Goal: Task Accomplishment & Management: Manage account settings

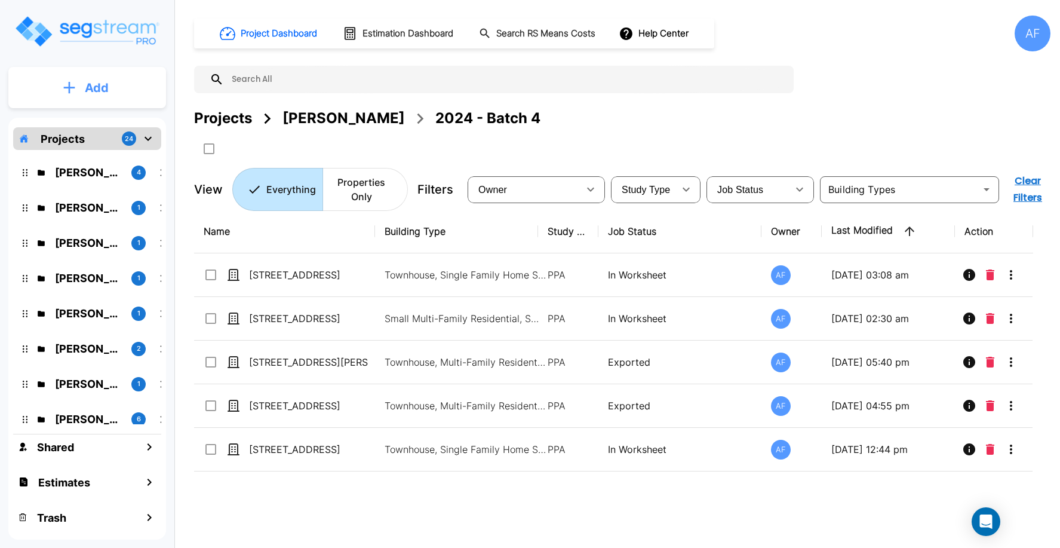
click at [94, 93] on p "Add" at bounding box center [97, 88] width 24 height 18
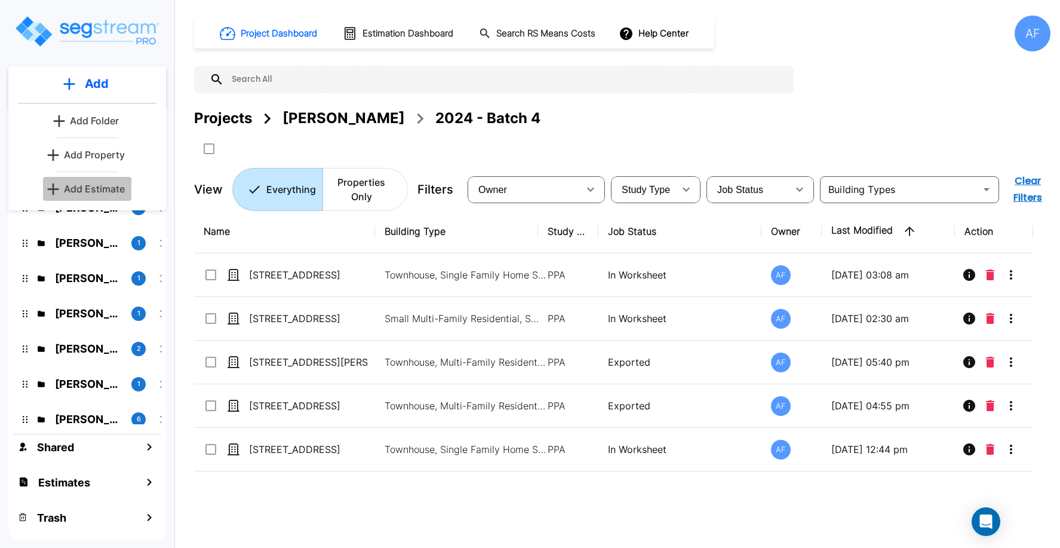
click at [96, 194] on p "Add Estimate" at bounding box center [94, 189] width 61 height 14
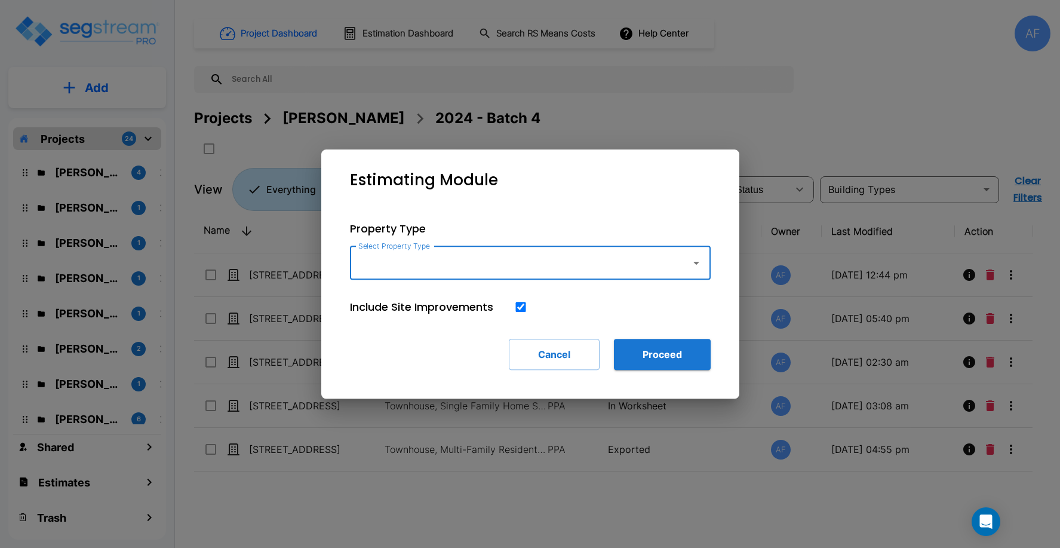
click at [398, 264] on input "Select Property Type" at bounding box center [517, 262] width 324 height 23
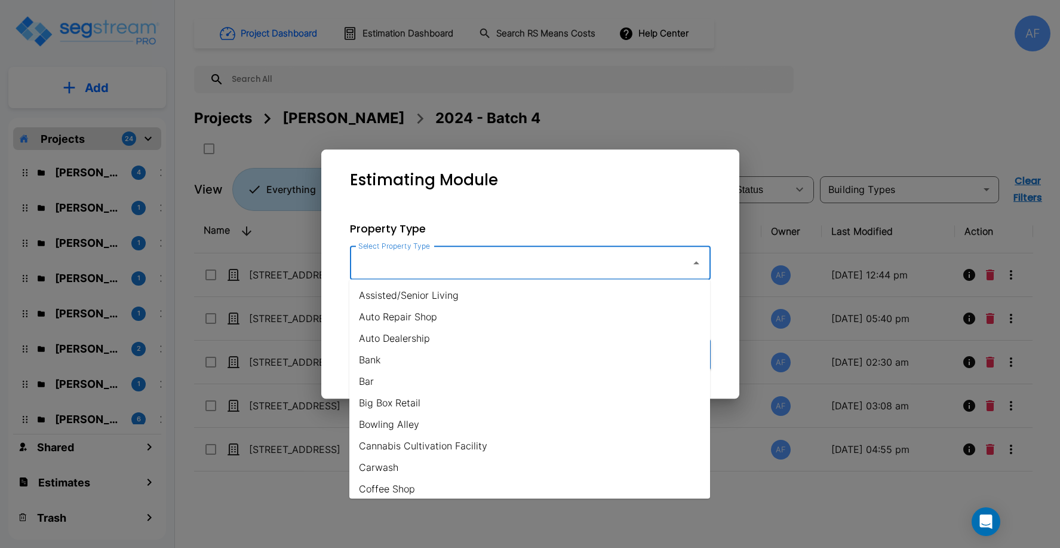
type input "6635 S Staples St Corpus Christi, TX 78413"
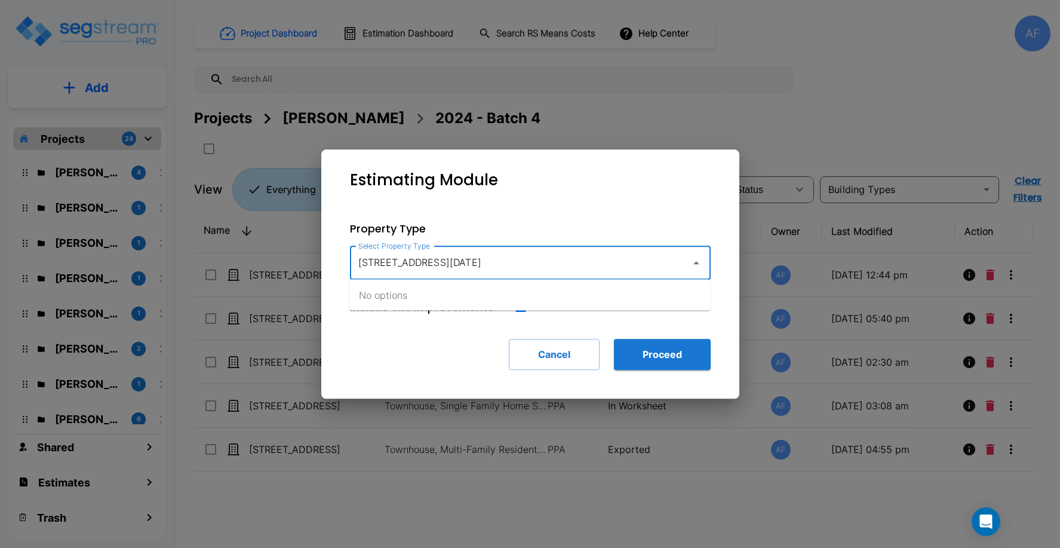
drag, startPoint x: 573, startPoint y: 263, endPoint x: 332, endPoint y: 256, distance: 240.8
click at [332, 256] on div "Property Type Select Property Type 6635 S Staples St Corpus Christi, TX 78413 S…" at bounding box center [530, 295] width 399 height 188
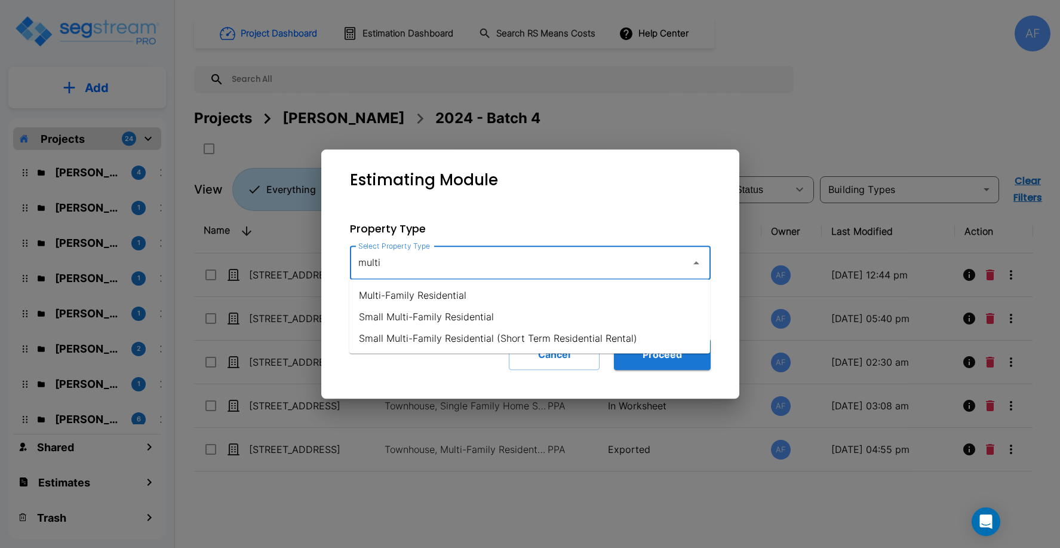
click at [436, 300] on li "Multi-Family Residential" at bounding box center [529, 295] width 361 height 22
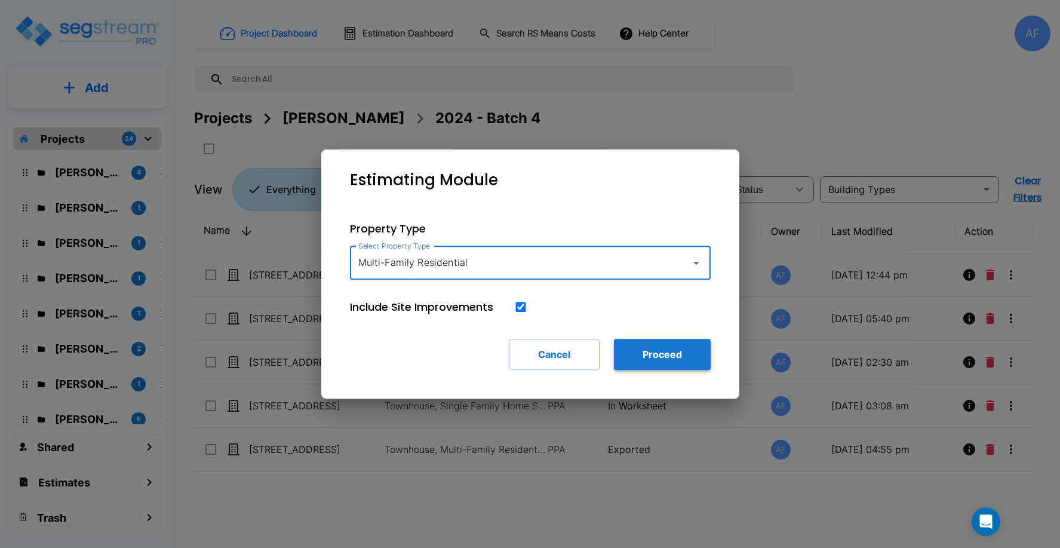
type input "Multi-Family Residential"
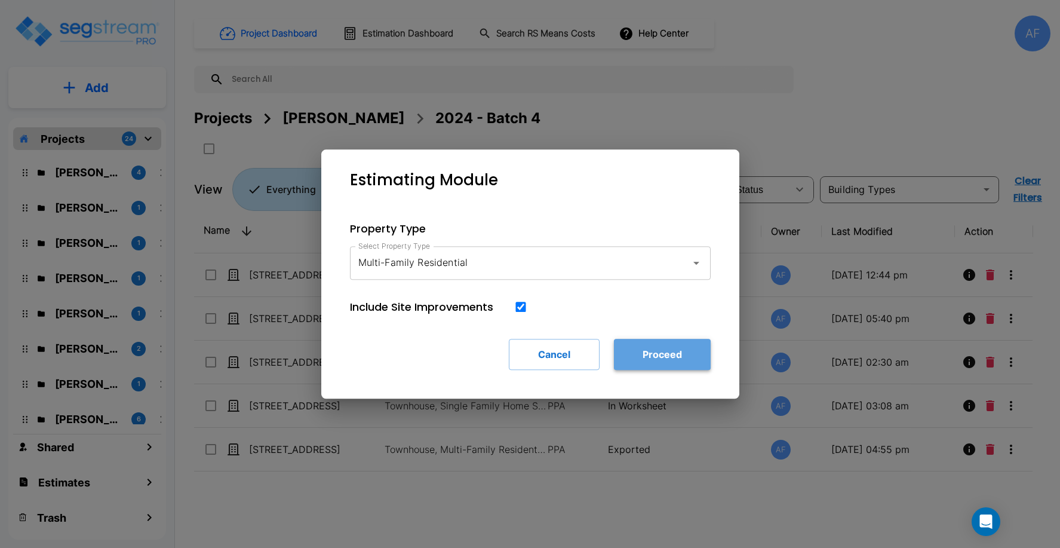
click at [680, 357] on button "Proceed" at bounding box center [662, 354] width 97 height 31
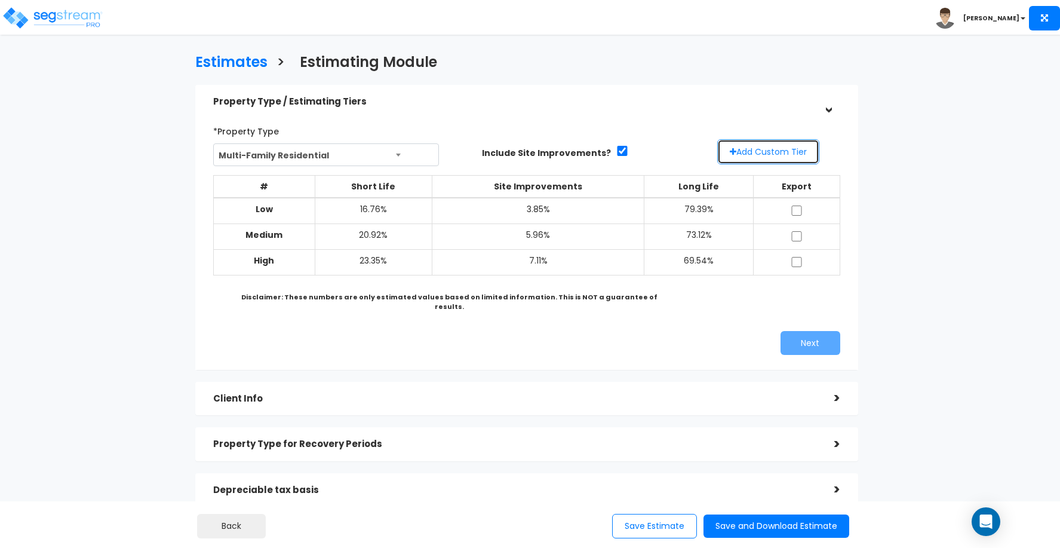
click at [786, 153] on button "Add Custom Tier" at bounding box center [768, 151] width 102 height 25
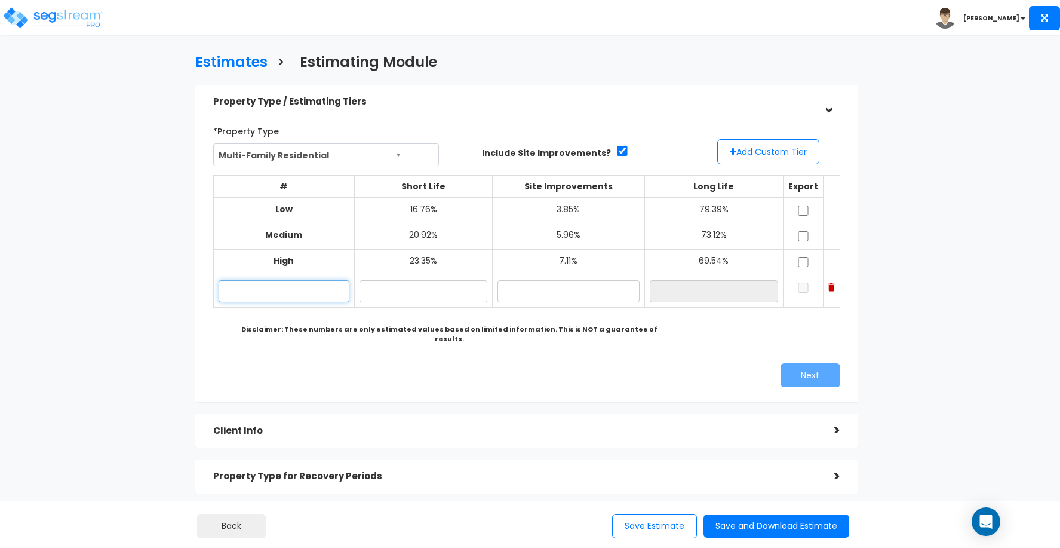
click at [306, 289] on input "text" at bounding box center [284, 291] width 131 height 22
paste input "6635 S Staples St Corpus Christi, TX 78413"
type input "6635 S Staples St Corpus Christi, TX 78413"
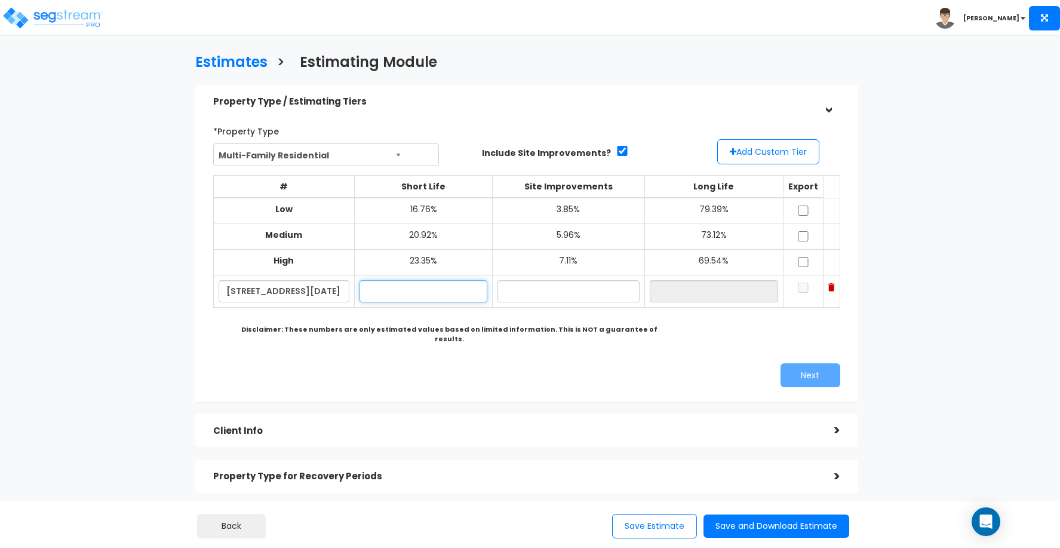
click at [419, 294] on input "text" at bounding box center [424, 291] width 128 height 22
type input "23.57%"
click at [554, 290] on input "text" at bounding box center [569, 291] width 142 height 22
type input "8.39%"
type input "68.04%"
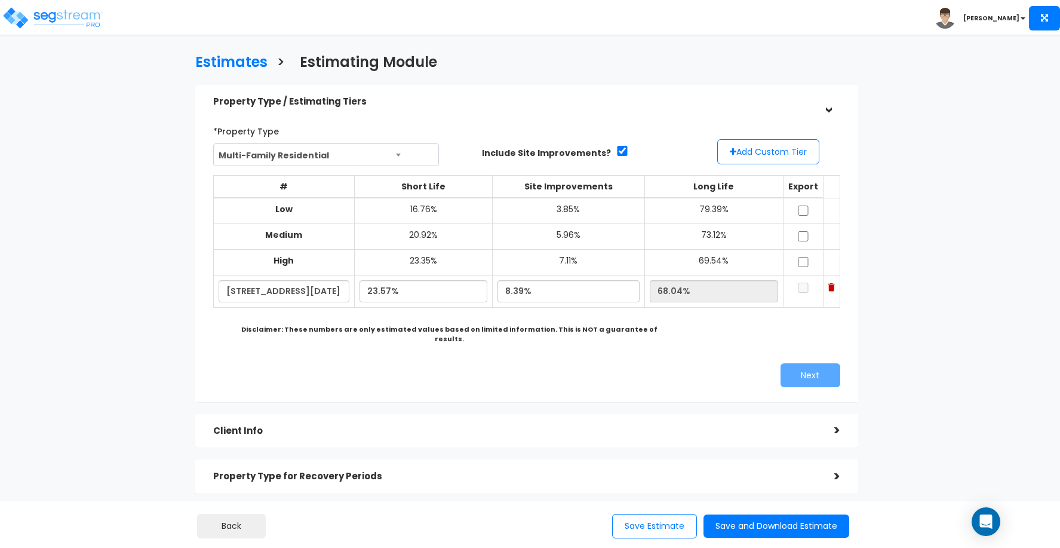
click at [746, 333] on div "# Short Life Site Improvements Long Life Export Low 16.76%" at bounding box center [526, 257] width 627 height 182
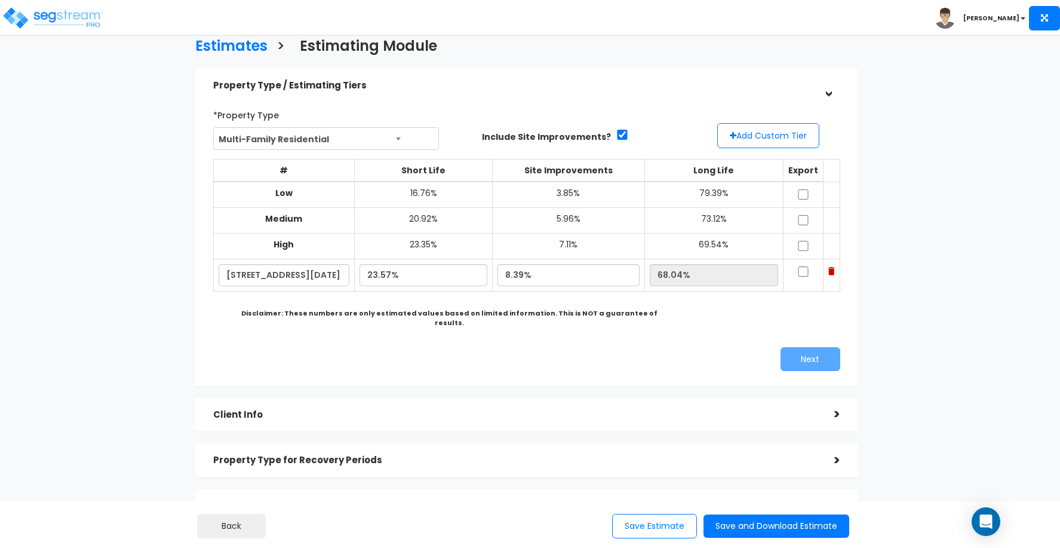
scroll to position [26, 0]
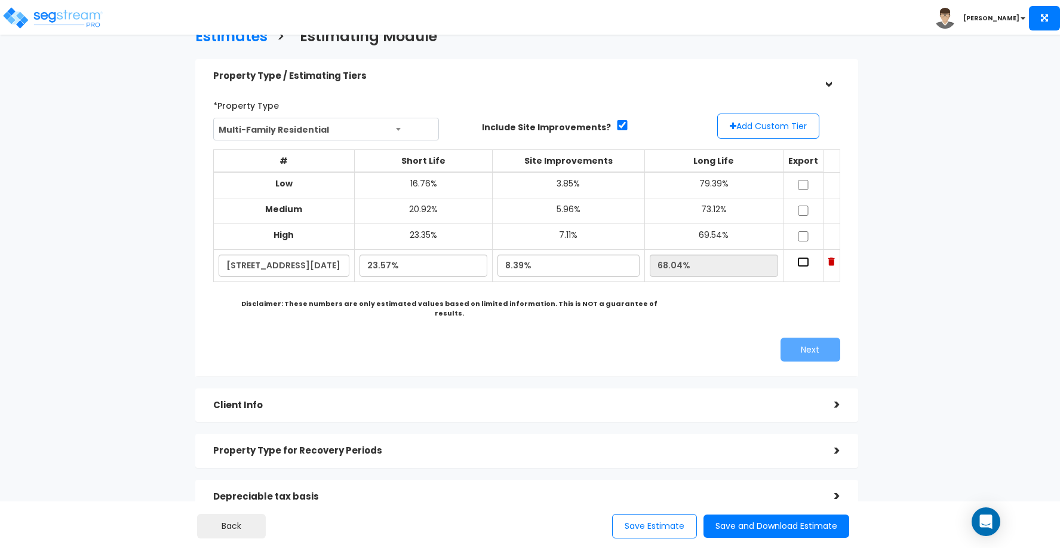
click at [803, 265] on input "checkbox" at bounding box center [803, 262] width 12 height 10
checkbox input "true"
click at [810, 337] on button "Next" at bounding box center [811, 349] width 60 height 24
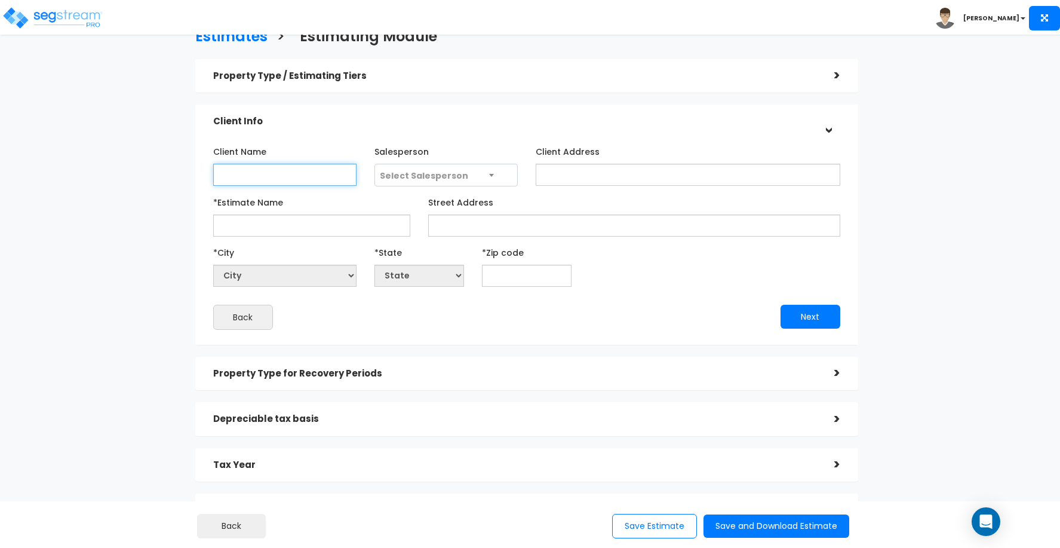
click at [242, 171] on input "Client Name" at bounding box center [284, 175] width 143 height 22
click at [276, 174] on input "Client Name" at bounding box center [284, 175] width 143 height 22
click at [257, 228] on input "*Estimate Name" at bounding box center [311, 225] width 197 height 22
click at [247, 224] on input "*Estimate Name" at bounding box center [311, 225] width 197 height 22
paste input "6635 S Staples St Corpus Christi, TX 78413"
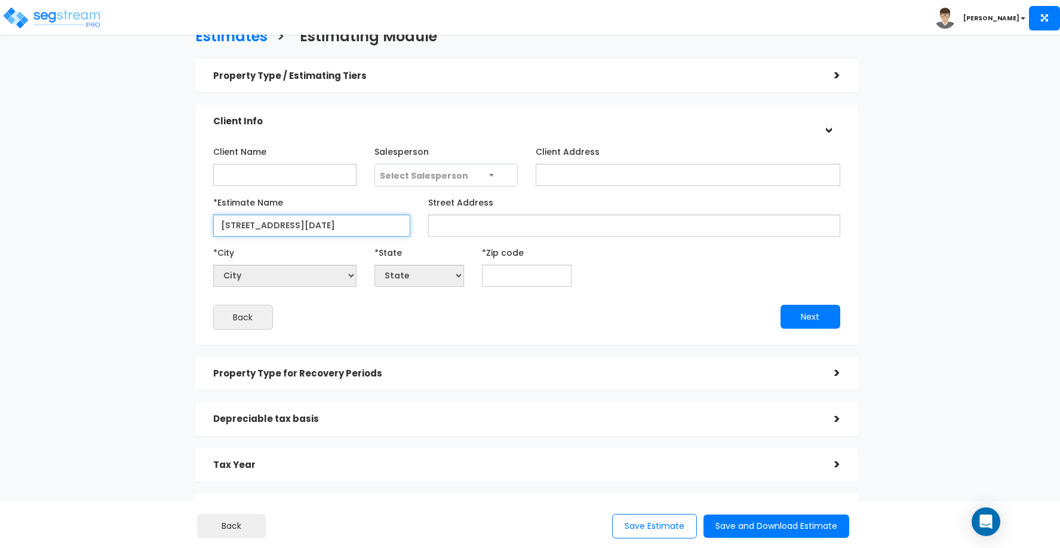
type input "6635 S Staples St Corpus Christi, TX 78413"
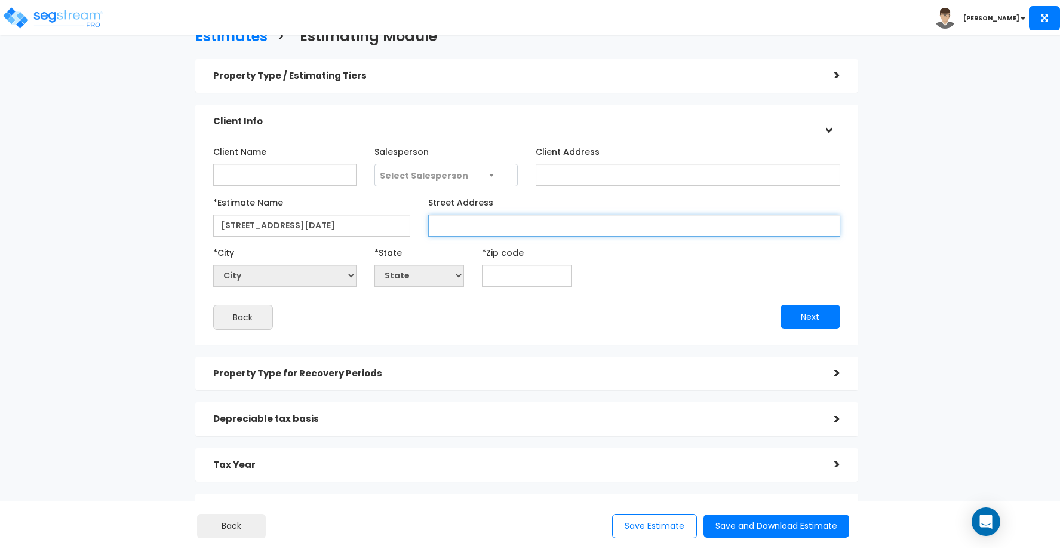
click at [496, 227] on input "Street Address" at bounding box center [634, 225] width 412 height 22
paste input "6635 S Staples St Corpus Christi, TX 78413"
type input "6635 S Staples St Corpus Christi, TX 78413"
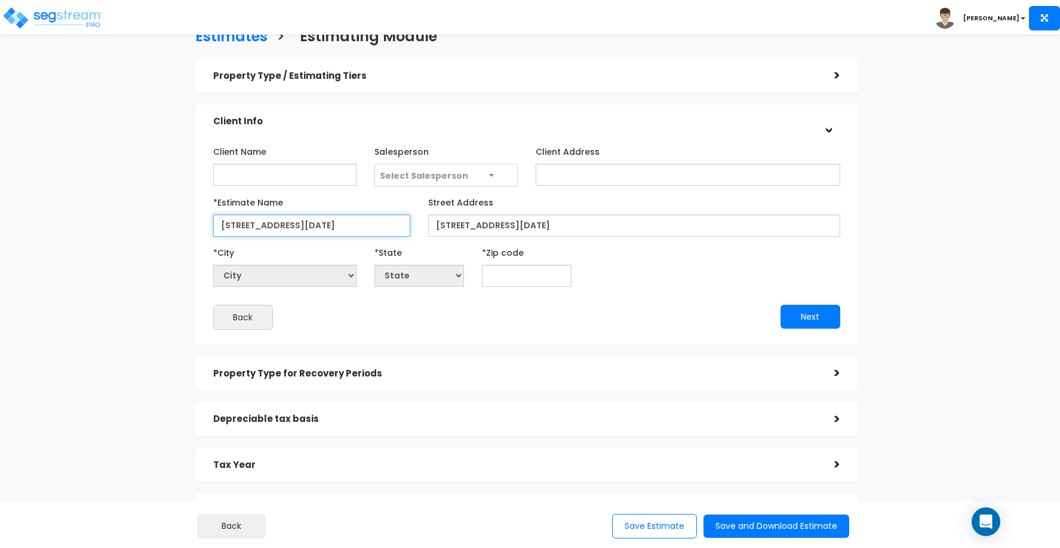
drag, startPoint x: 397, startPoint y: 225, endPoint x: 177, endPoint y: 222, distance: 220.4
click at [177, 222] on div "Estimates > Estimating Module Property Type / Estimating Tiers > *Property Type…" at bounding box center [527, 281] width 869 height 716
click at [506, 271] on input "text" at bounding box center [527, 276] width 90 height 22
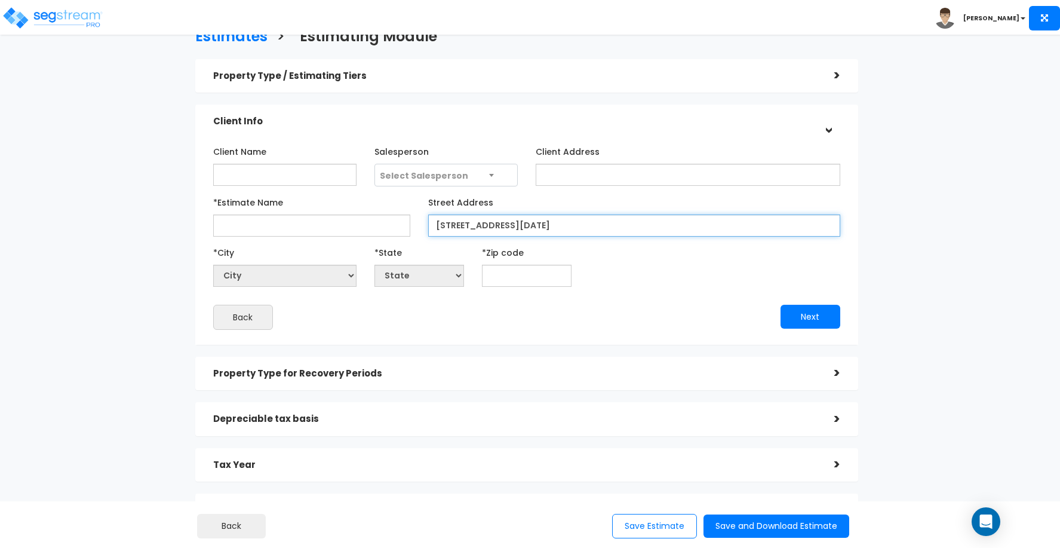
click at [601, 226] on input "6635 S Staples St Corpus Christi, TX 78413" at bounding box center [634, 225] width 412 height 22
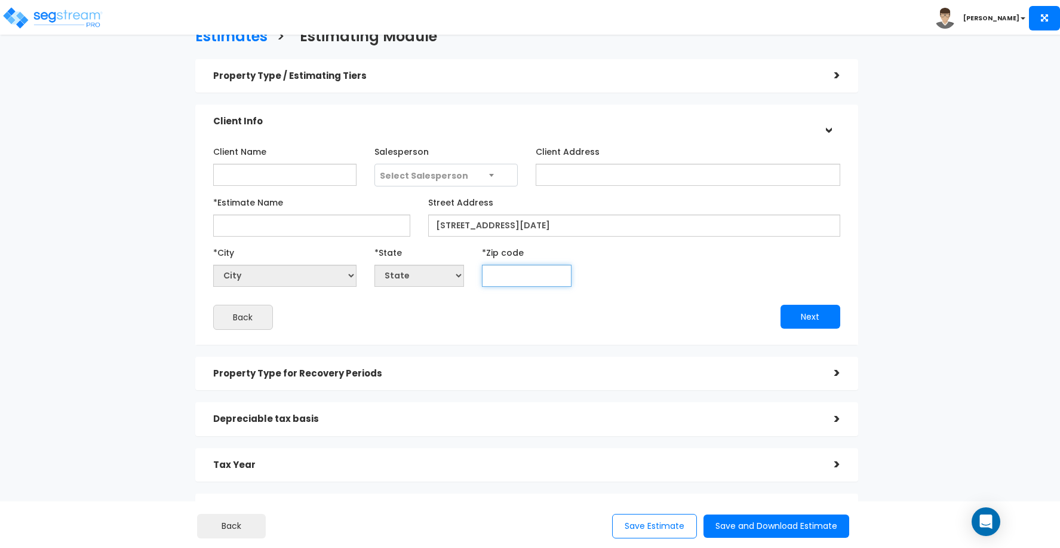
click at [538, 272] on input "text" at bounding box center [527, 276] width 90 height 22
paste input "78413"
type input "78413"
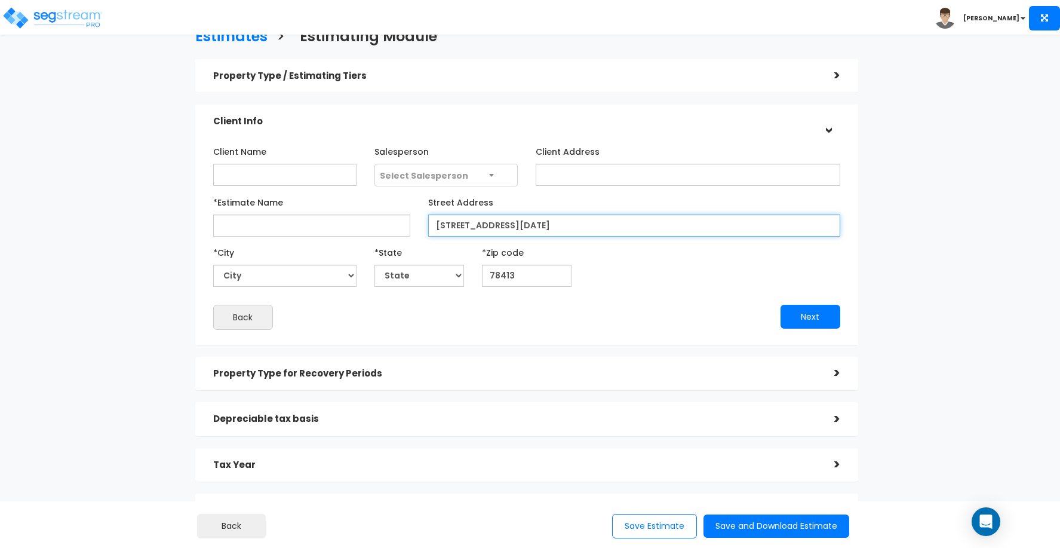
click at [628, 224] on input "6635 S Staples St Corpus Christi, TX 78413" at bounding box center [634, 225] width 412 height 22
select select "[GEOGRAPHIC_DATA]"
drag, startPoint x: 650, startPoint y: 225, endPoint x: 512, endPoint y: 222, distance: 138.0
click at [512, 222] on input "6635 S Staples St Corpus Christi, TX 78413" at bounding box center [634, 225] width 412 height 22
type input "[STREET_ADDRESS]"
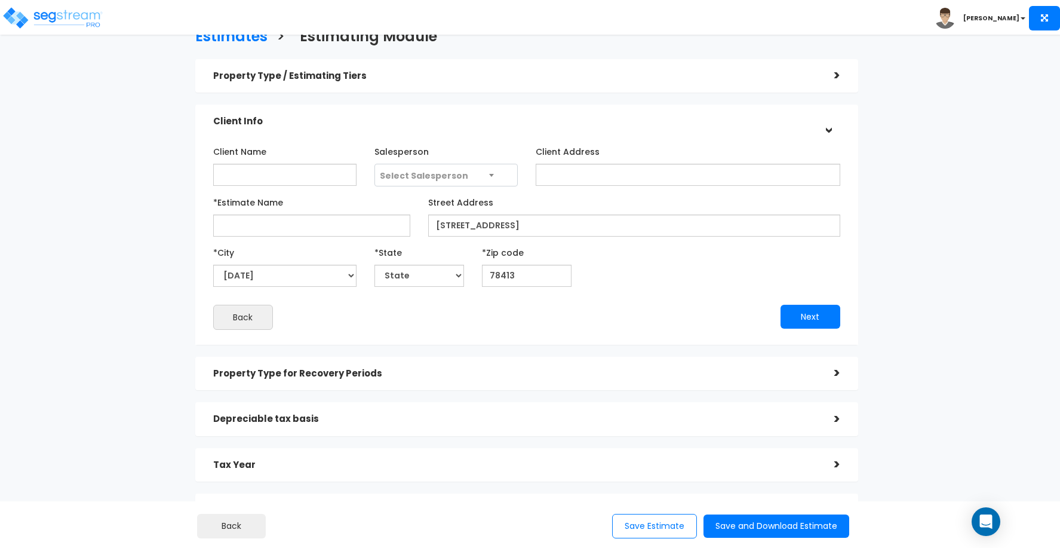
click at [682, 284] on div "*City City Abbott Abernathy Abilene Ace Ackerly Addison Adkins Adrian Afton Agu…" at bounding box center [526, 265] width 645 height 44
click at [245, 225] on input "*Estimate Name" at bounding box center [311, 225] width 197 height 22
paste input "78413"
type input "78413"
click at [235, 227] on input "78413" at bounding box center [311, 225] width 197 height 22
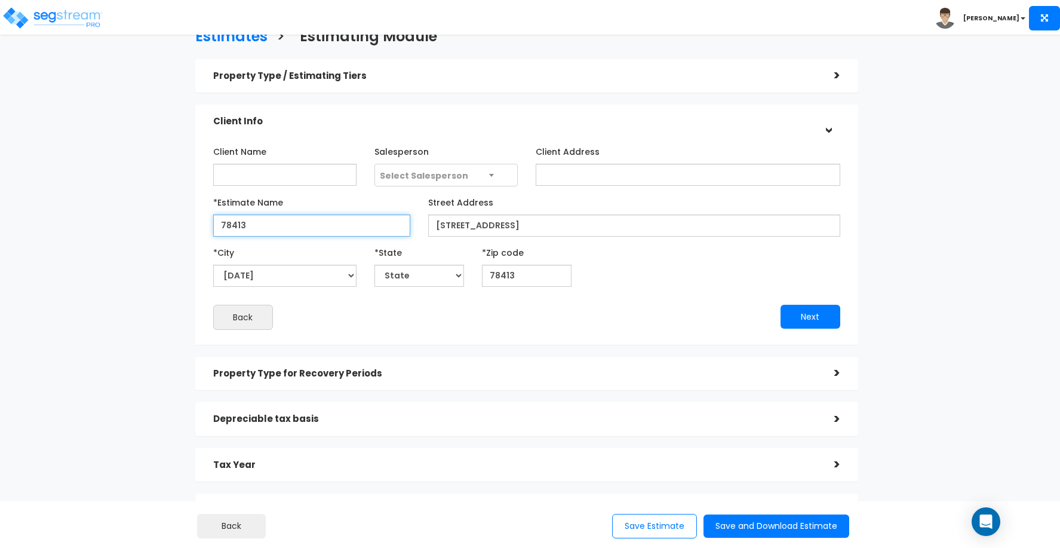
click at [235, 227] on input "78413" at bounding box center [311, 225] width 197 height 22
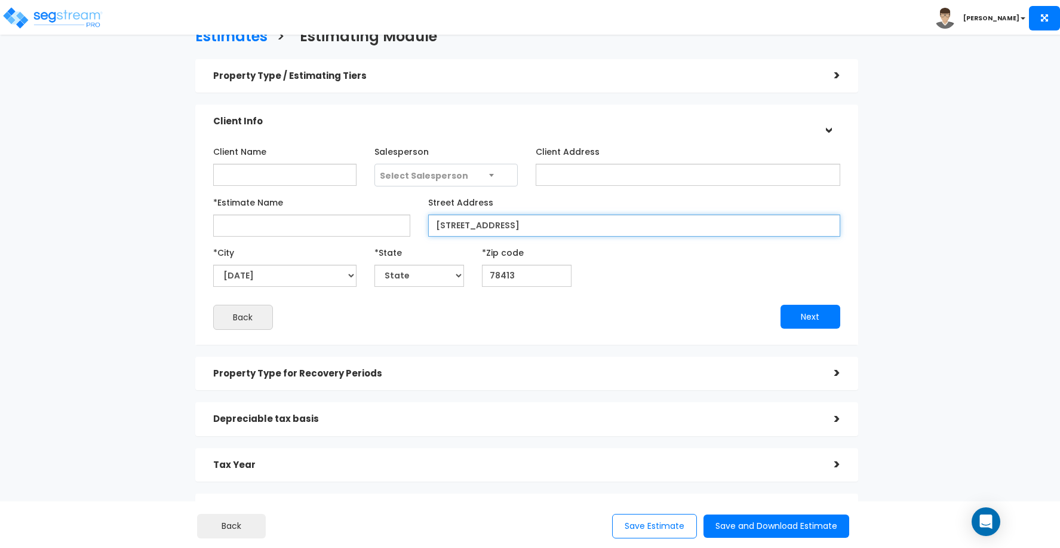
click at [498, 225] on input "6635 S Staples St" at bounding box center [634, 225] width 412 height 22
drag, startPoint x: 517, startPoint y: 225, endPoint x: 420, endPoint y: 226, distance: 96.8
click at [421, 225] on div "Street Address 6635 S Staples St" at bounding box center [634, 214] width 430 height 44
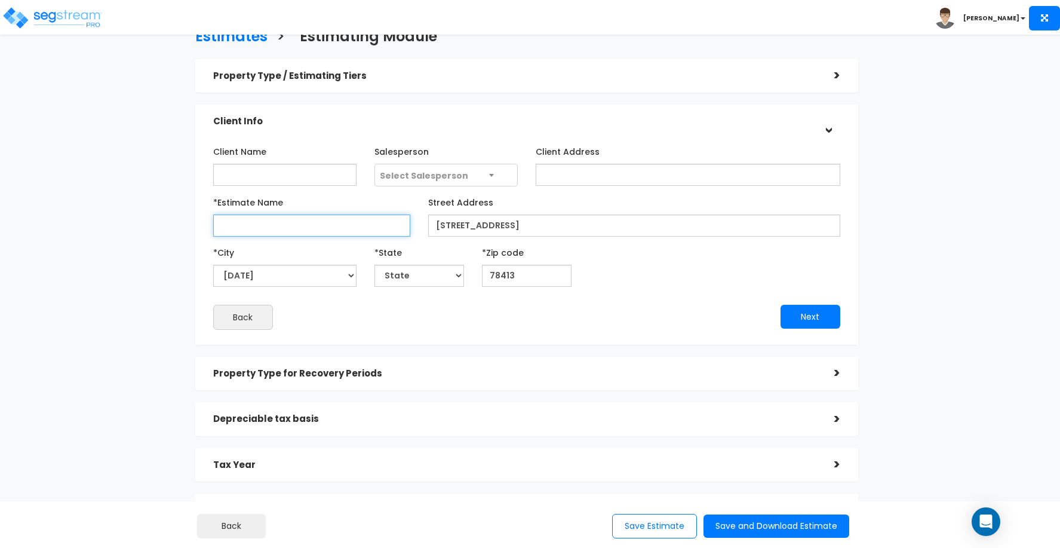
click at [266, 229] on input "*Estimate Name" at bounding box center [311, 225] width 197 height 22
paste input "6635 S Staples St"
type input "6635 S Staples St"
click at [293, 146] on div "Client Name" at bounding box center [284, 164] width 143 height 44
click at [810, 323] on button "Next" at bounding box center [811, 317] width 60 height 24
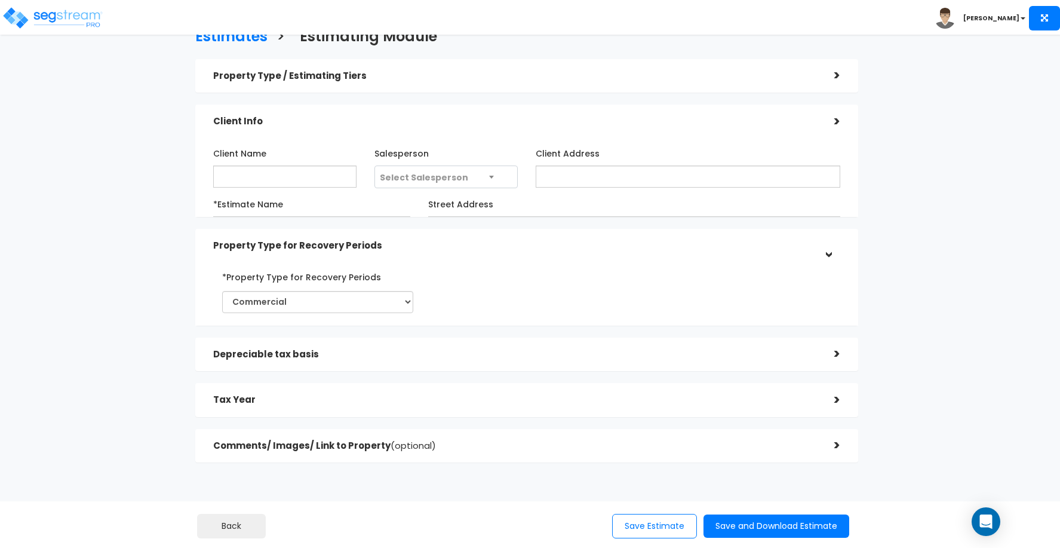
scroll to position [14, 0]
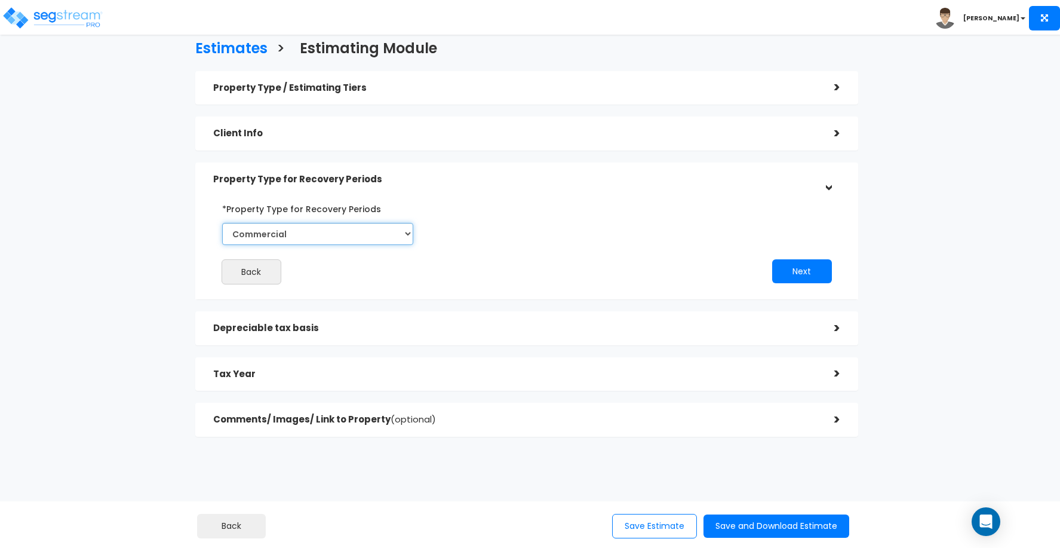
click at [376, 230] on select "Commercial Residential" at bounding box center [317, 234] width 191 height 22
select select "Residential"
click at [222, 223] on select "Commercial Residential" at bounding box center [317, 234] width 191 height 22
click at [617, 259] on div "Next" at bounding box center [688, 271] width 323 height 24
click at [811, 273] on button "Next" at bounding box center [802, 271] width 60 height 24
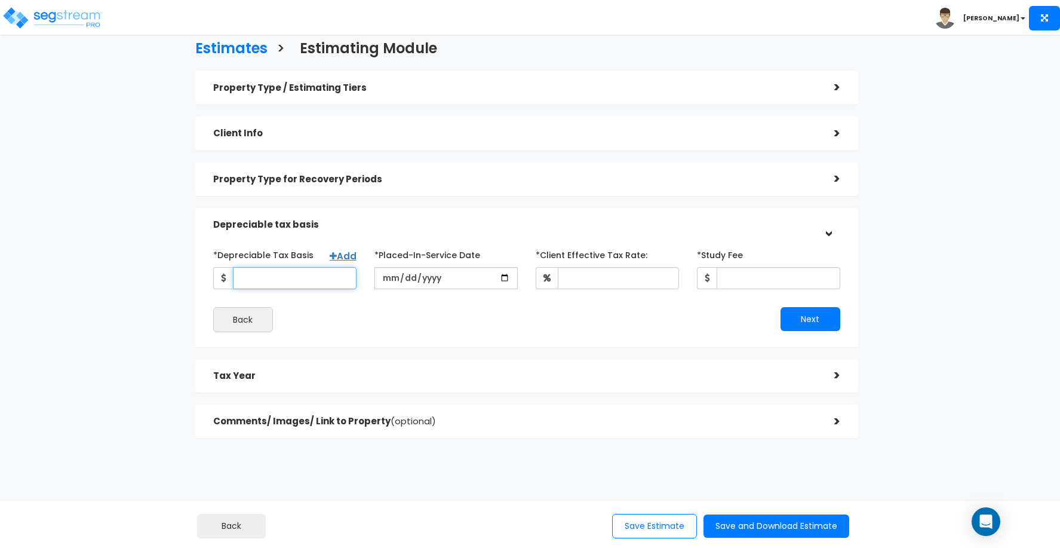
click at [296, 275] on input "*Depreciable Tax Basis" at bounding box center [295, 278] width 124 height 22
paste input "$33,886,000"
type input "33,886,000"
click at [391, 328] on div "Back" at bounding box center [365, 319] width 323 height 25
click at [385, 277] on input "date" at bounding box center [446, 278] width 143 height 22
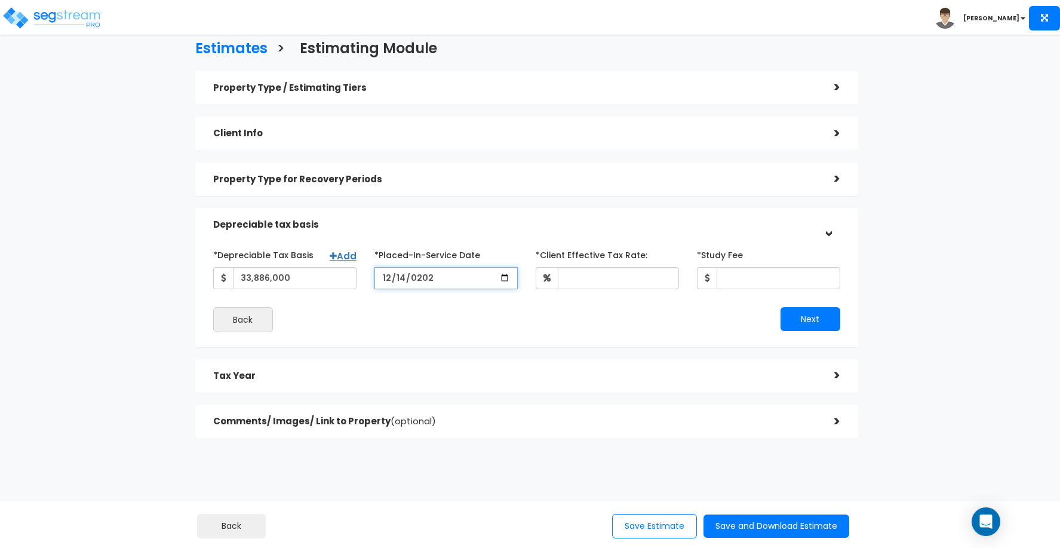
type input "2025-12-14"
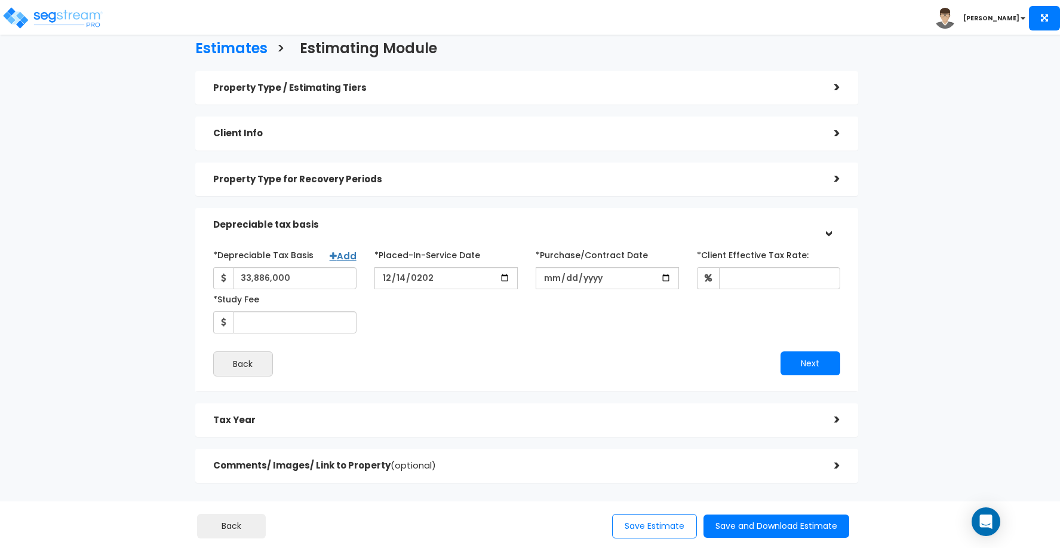
click at [466, 326] on div "*Depreciable Tax Basis Add 33,886,000 *Placed-In-Service Date 2025-12-14 *Purch…" at bounding box center [526, 289] width 645 height 88
click at [550, 277] on input "*Purchase/Contract Date" at bounding box center [607, 278] width 143 height 22
type input "2025-12-14"
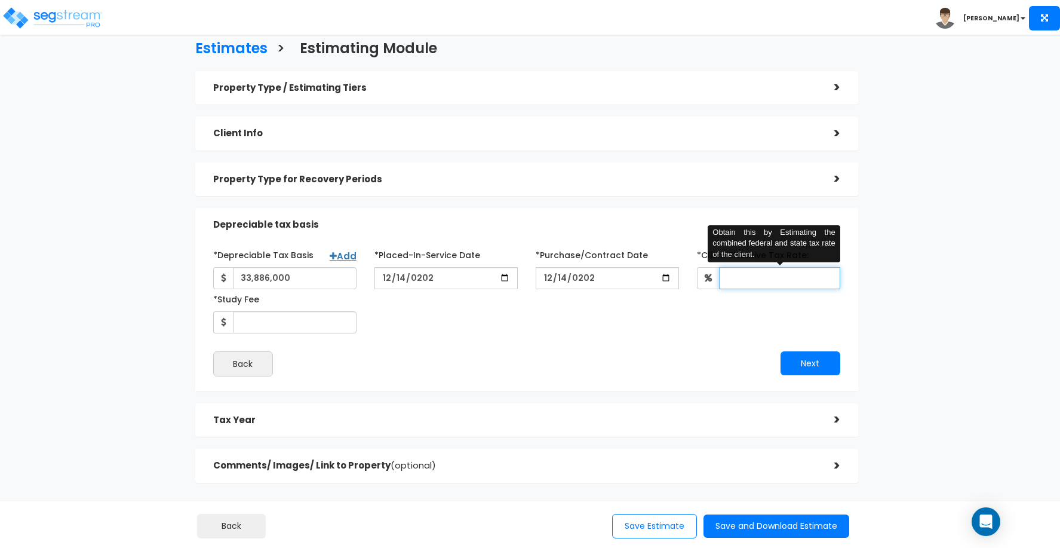
click at [739, 272] on input "*Client Effective Tax Rate:" at bounding box center [779, 278] width 121 height 22
type input "30"
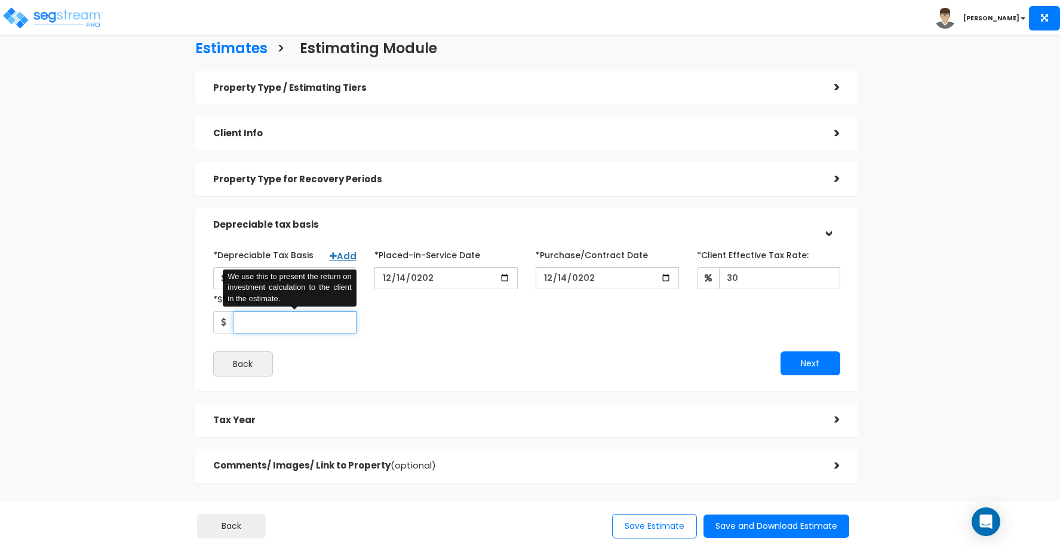
click at [284, 318] on input "*Study Fee" at bounding box center [295, 322] width 124 height 22
type input "3,500"
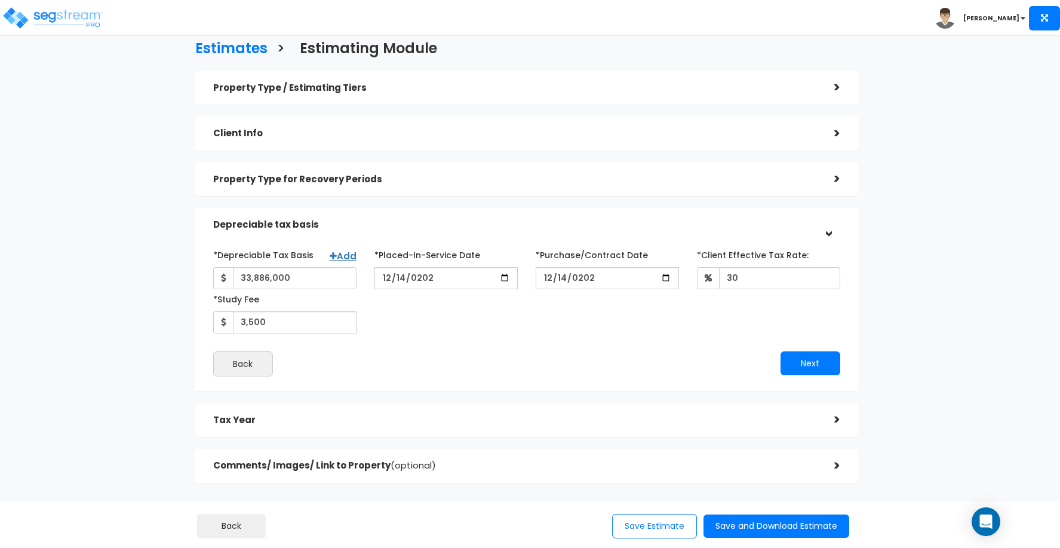
click at [576, 420] on h5 "Tax Year" at bounding box center [514, 420] width 603 height 10
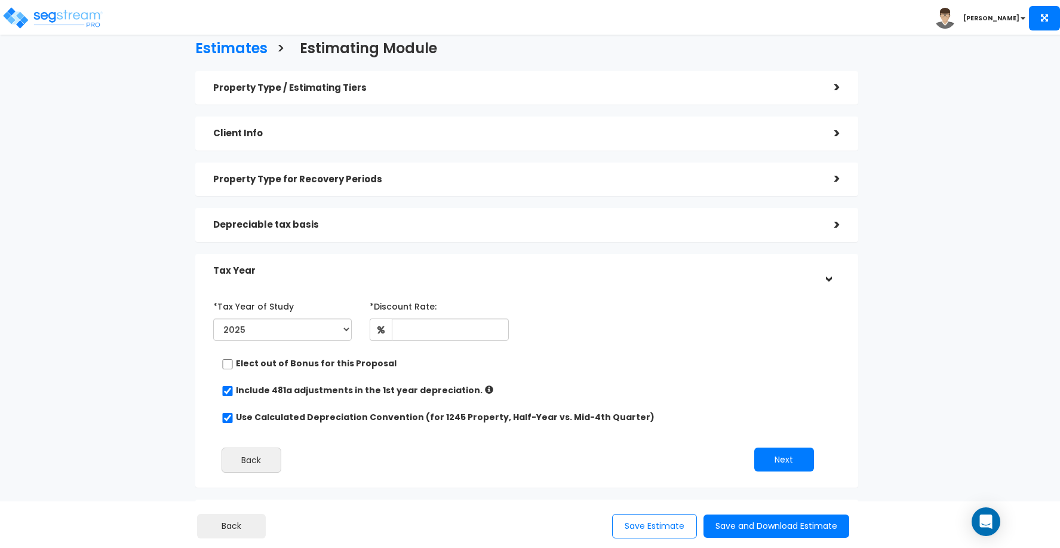
click at [710, 231] on div "Depreciable tax basis" at bounding box center [514, 225] width 603 height 22
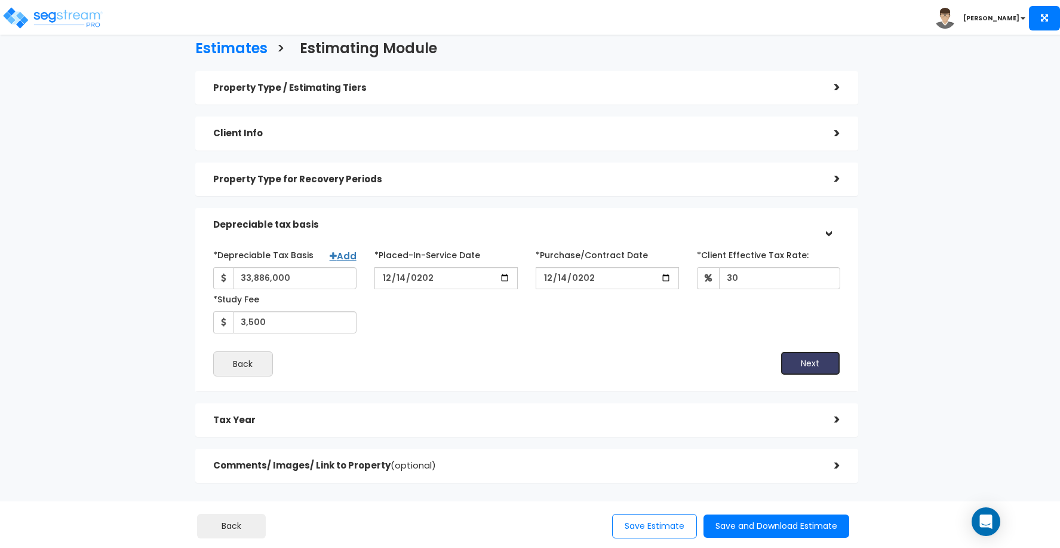
click at [808, 356] on button "Next" at bounding box center [811, 363] width 60 height 24
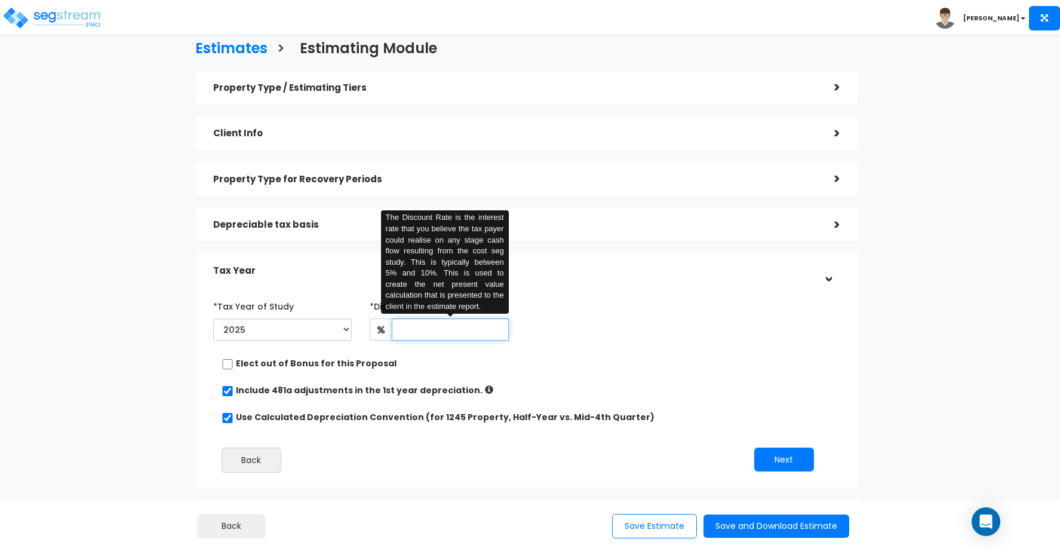
click at [447, 321] on input "text" at bounding box center [450, 329] width 117 height 22
type input "5"
click at [643, 318] on div "*Tax Year of Study 2025 2026 Prior Accumulated Depreciation" at bounding box center [517, 320] width 627 height 49
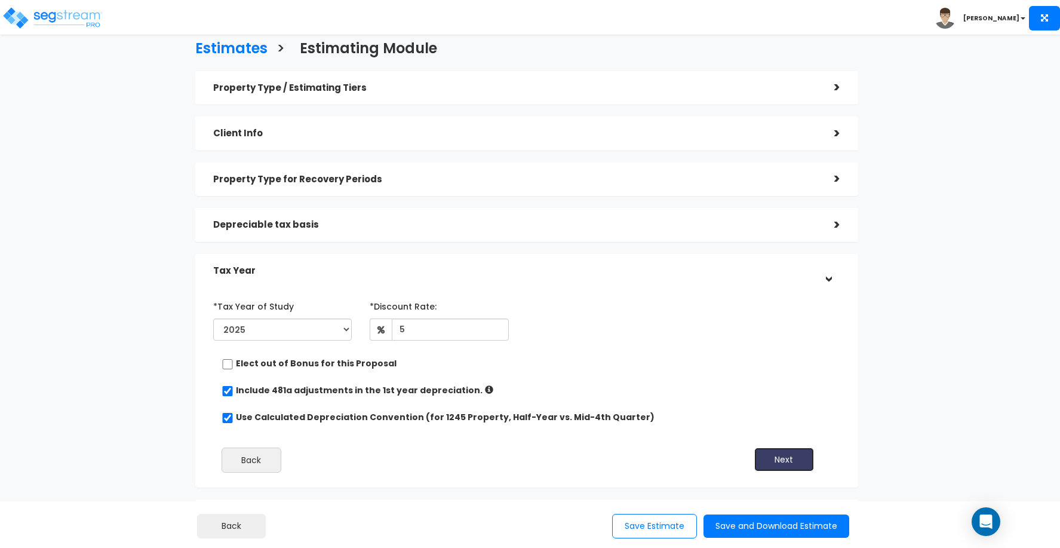
click at [802, 464] on button "Next" at bounding box center [784, 459] width 60 height 24
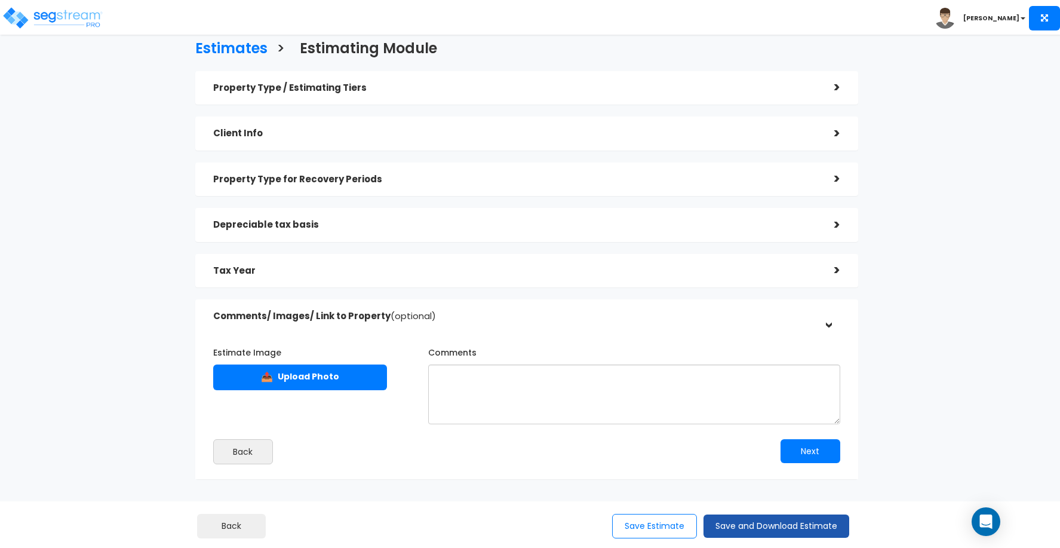
scroll to position [17, 0]
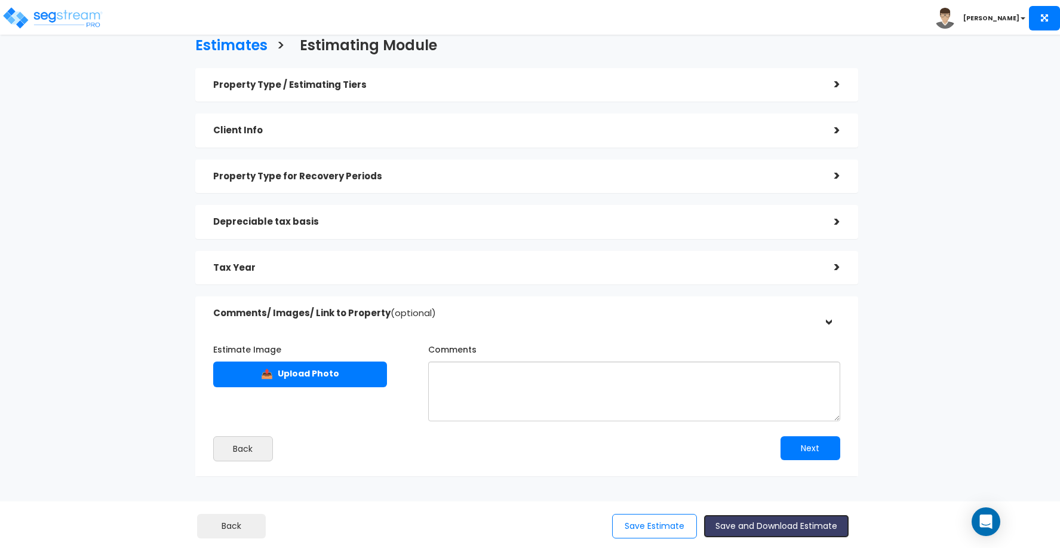
click at [794, 523] on button "Save and Download Estimate" at bounding box center [777, 525] width 146 height 23
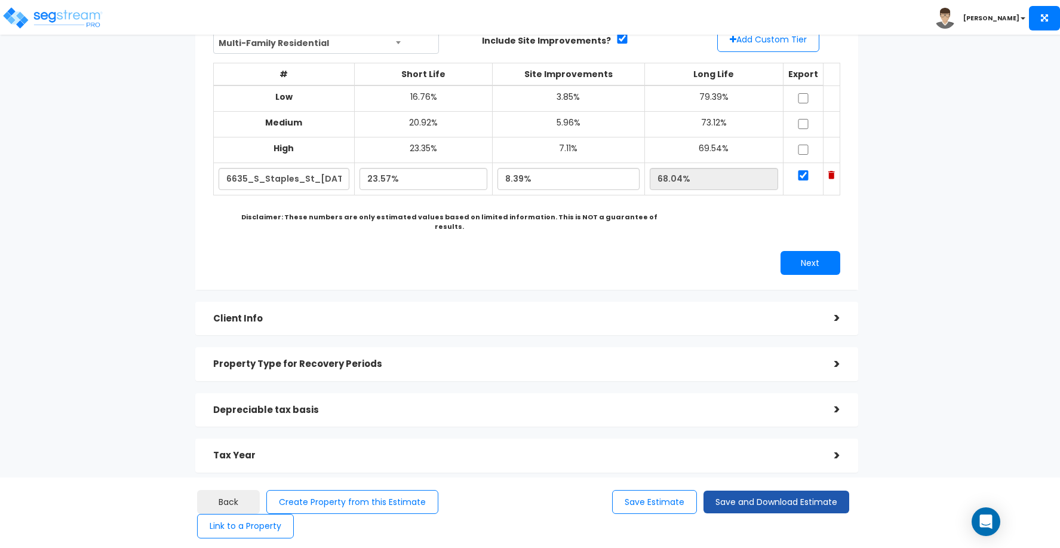
scroll to position [184, 0]
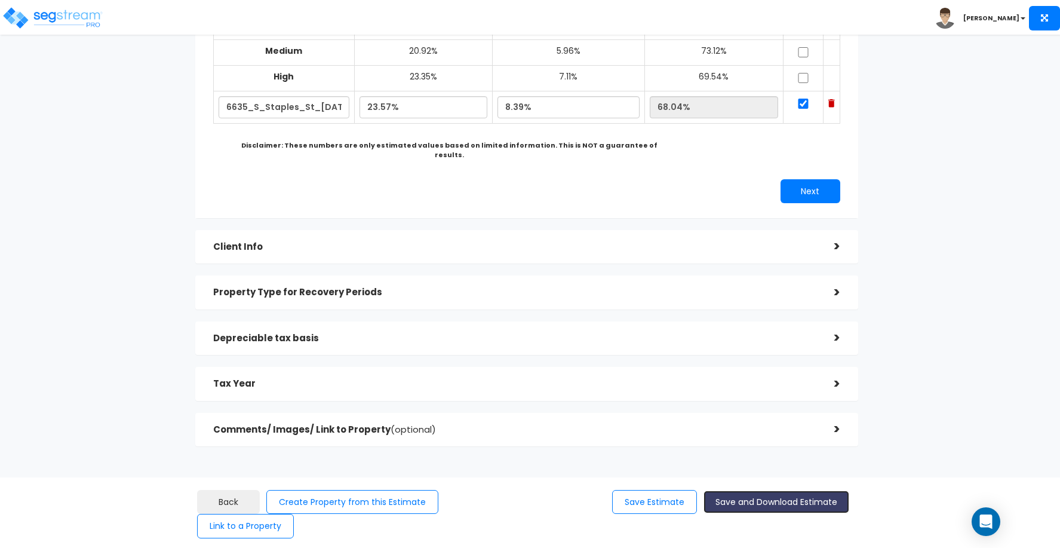
click at [787, 490] on button "Save and Download Estimate" at bounding box center [777, 501] width 146 height 23
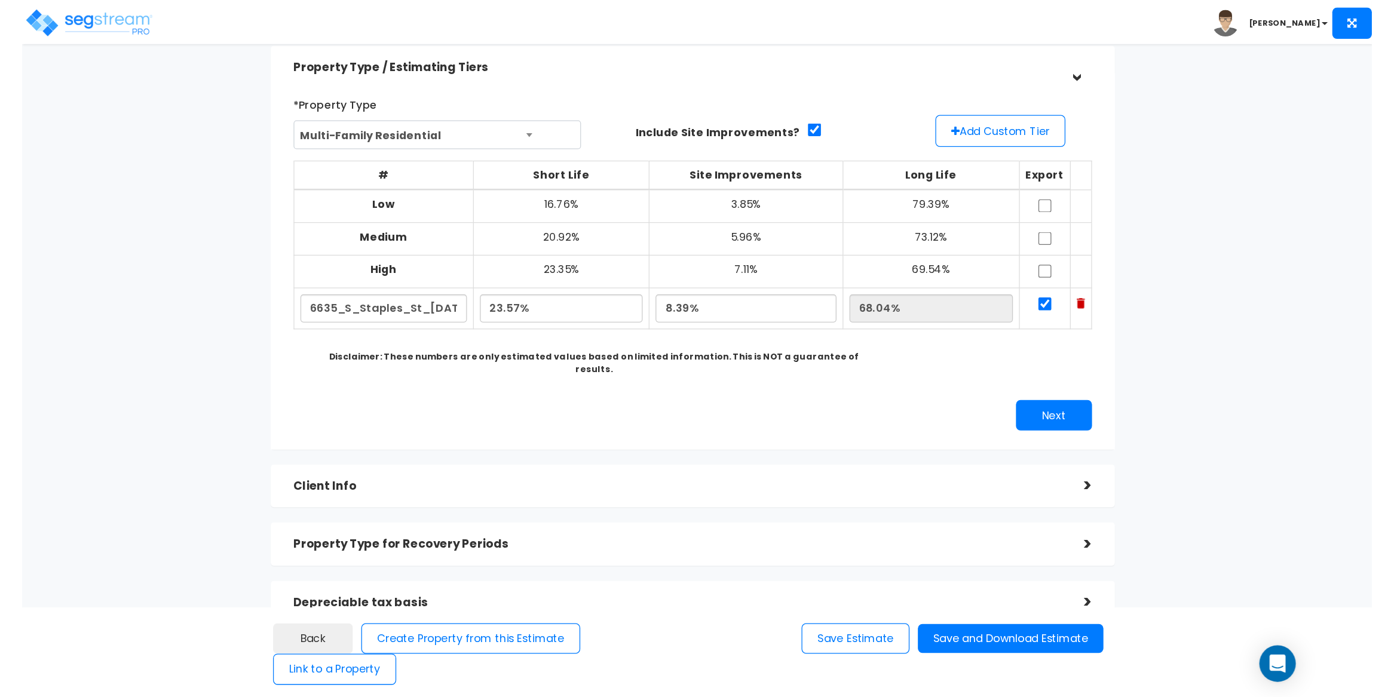
scroll to position [0, 0]
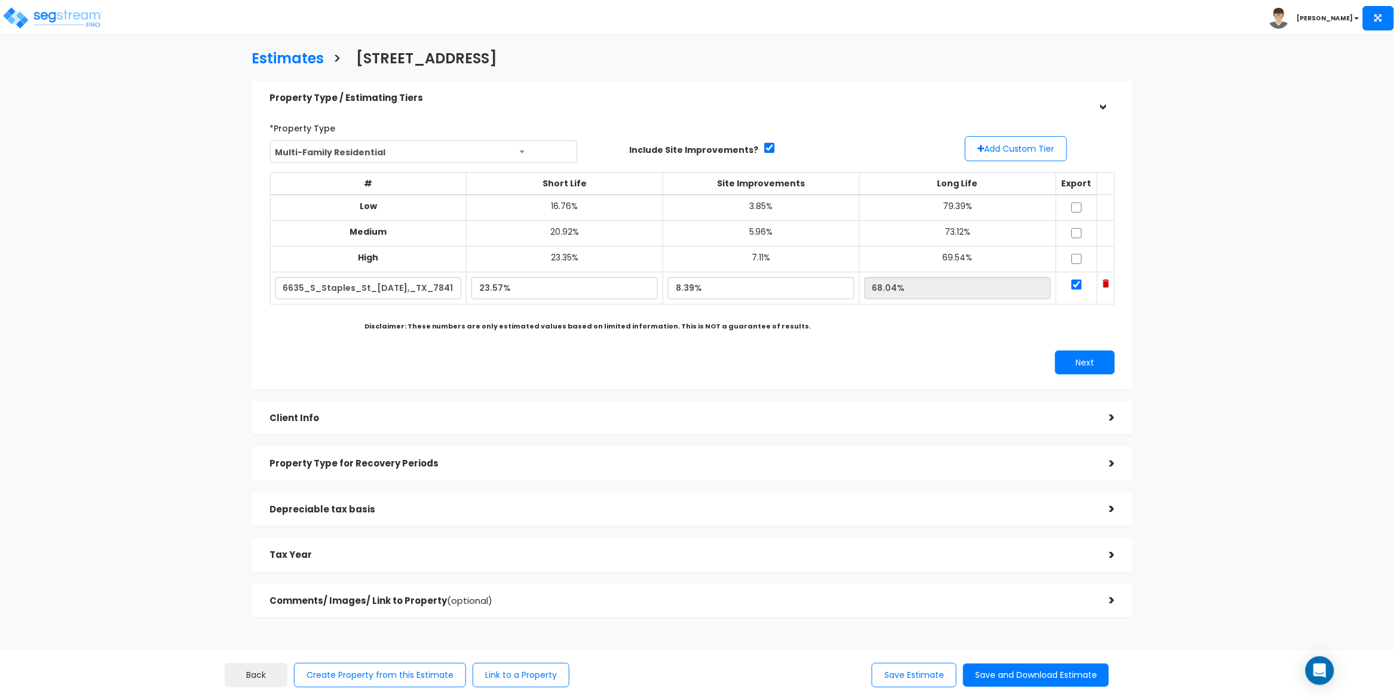
click at [136, 190] on div "Estimates > 6635 S Staples St Property Type / Estimating Tiers > *Property Type…" at bounding box center [692, 337] width 1146 height 845
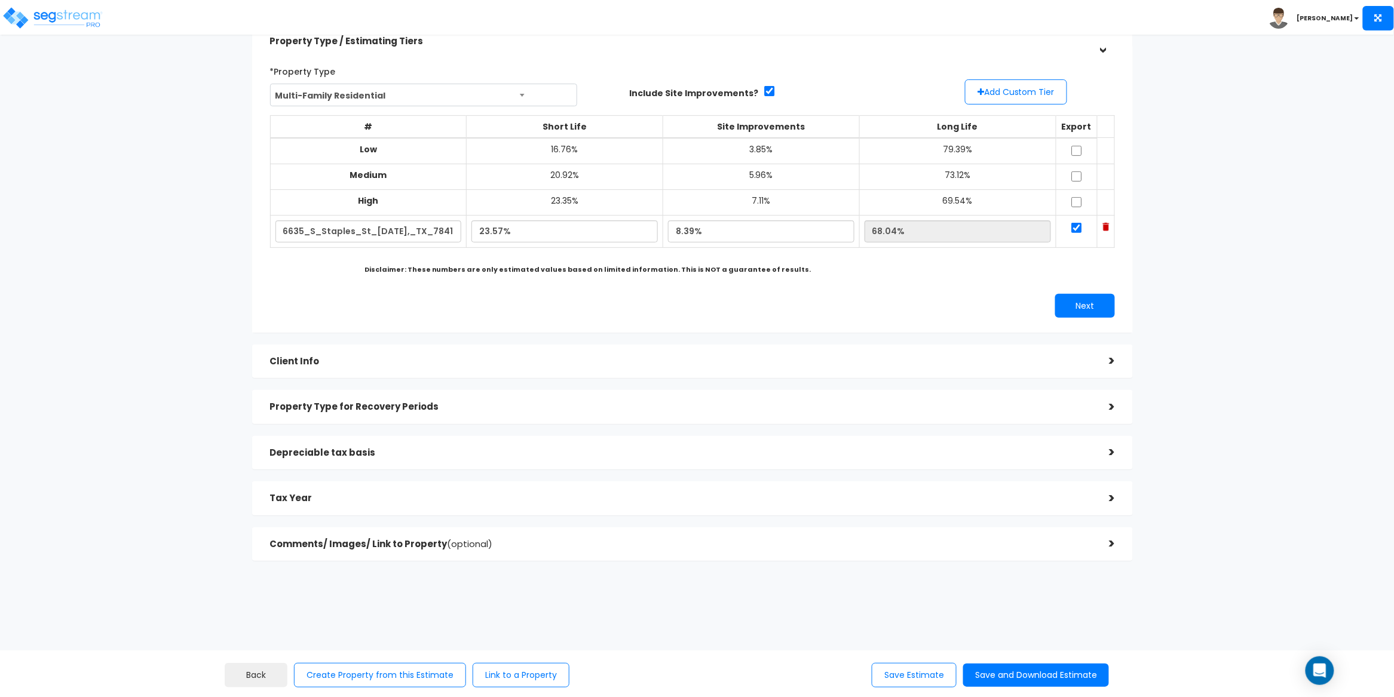
scroll to position [62, 0]
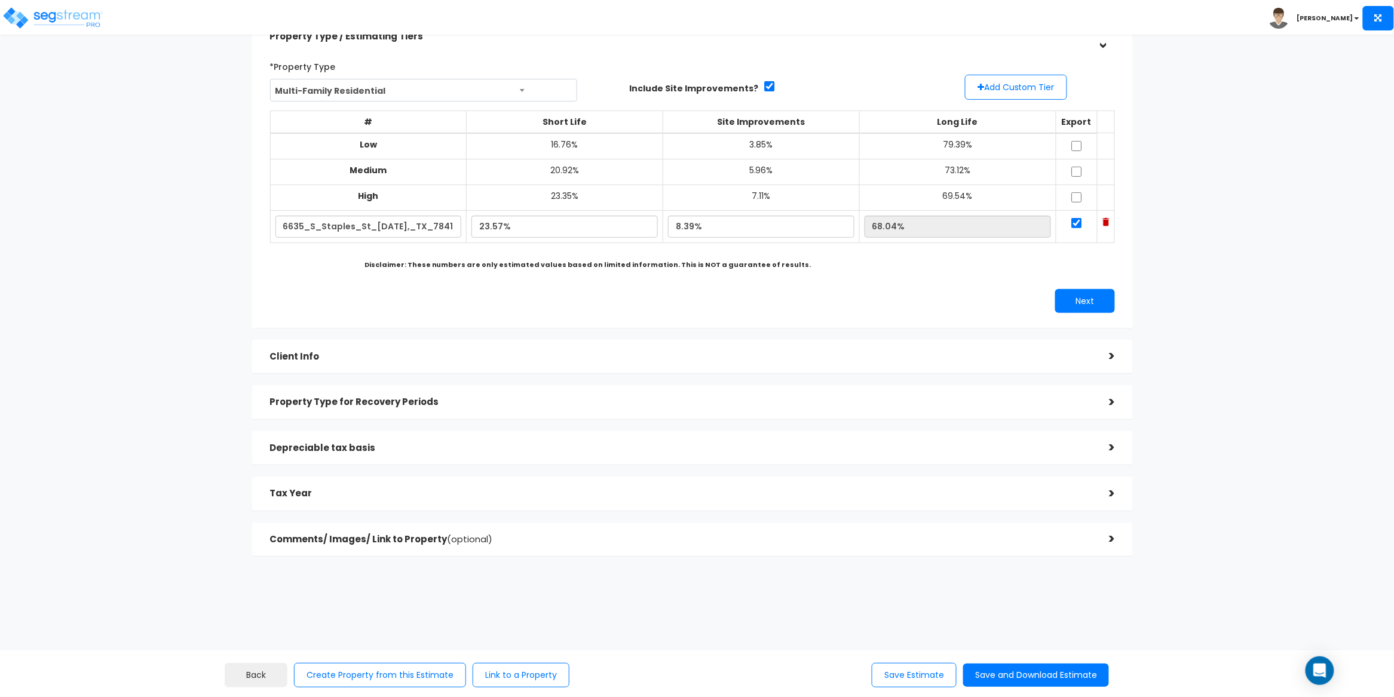
click at [1060, 273] on div "Estimates > 6635 S Staples St Property Type / Estimating Tiers > *Property Type…" at bounding box center [692, 276] width 1146 height 845
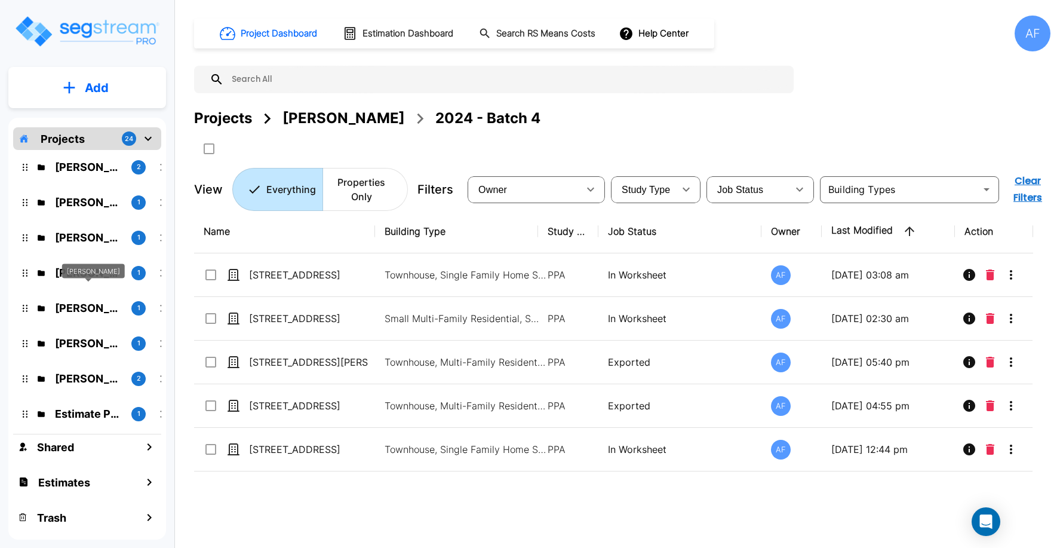
scroll to position [571, 0]
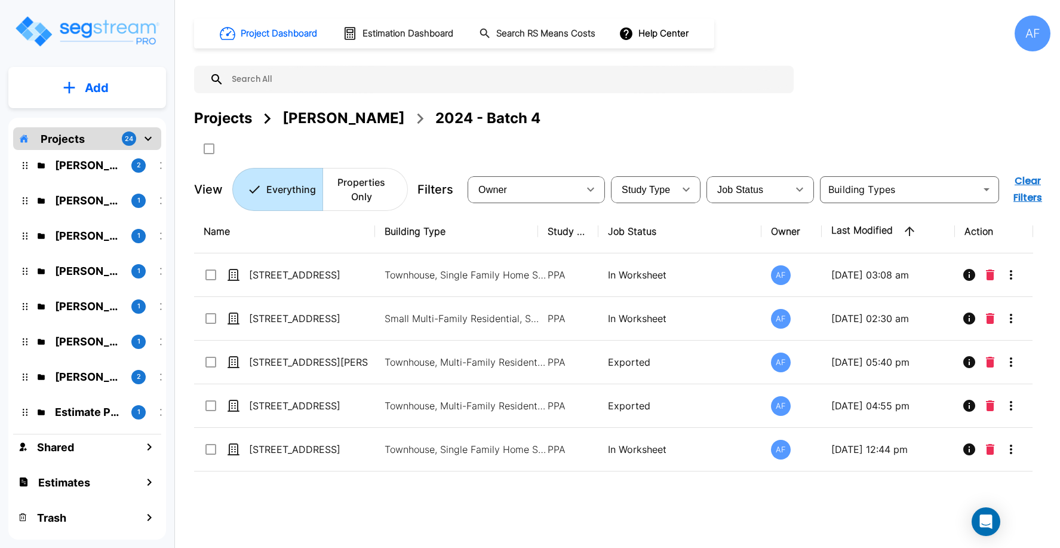
click at [97, 90] on p "Add" at bounding box center [97, 88] width 24 height 18
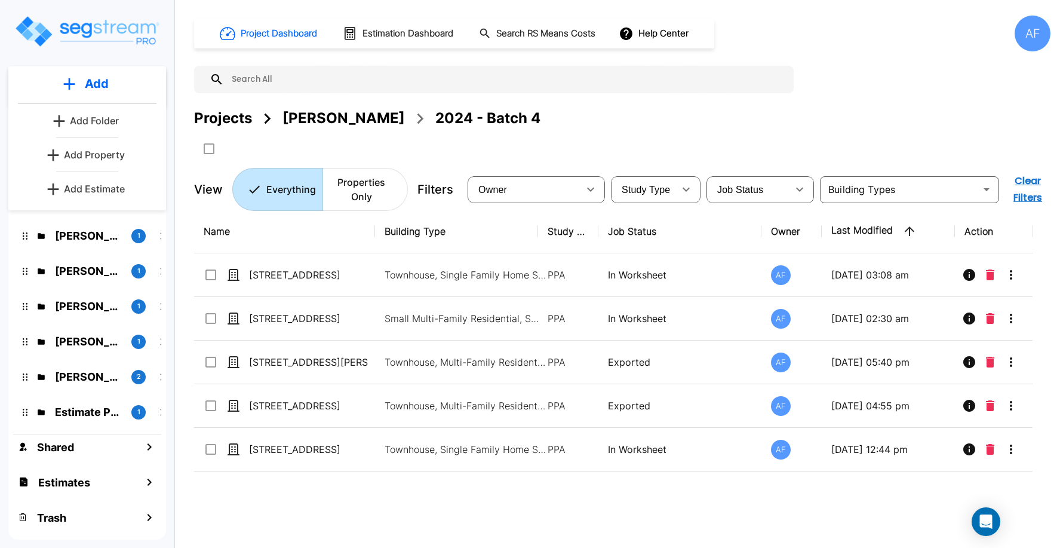
click at [93, 121] on p "Add Folder" at bounding box center [94, 120] width 49 height 14
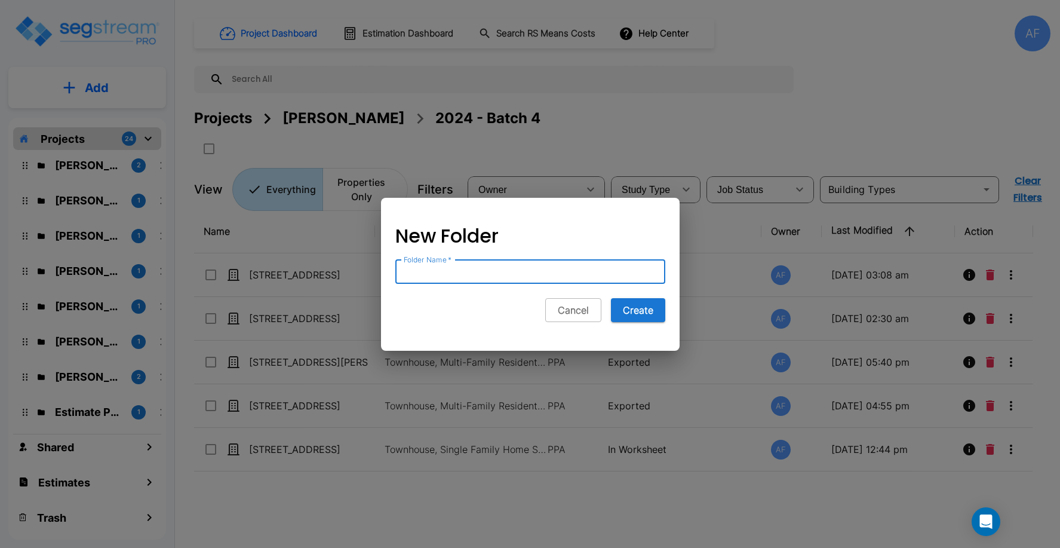
type input "[PERSON_NAME]"
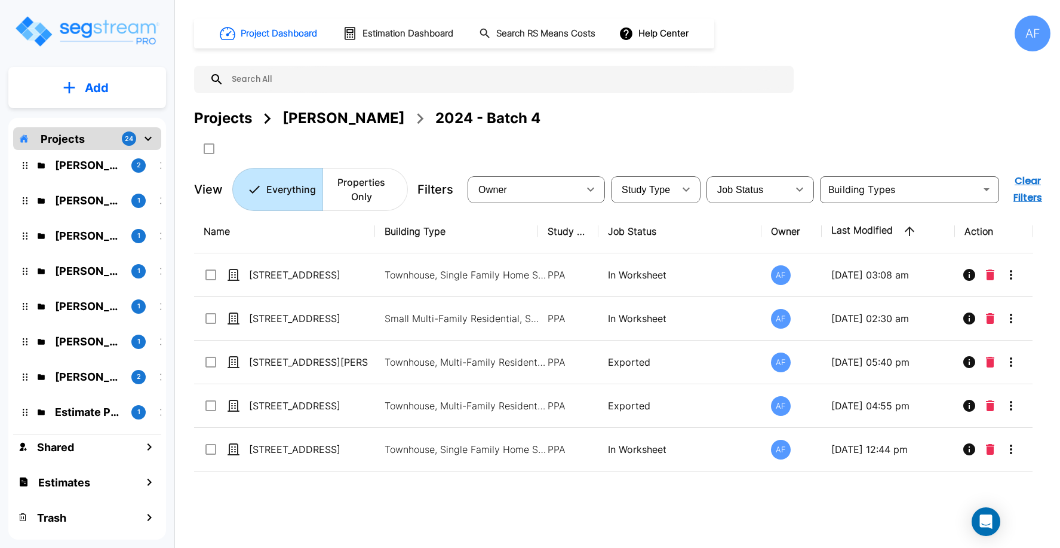
click at [447, 496] on div "Name Building Type Study Type Job Status Owner Last Modified Action [STREET_ADD…" at bounding box center [613, 380] width 839 height 340
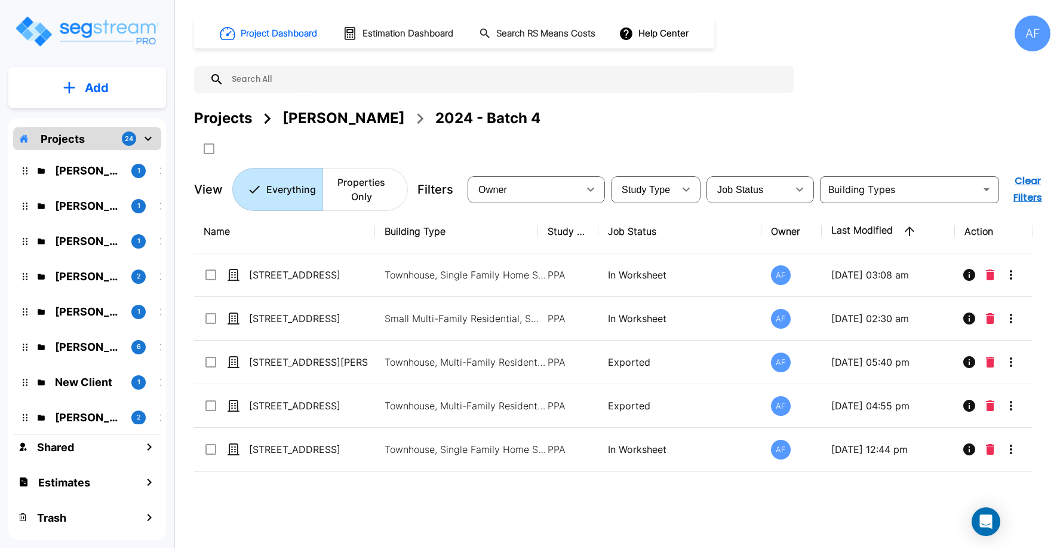
scroll to position [76, 0]
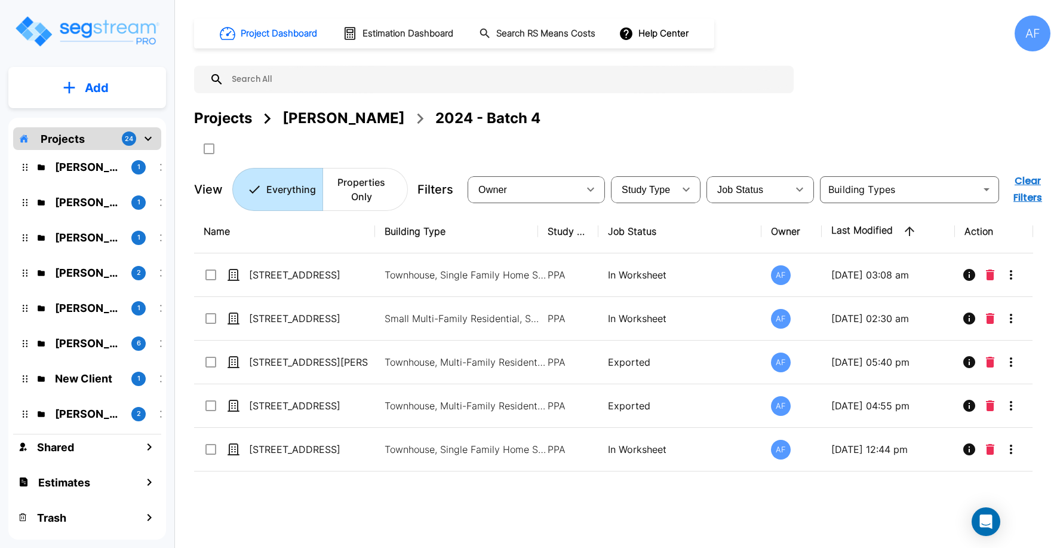
click at [84, 312] on p "[PERSON_NAME]" at bounding box center [88, 308] width 67 height 16
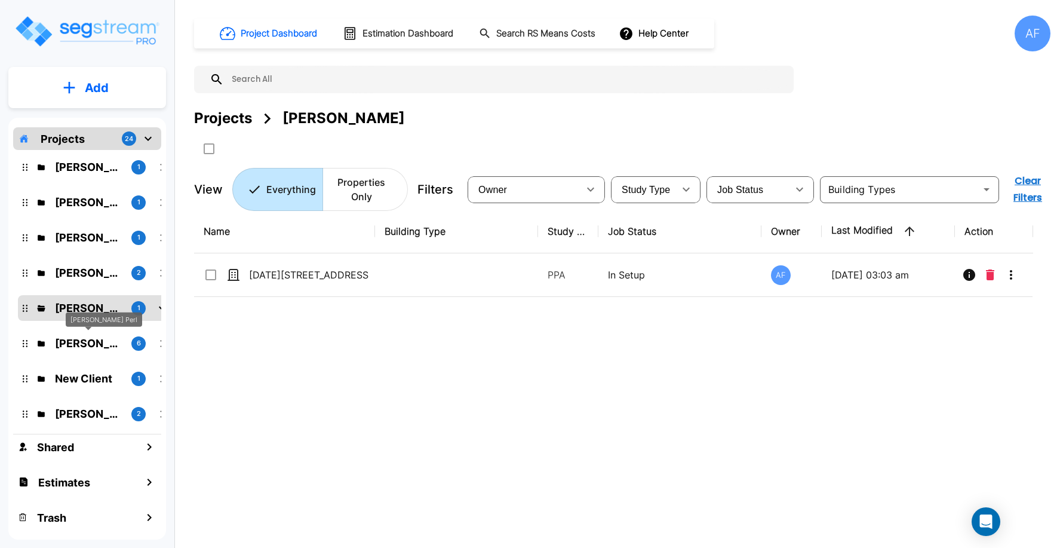
click at [91, 347] on p "[PERSON_NAME] Perl" at bounding box center [88, 343] width 67 height 16
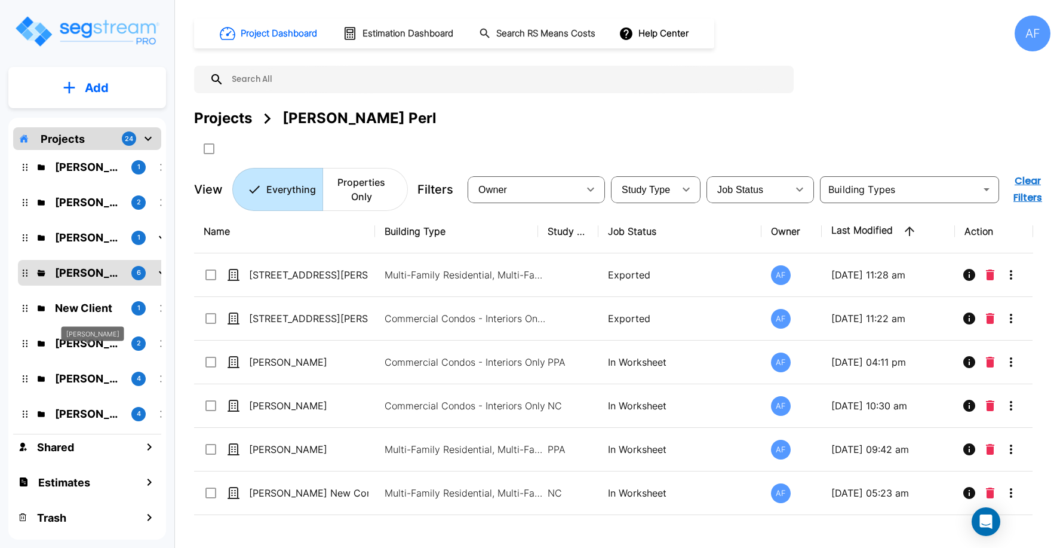
scroll to position [201, 0]
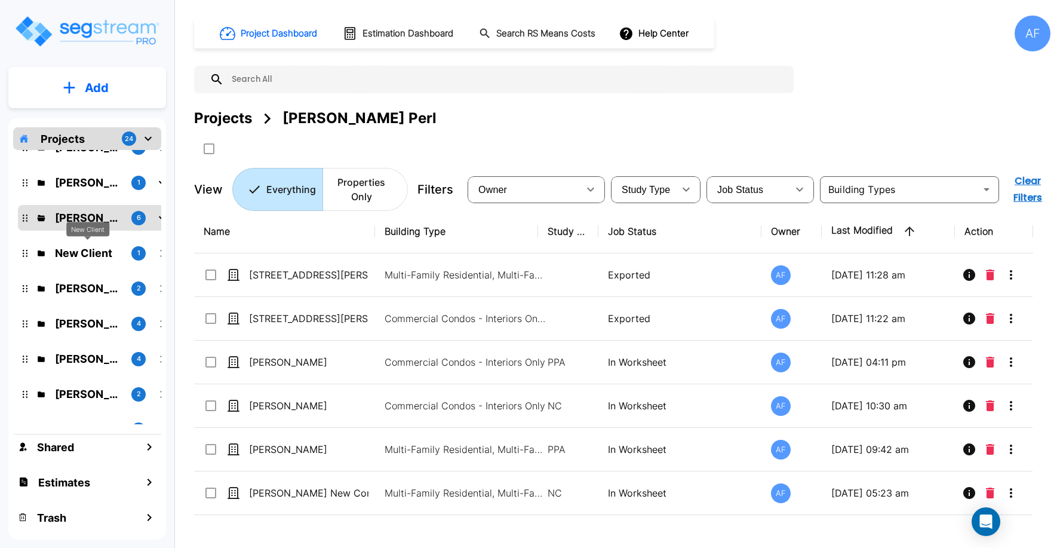
click at [73, 250] on p "New Client" at bounding box center [88, 253] width 67 height 16
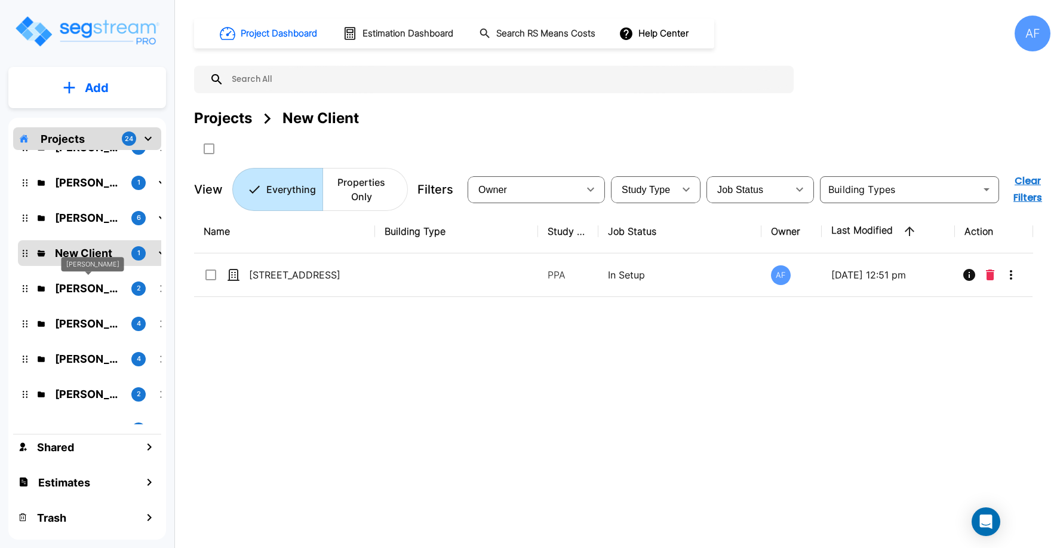
click at [81, 291] on p "[PERSON_NAME]" at bounding box center [88, 288] width 67 height 16
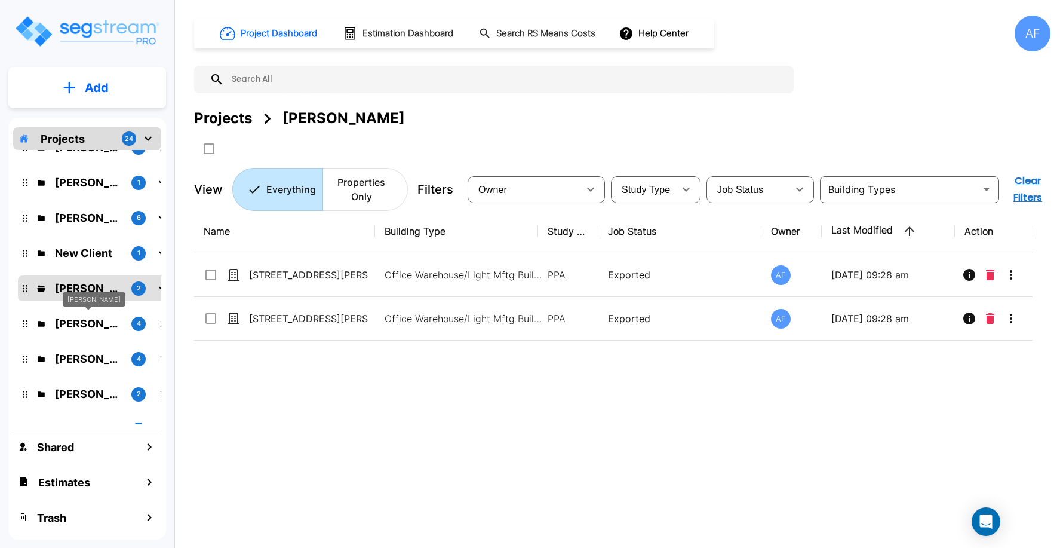
click at [80, 326] on p "Einav Gelberg" at bounding box center [88, 323] width 67 height 16
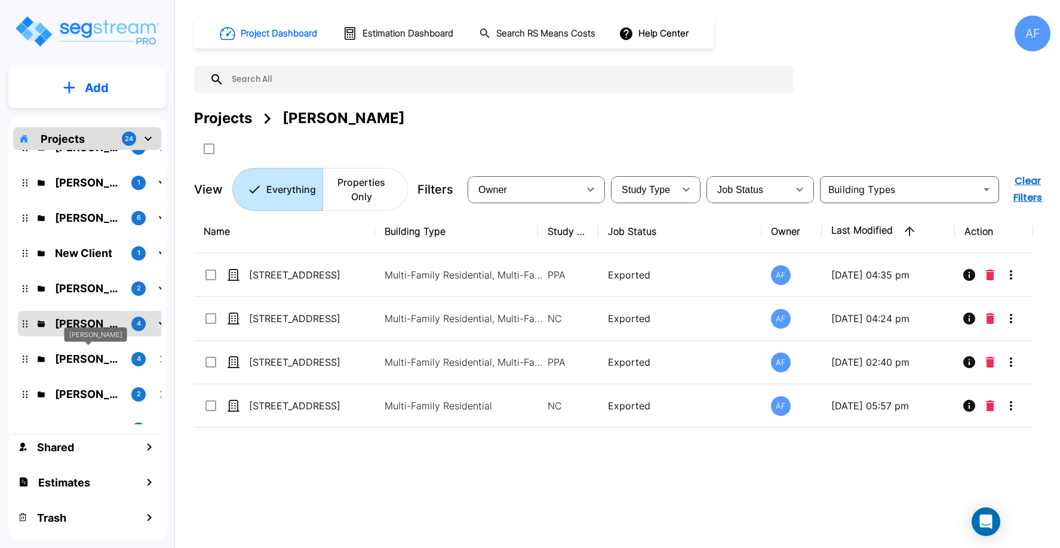
click at [81, 361] on p "Amir Shuster" at bounding box center [88, 359] width 67 height 16
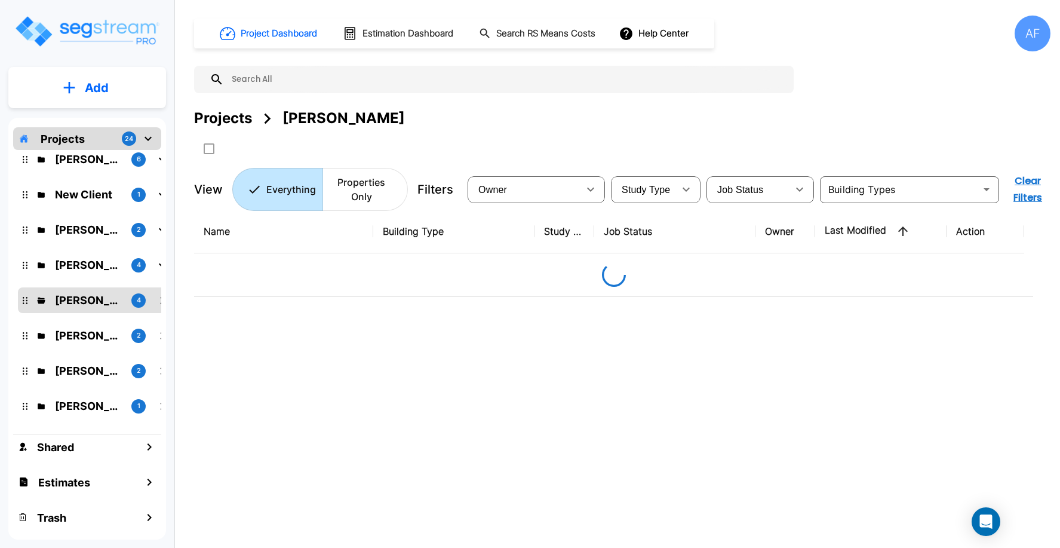
scroll to position [266, 0]
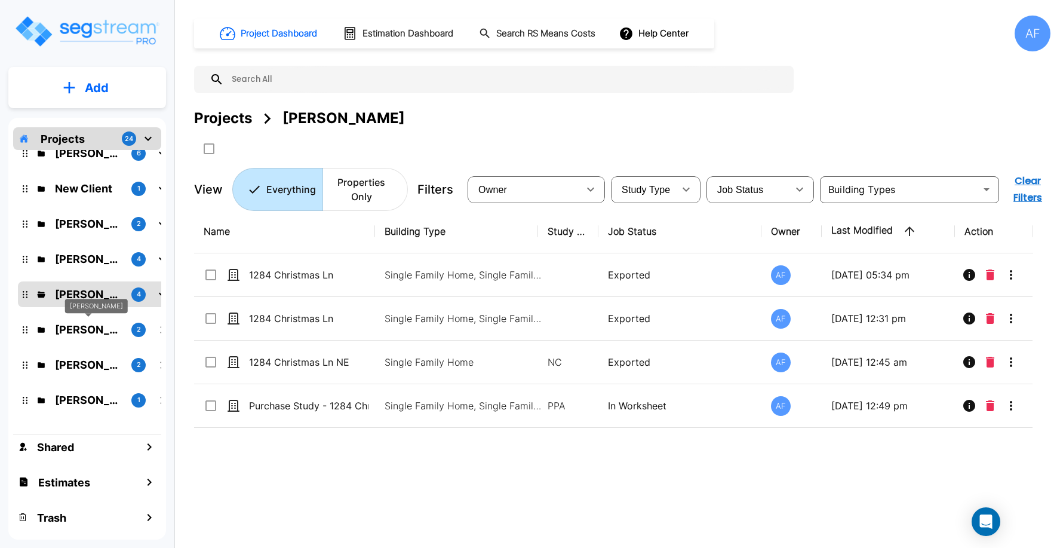
click at [78, 328] on p "Dovid Halon" at bounding box center [88, 329] width 67 height 16
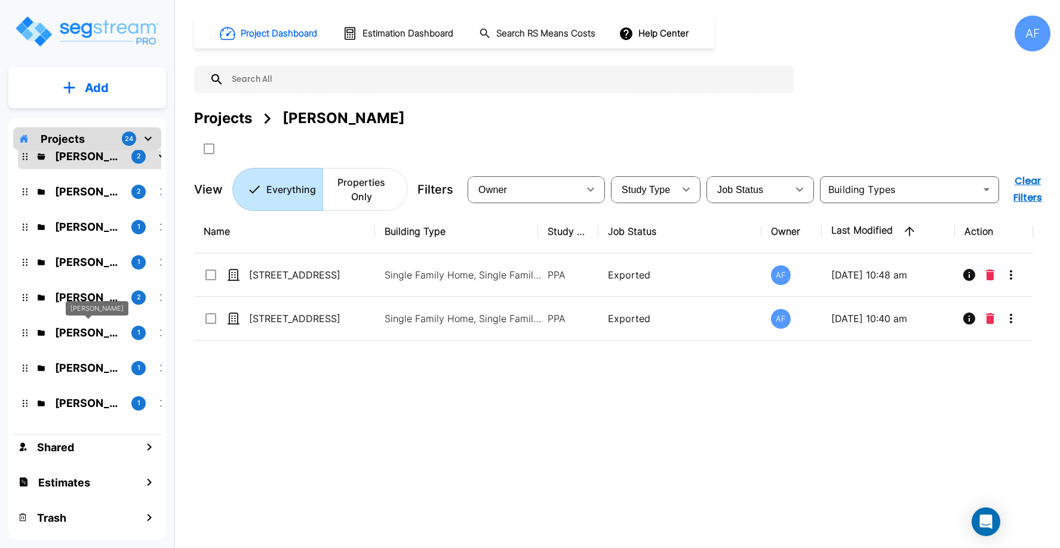
scroll to position [440, 0]
click at [76, 234] on div "Kevin Van Beek" at bounding box center [91, 237] width 63 height 15
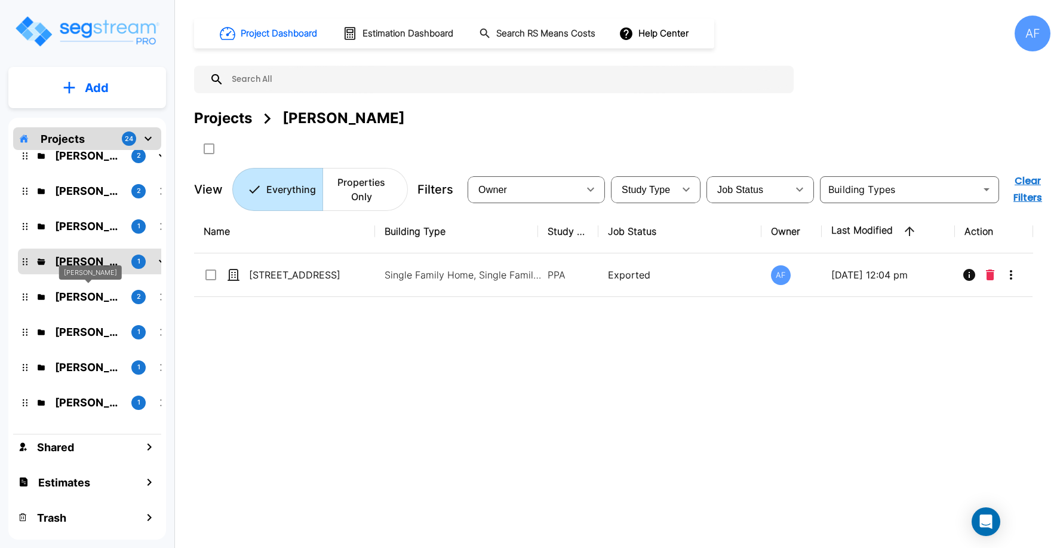
click at [76, 295] on p "[PERSON_NAME]" at bounding box center [88, 297] width 67 height 16
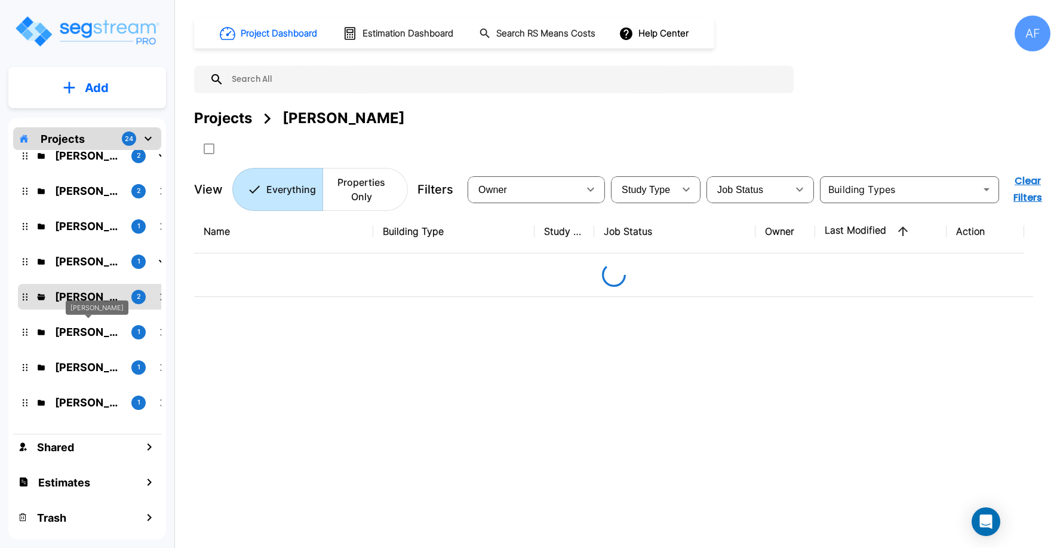
click at [79, 333] on p "Dena Alpert" at bounding box center [88, 332] width 67 height 16
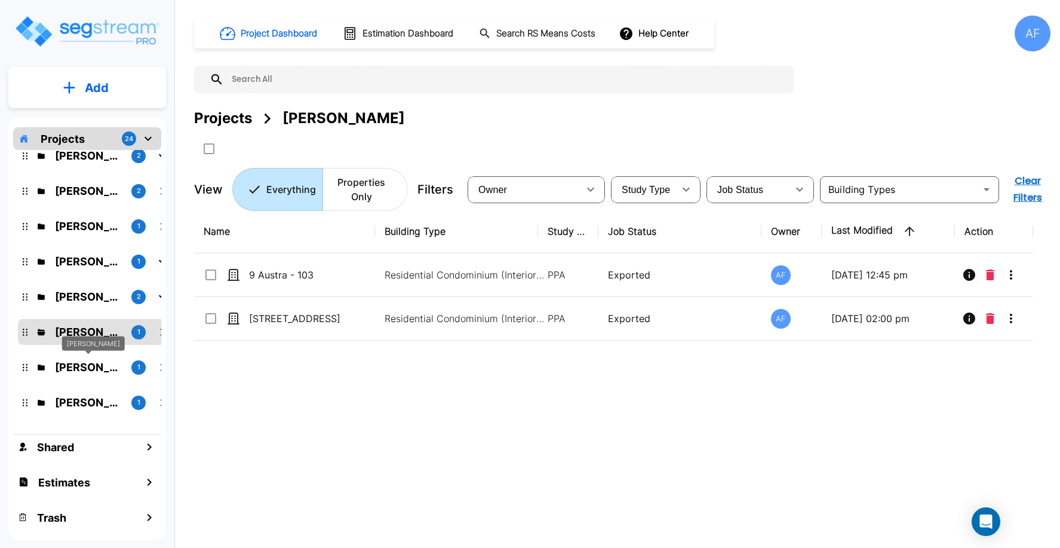
click at [84, 373] on p "Christa Kohler" at bounding box center [88, 367] width 67 height 16
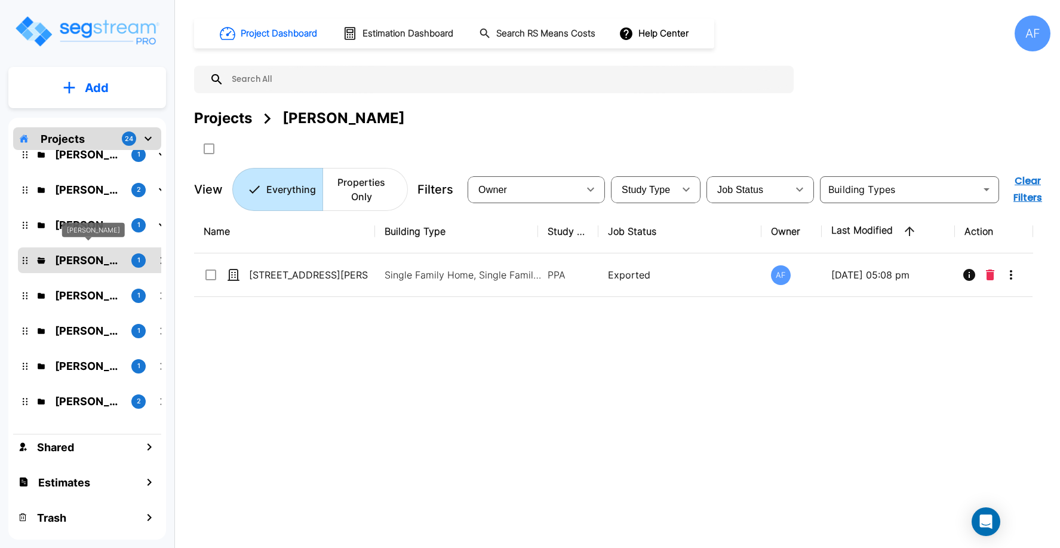
scroll to position [565, 0]
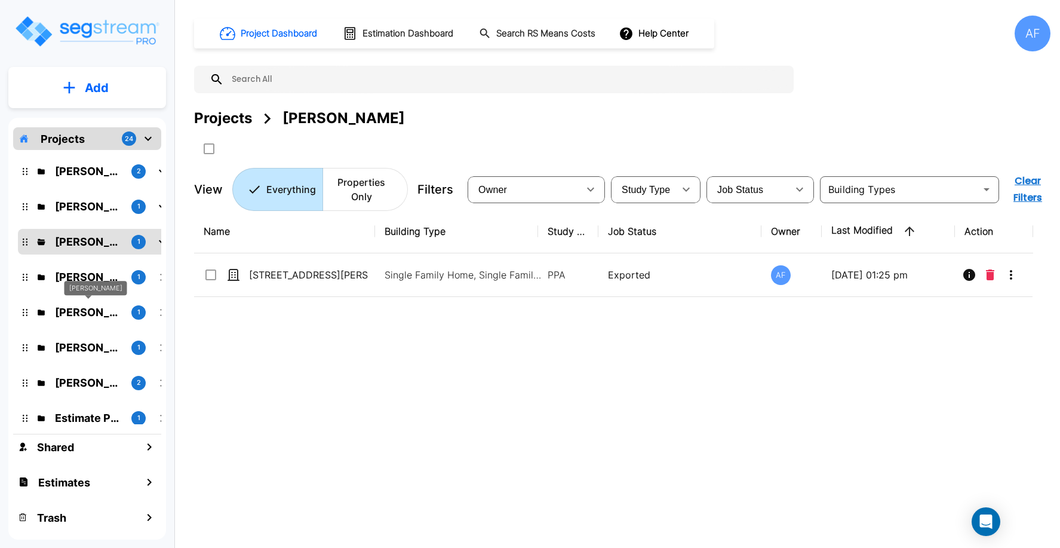
click at [82, 289] on div "Nathan Sosa" at bounding box center [96, 288] width 63 height 15
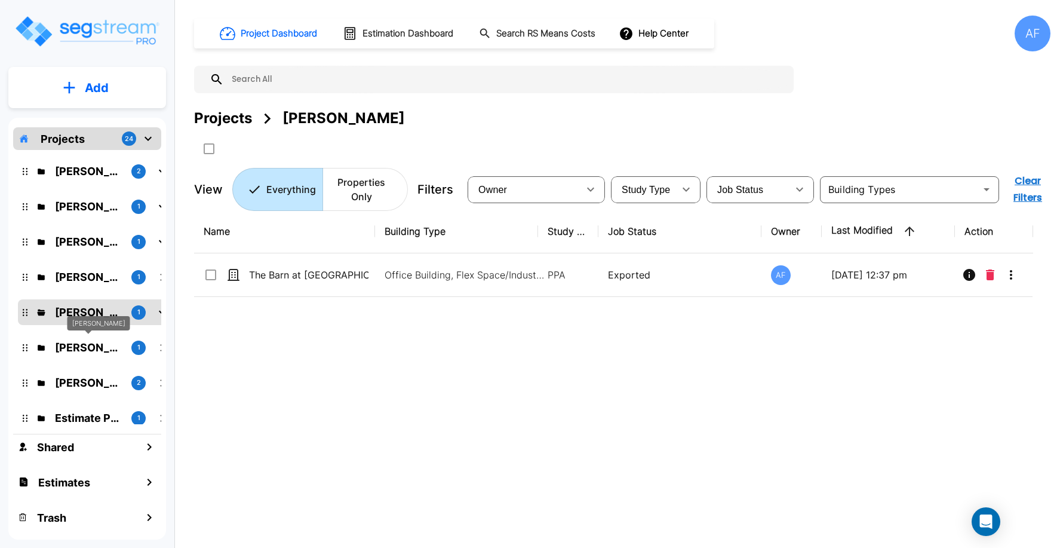
click at [82, 345] on p "Aaron Fish" at bounding box center [88, 347] width 67 height 16
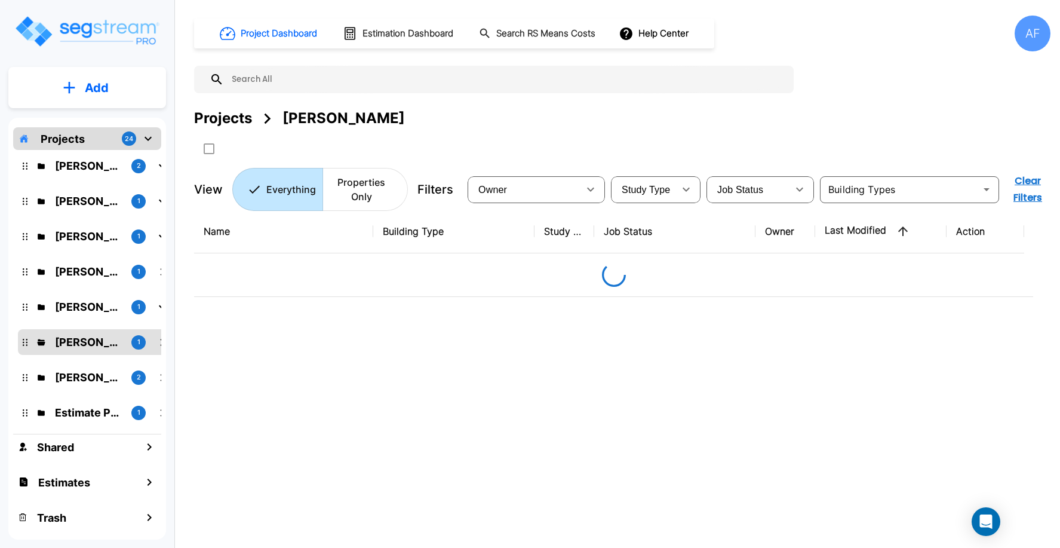
scroll to position [571, 0]
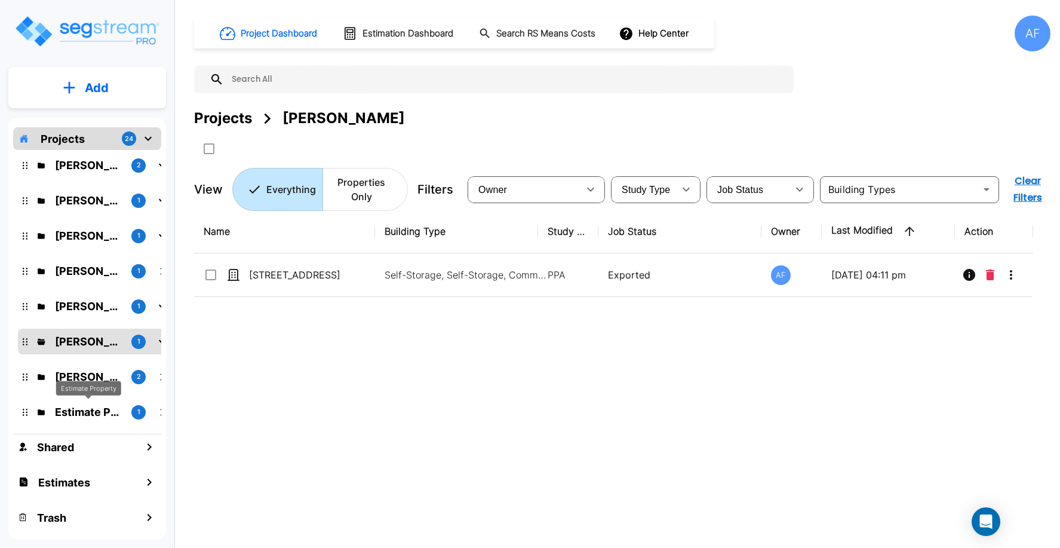
click at [87, 412] on p "Estimate Property" at bounding box center [88, 412] width 67 height 16
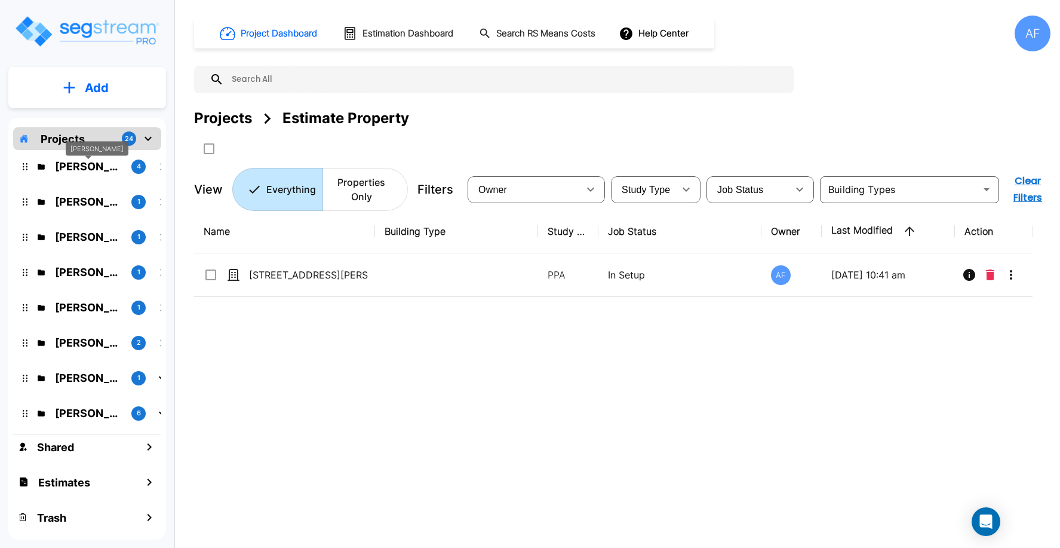
scroll to position [0, 0]
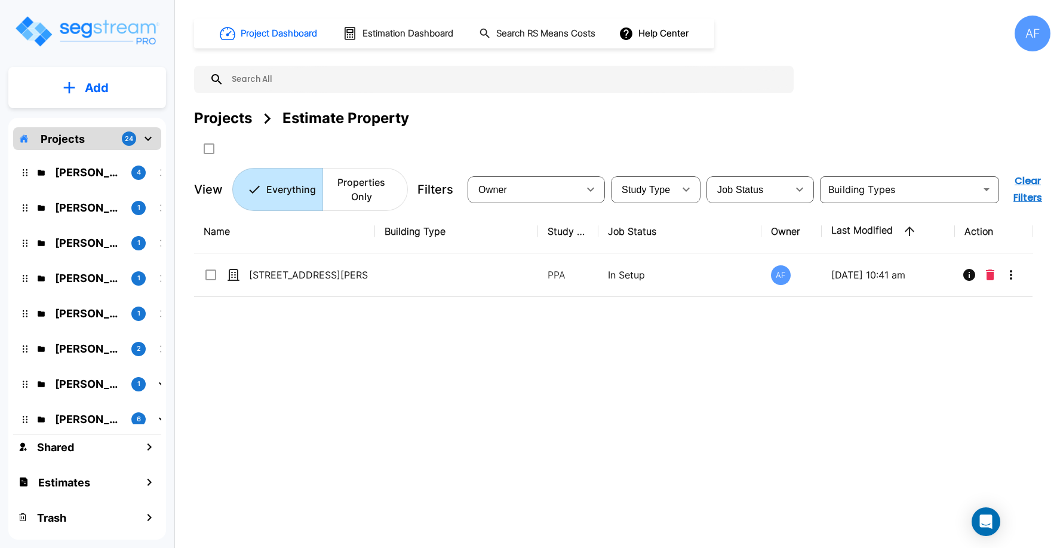
click at [71, 137] on p "Projects" at bounding box center [63, 139] width 44 height 16
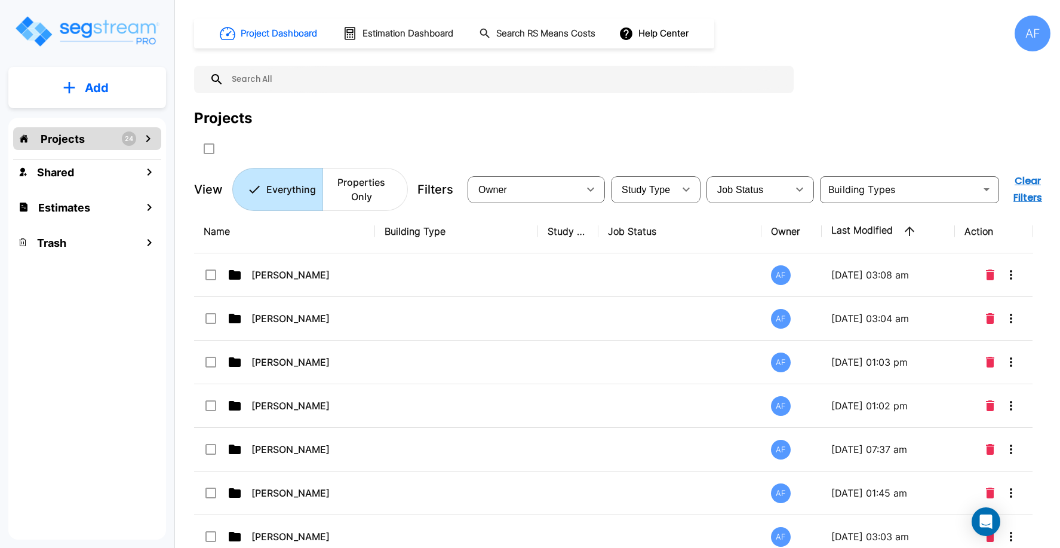
click at [87, 91] on p "Add" at bounding box center [97, 88] width 24 height 18
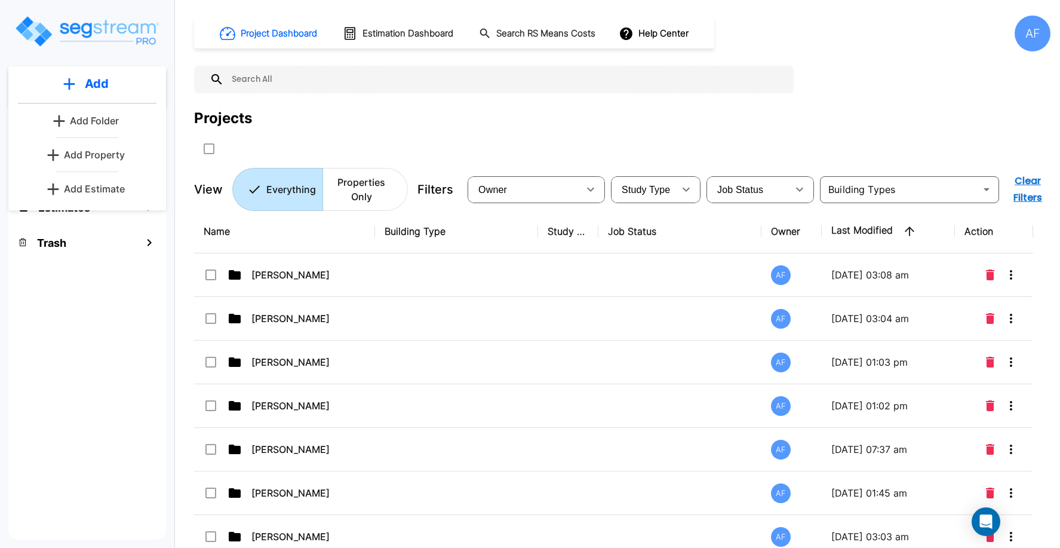
click at [100, 120] on p "Add Folder" at bounding box center [94, 120] width 49 height 14
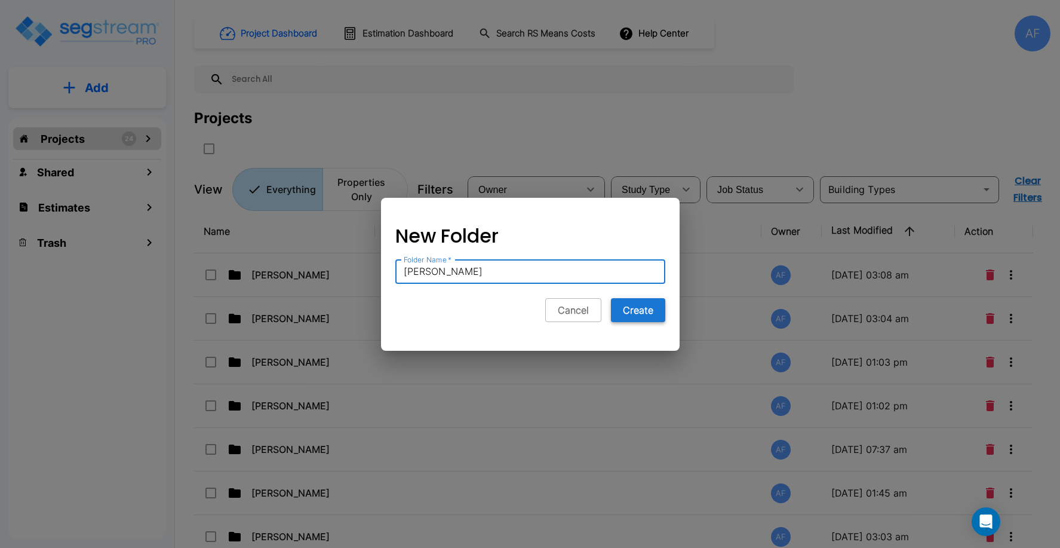
click at [649, 314] on button "Create" at bounding box center [638, 310] width 54 height 24
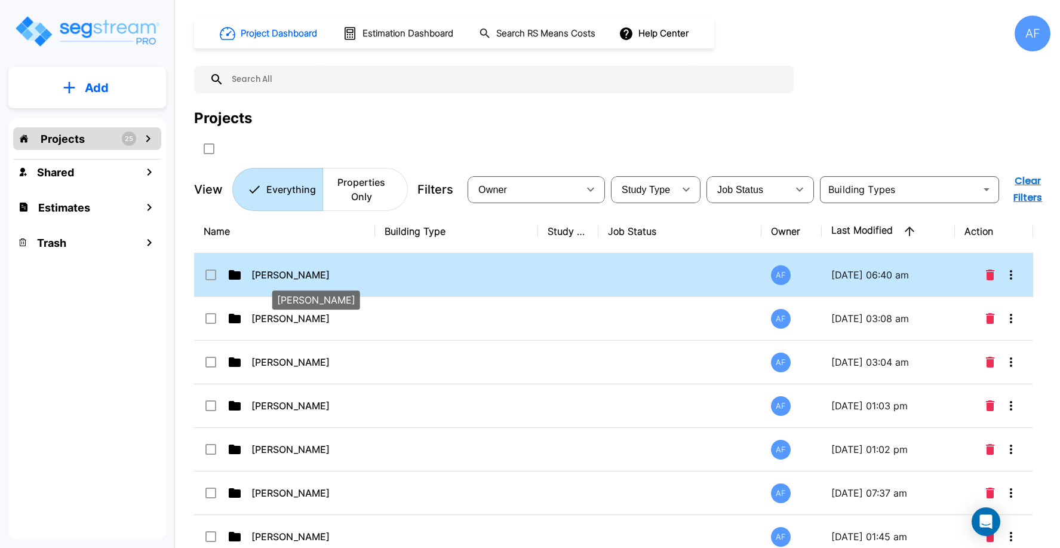
click at [345, 275] on p "[PERSON_NAME]" at bounding box center [310, 275] width 119 height 14
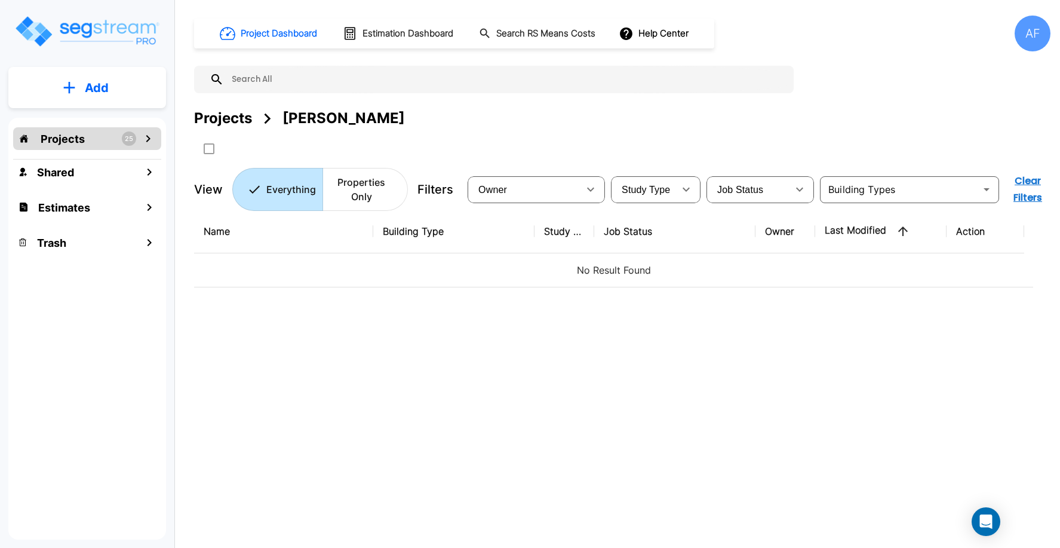
click at [226, 115] on div "Projects" at bounding box center [223, 119] width 58 height 22
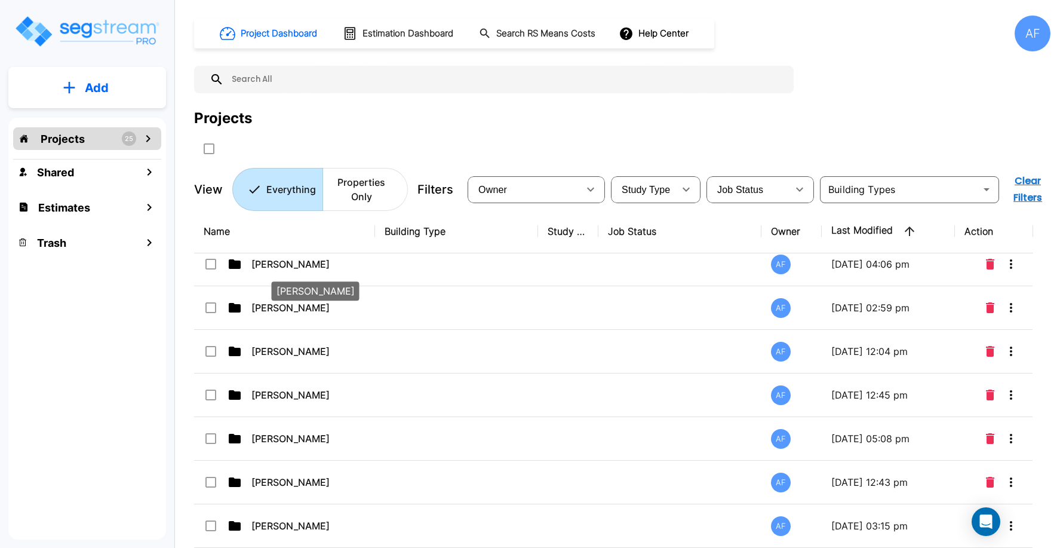
scroll to position [814, 0]
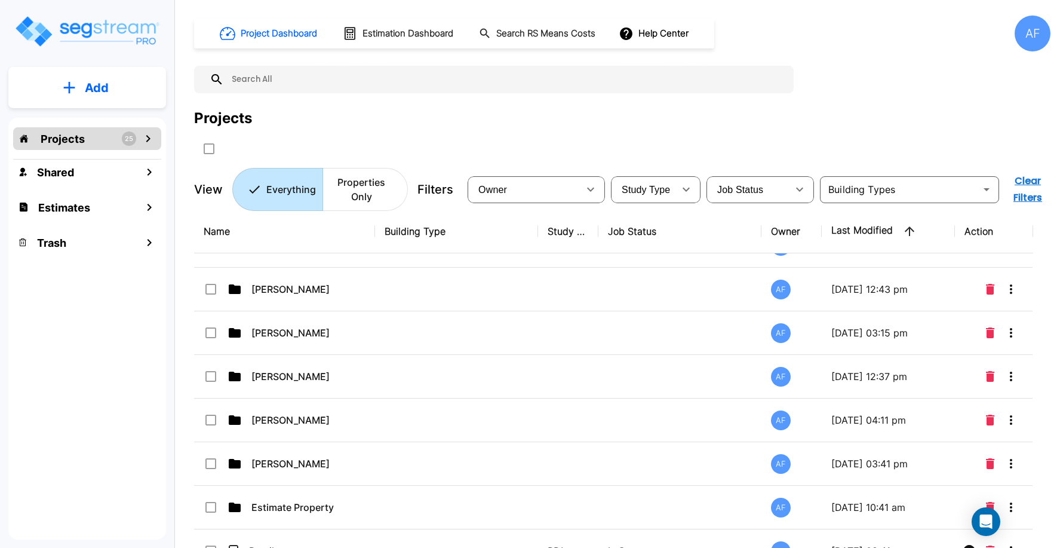
click at [380, 79] on input "text" at bounding box center [506, 79] width 564 height 27
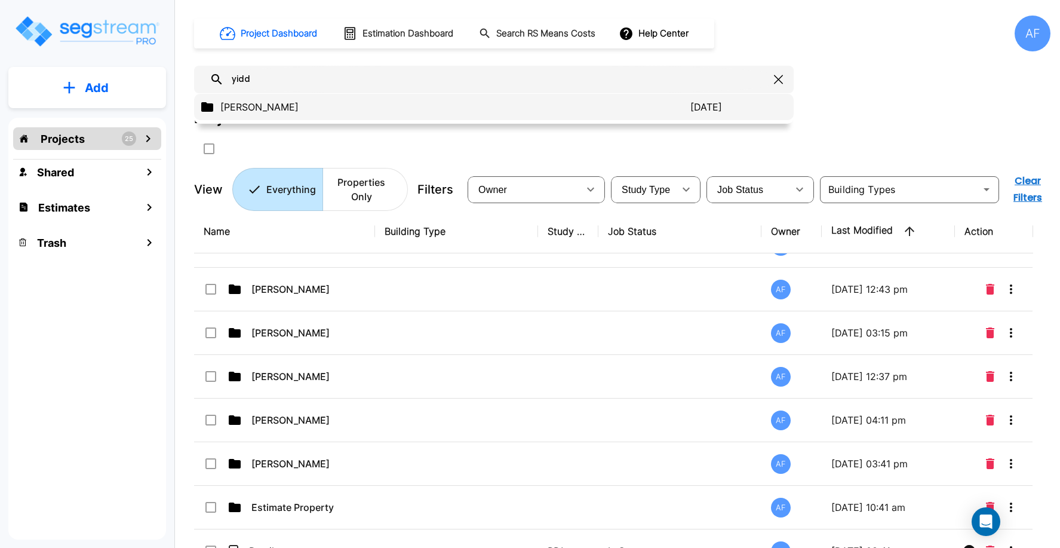
type input "yidd"
click at [303, 105] on p "[PERSON_NAME]" at bounding box center [455, 107] width 470 height 14
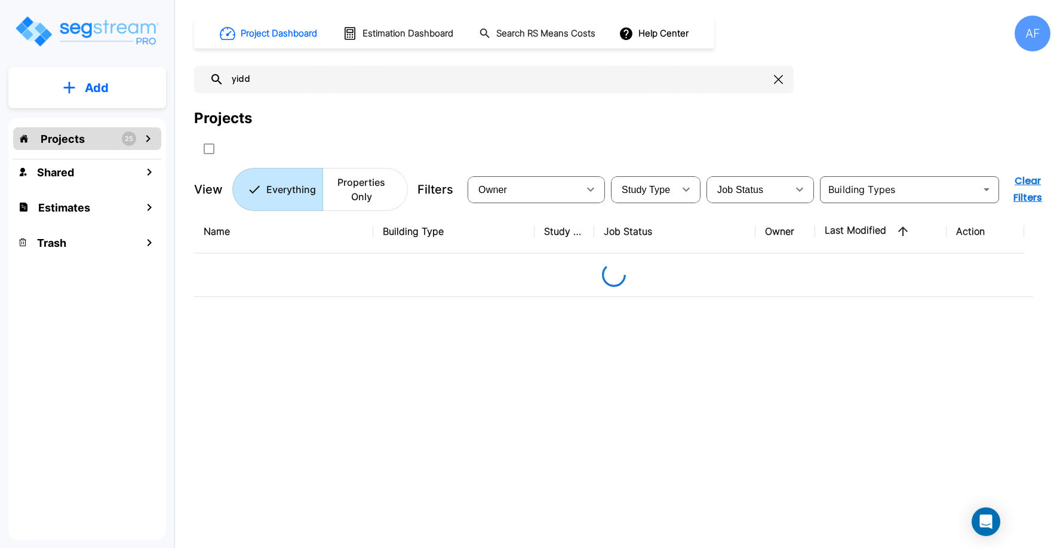
scroll to position [0, 0]
click at [78, 89] on button "Add" at bounding box center [87, 87] width 158 height 35
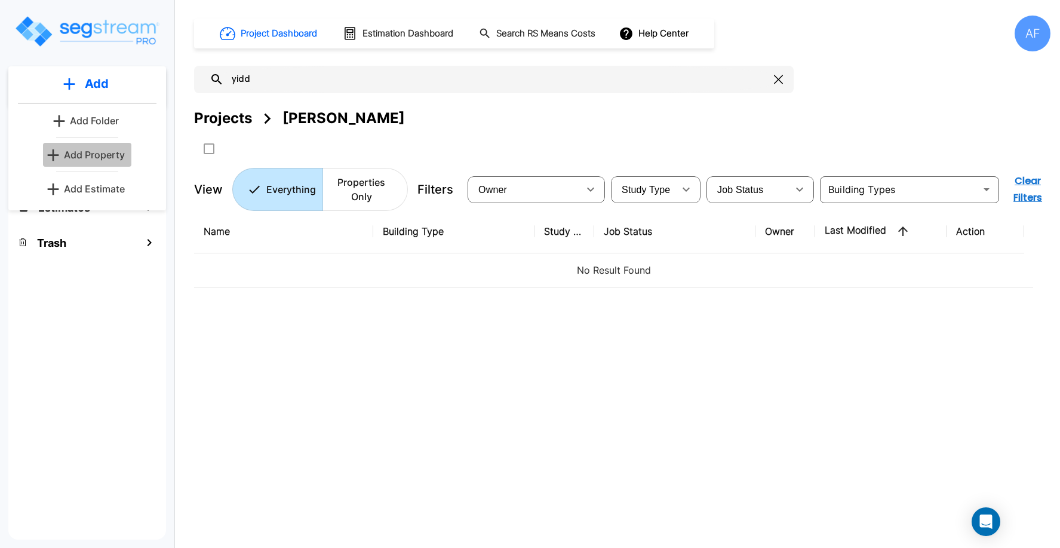
click at [91, 151] on p "Add Property" at bounding box center [94, 155] width 61 height 14
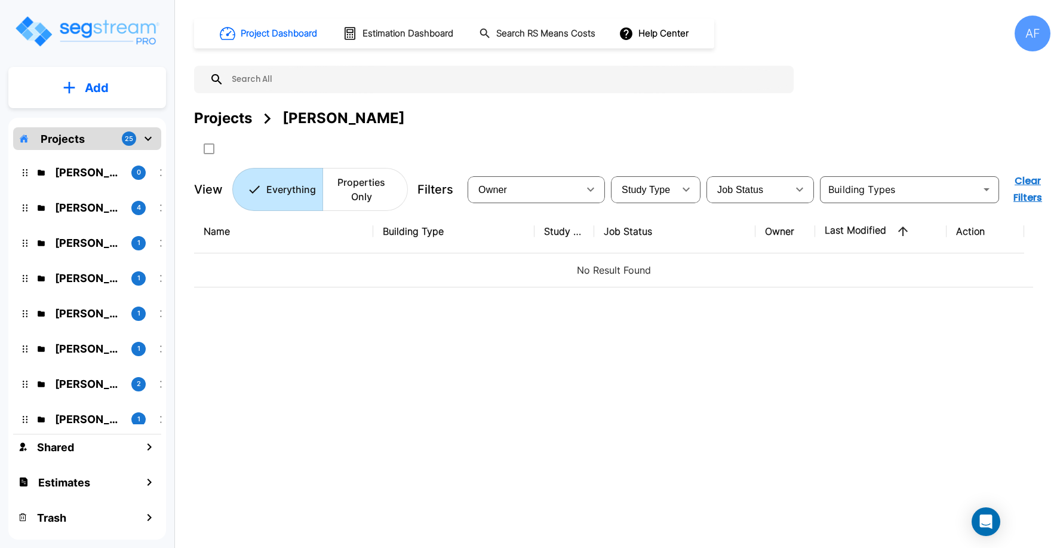
click at [337, 346] on div "Name Building Type Study Type Job Status Owner Last Modified Action No Result F…" at bounding box center [613, 380] width 839 height 340
click at [105, 96] on p "Add" at bounding box center [97, 88] width 24 height 18
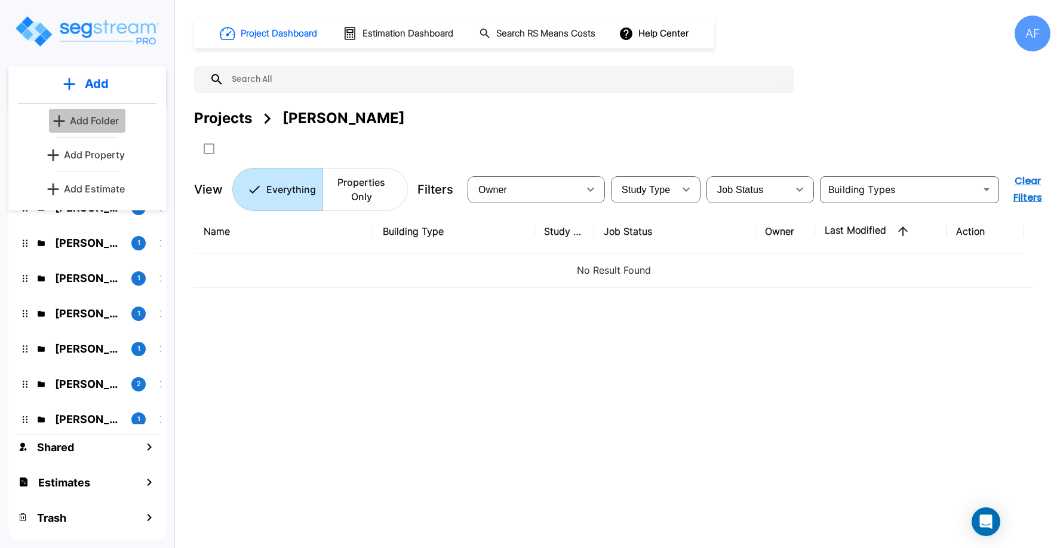
click at [101, 115] on p "Add Folder" at bounding box center [94, 120] width 49 height 14
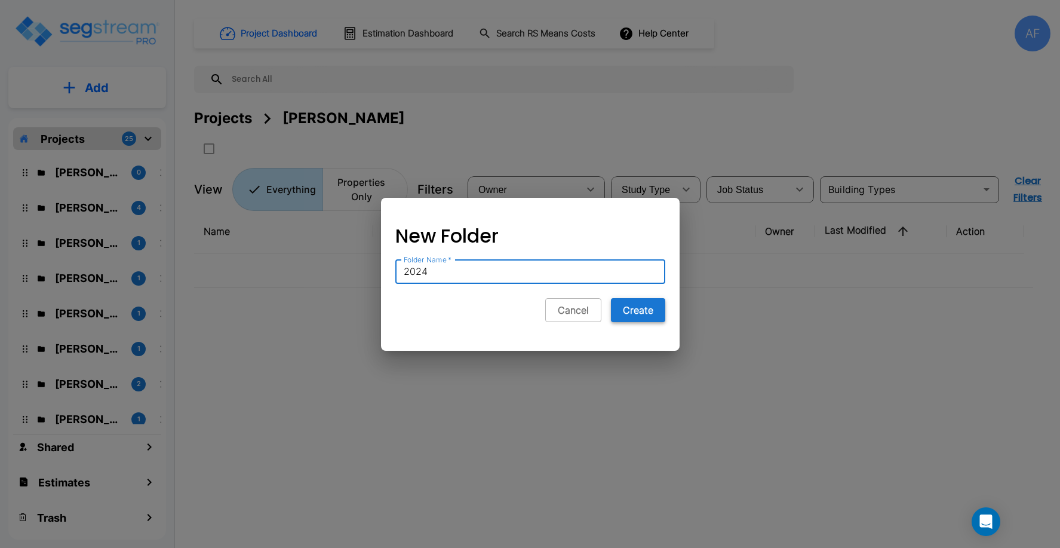
type input "2024"
click at [648, 308] on button "Create" at bounding box center [638, 310] width 54 height 24
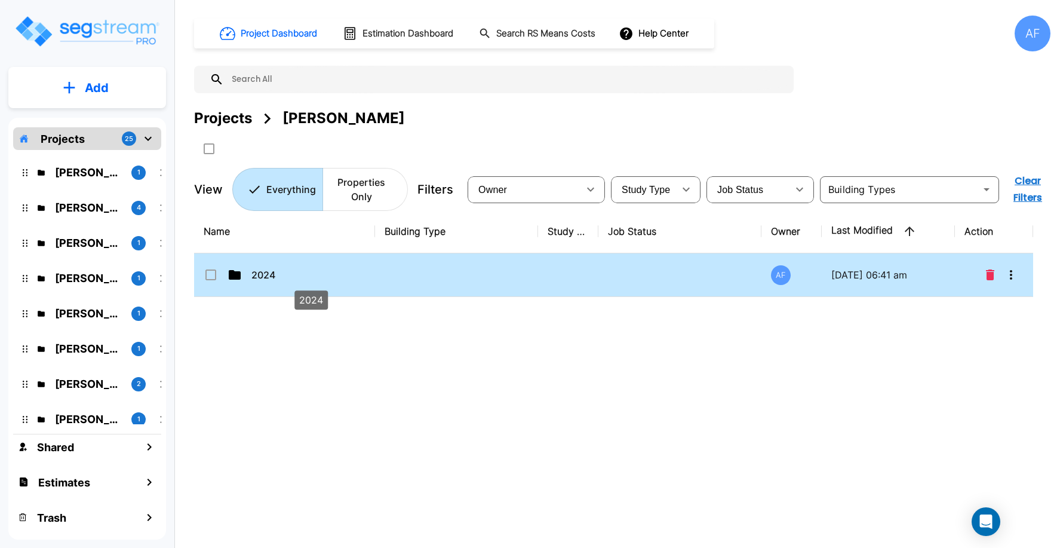
click at [286, 277] on p "2024" at bounding box center [310, 275] width 119 height 14
checkbox input "true"
click at [286, 277] on p "2024" at bounding box center [310, 275] width 119 height 14
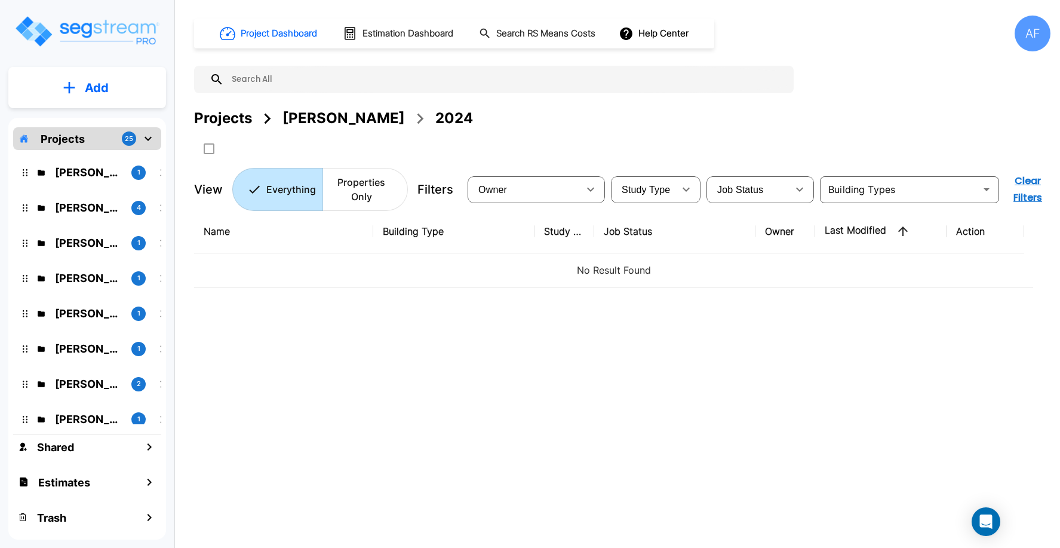
click at [305, 332] on div "Name Building Type Study Type Job Status Owner Last Modified Action No Result F…" at bounding box center [613, 380] width 839 height 340
click at [81, 88] on button "Add" at bounding box center [87, 87] width 158 height 35
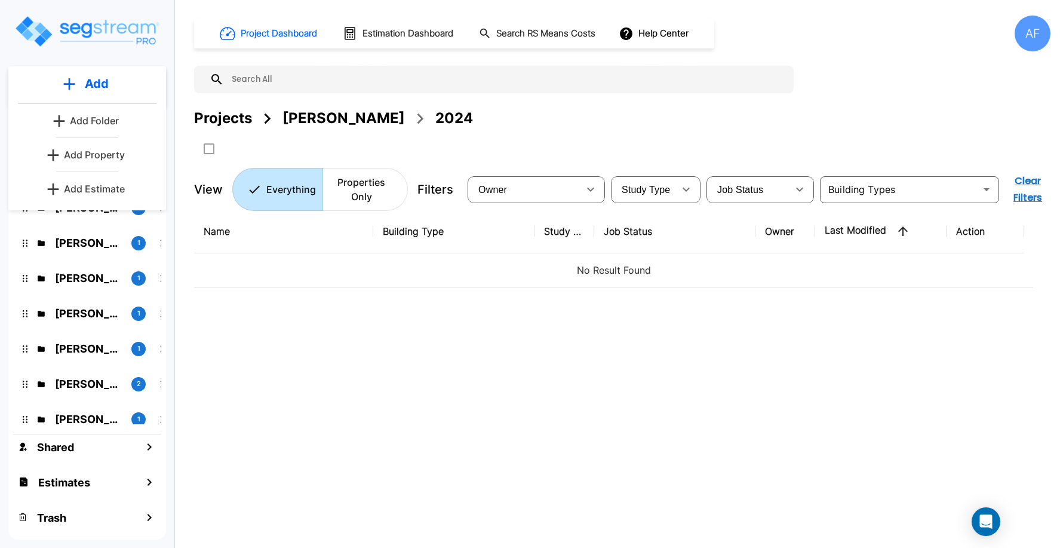
click at [93, 154] on p "Add Property" at bounding box center [94, 155] width 61 height 14
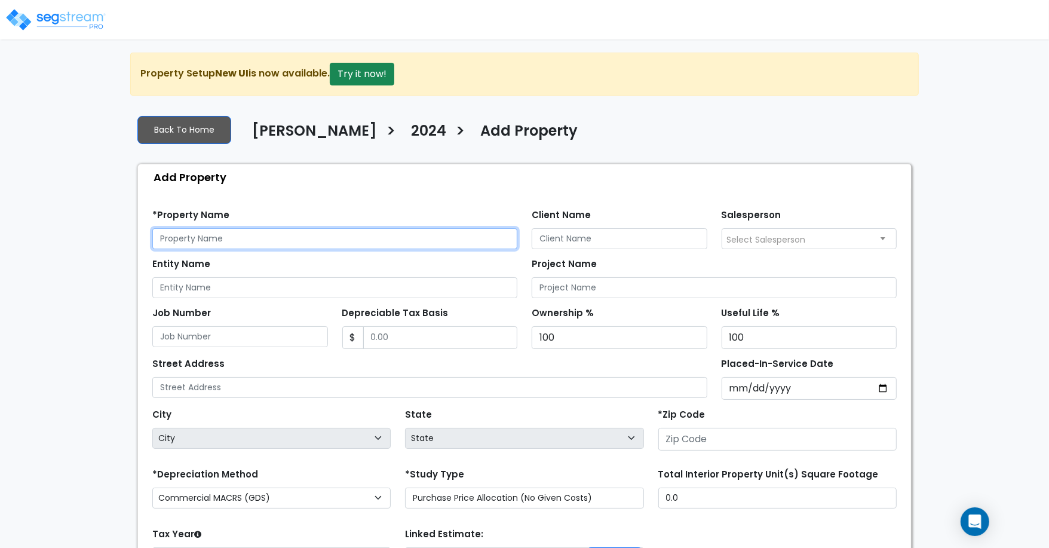
click at [183, 241] on input "text" at bounding box center [334, 238] width 365 height 21
paste input "[STREET_ADDRESS]"
type input "[STREET_ADDRESS]"
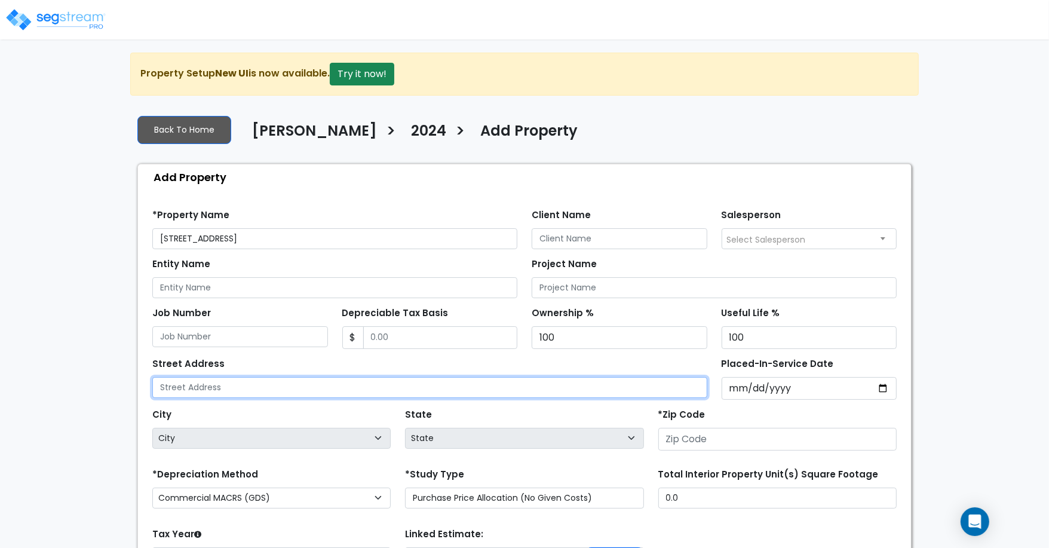
click at [241, 394] on input "text" at bounding box center [429, 387] width 555 height 21
paste input "[STREET_ADDRESS]"
click at [309, 391] on input "[STREET_ADDRESS]" at bounding box center [429, 387] width 555 height 21
type input "[STREET_ADDRESS]"
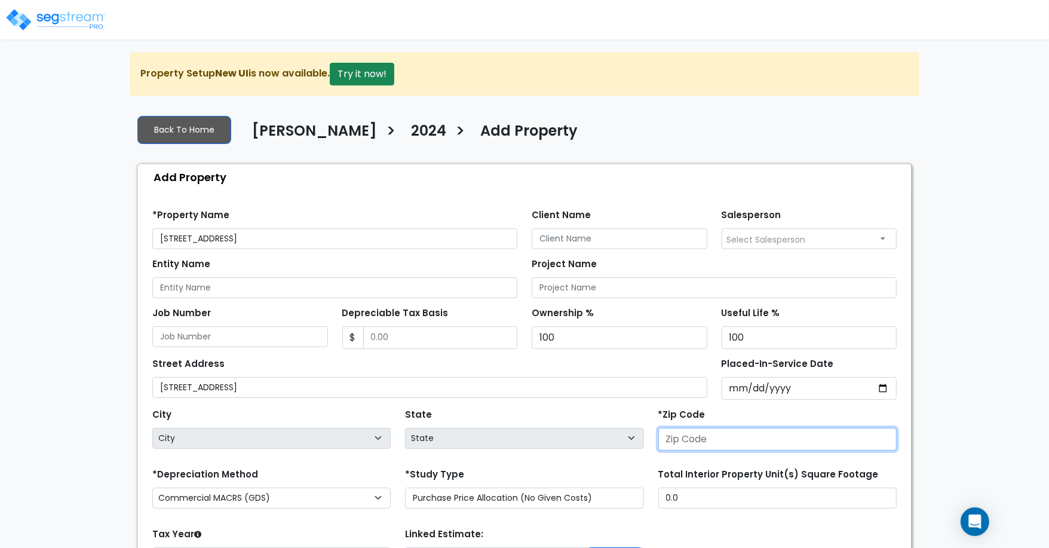
click at [734, 441] on input "number" at bounding box center [777, 439] width 238 height 23
paste input "08753"
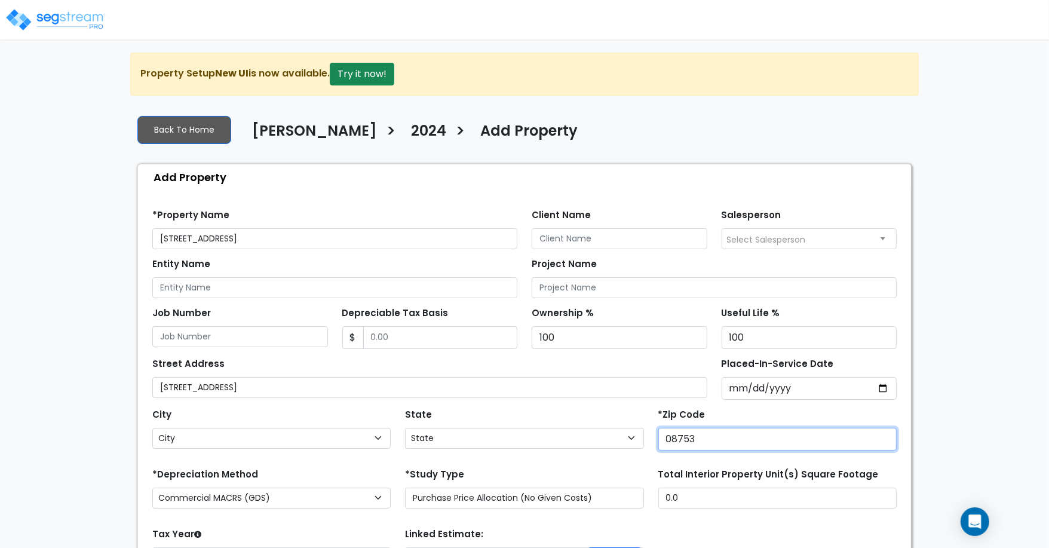
type input "08753"
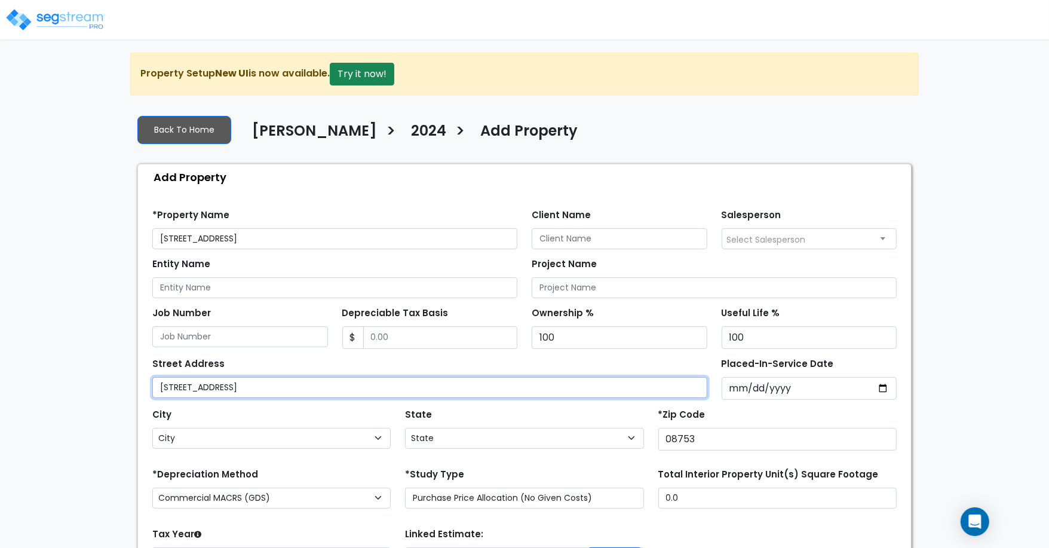
select select "NJ"
click at [355, 385] on input "[STREET_ADDRESS]" at bounding box center [429, 387] width 555 height 21
drag, startPoint x: 394, startPoint y: 391, endPoint x: 237, endPoint y: 386, distance: 157.2
click at [237, 386] on input "[STREET_ADDRESS]" at bounding box center [429, 387] width 555 height 21
type input "[STREET_ADDRESS]"
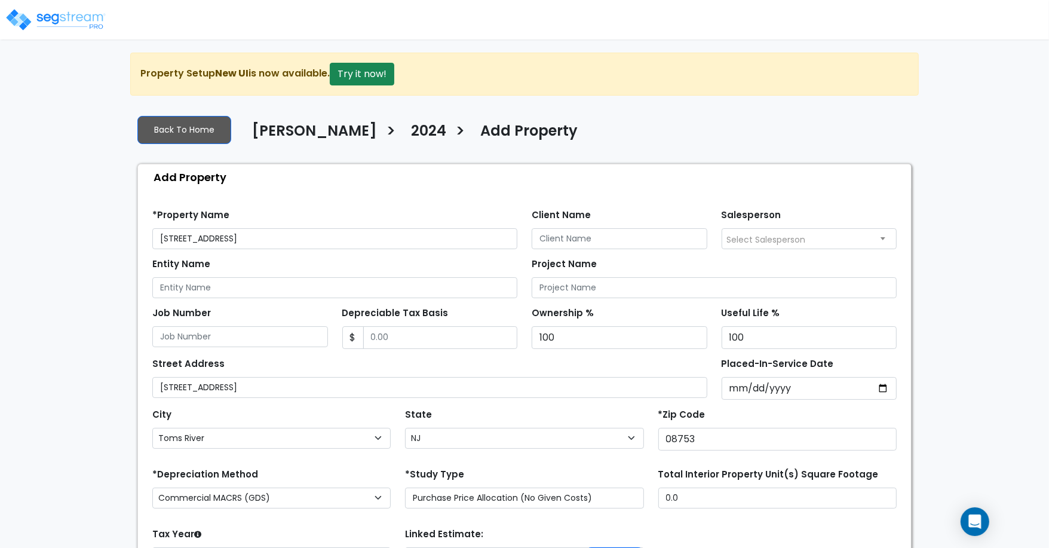
click at [327, 417] on div "City City [GEOGRAPHIC_DATA] [GEOGRAPHIC_DATA] [GEOGRAPHIC_DATA] [GEOGRAPHIC_DAT…" at bounding box center [271, 427] width 238 height 43
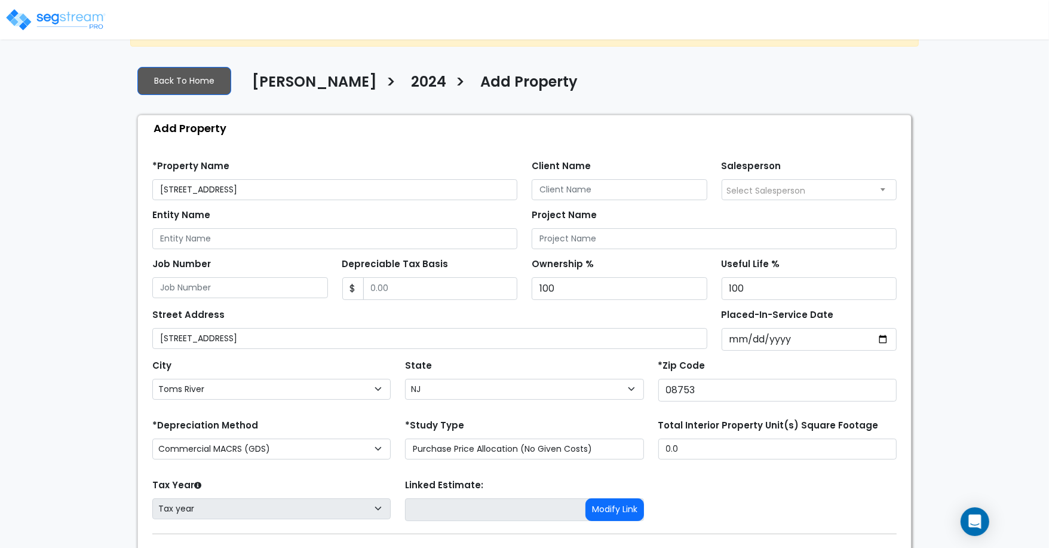
scroll to position [53, 0]
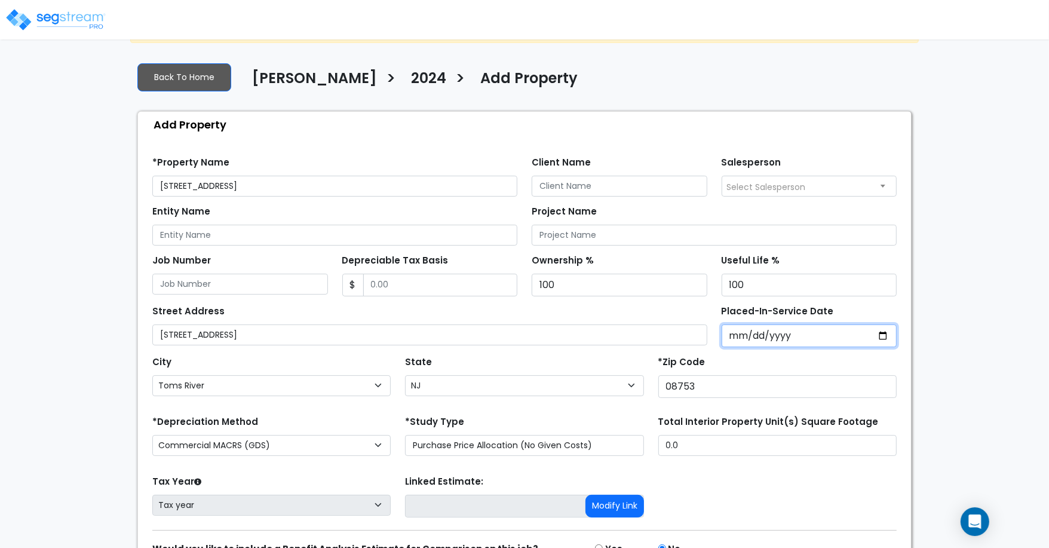
click at [732, 337] on input "Placed-In-Service Date" at bounding box center [810, 335] width 176 height 23
type input "0002-12-02"
select select "2"
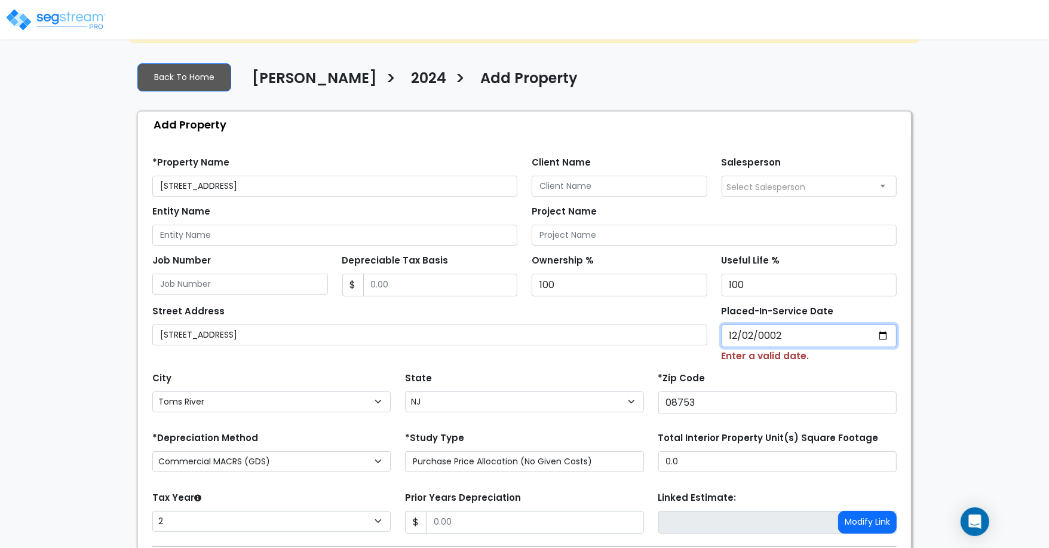
type input "0020-12-02"
select select "20"
type input "0202-12-02"
select select "202"
type input "[DATE]"
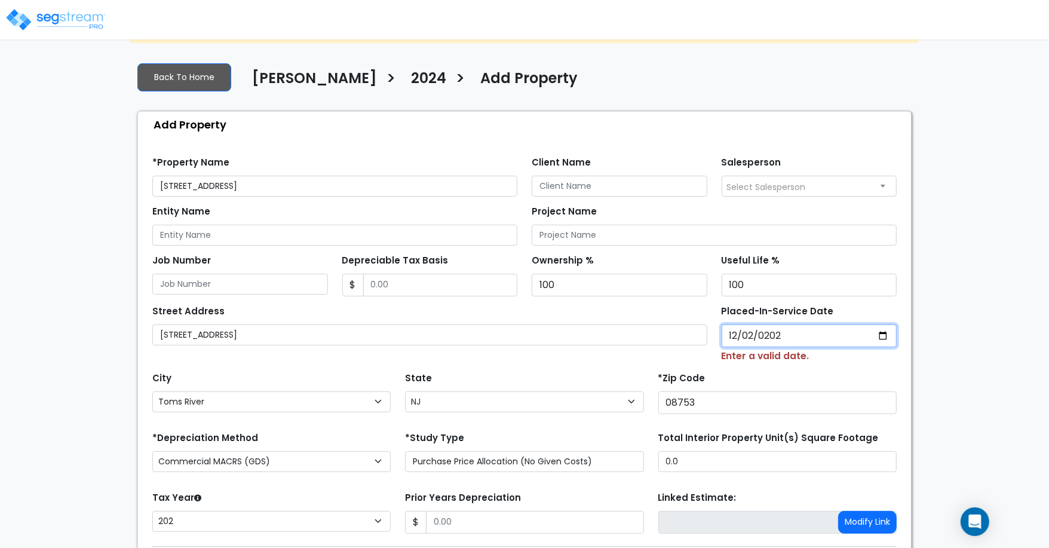
select select "2024"
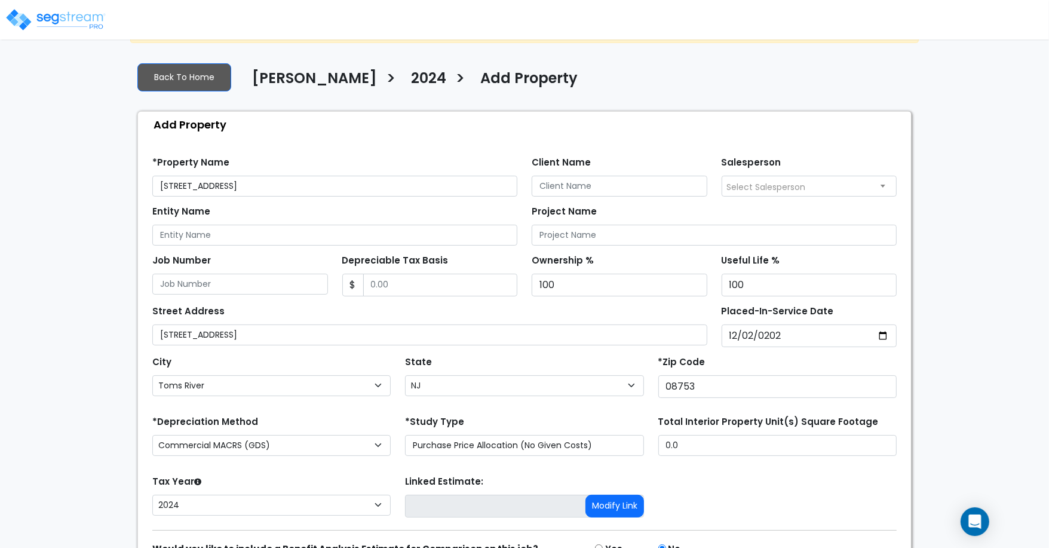
click at [740, 365] on div "*Zip Code 08753" at bounding box center [777, 375] width 238 height 45
click at [576, 184] on input "Client Name" at bounding box center [620, 186] width 176 height 21
paste input "[PERSON_NAME]"
type input "[PERSON_NAME]"
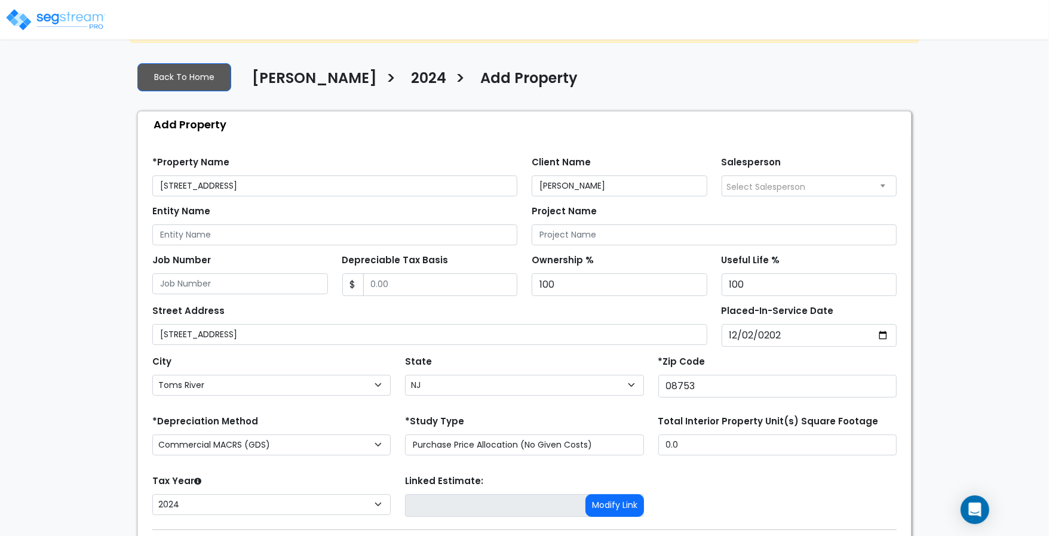
click at [776, 193] on span "Select Salesperson" at bounding box center [809, 185] width 174 height 19
select select "157"
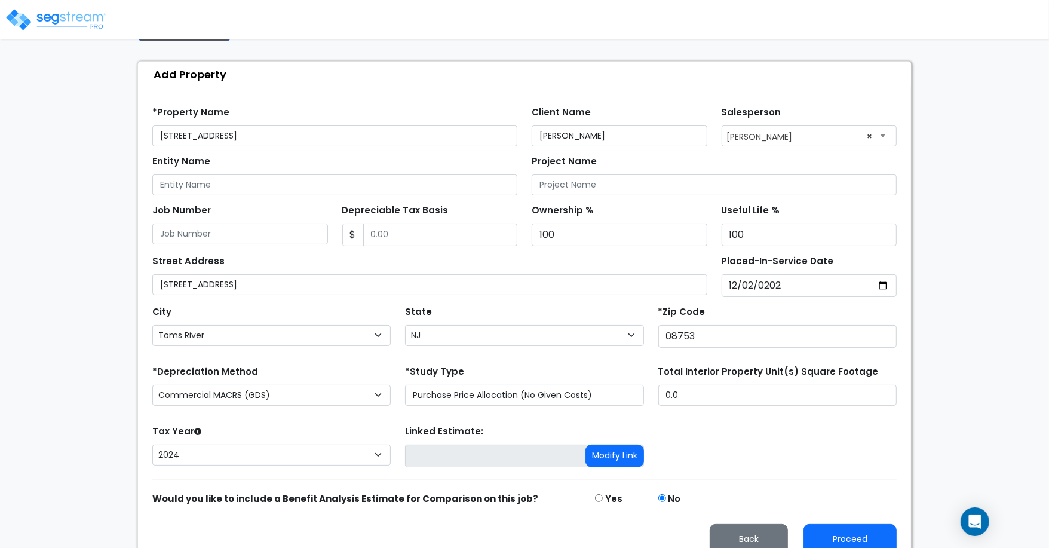
scroll to position [121, 0]
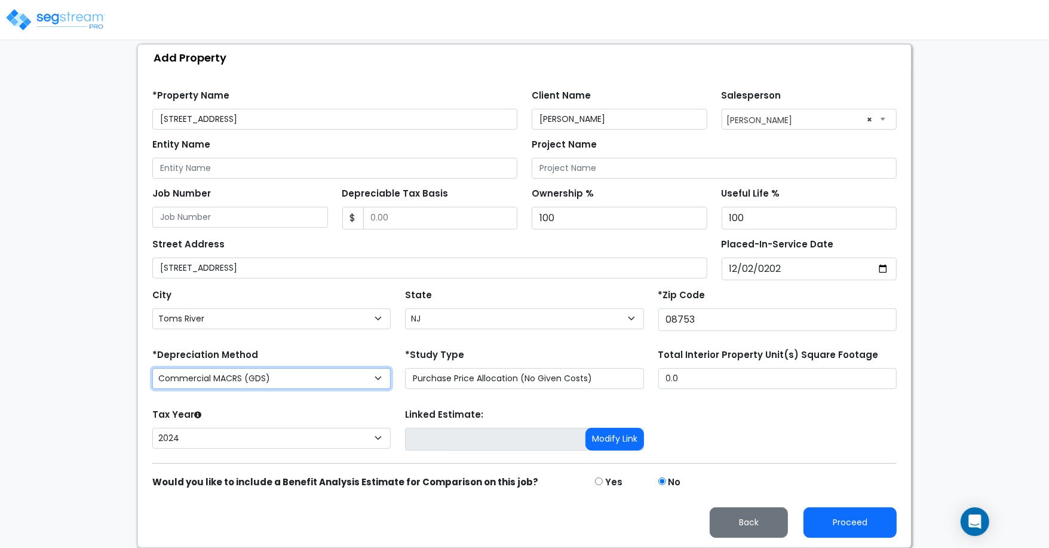
click at [316, 380] on select "Commercial MACRS (GDS) Residential Rental MACRS (GDS) Commercial MACRS (GDS) QIP" at bounding box center [271, 378] width 238 height 21
select select "RRM(_29"
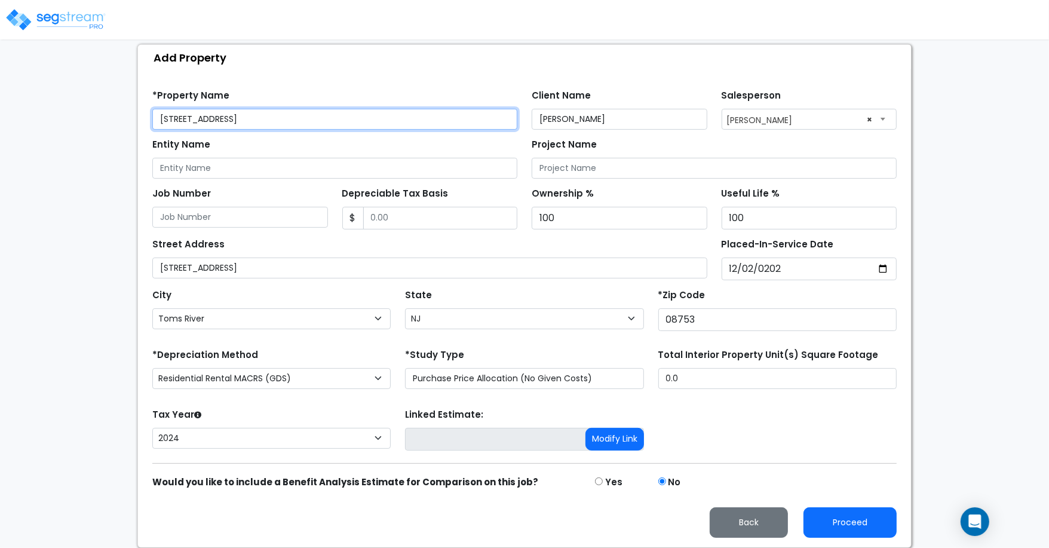
drag, startPoint x: 376, startPoint y: 114, endPoint x: 161, endPoint y: 113, distance: 215.6
click at [161, 113] on input "[STREET_ADDRESS]" at bounding box center [334, 119] width 365 height 21
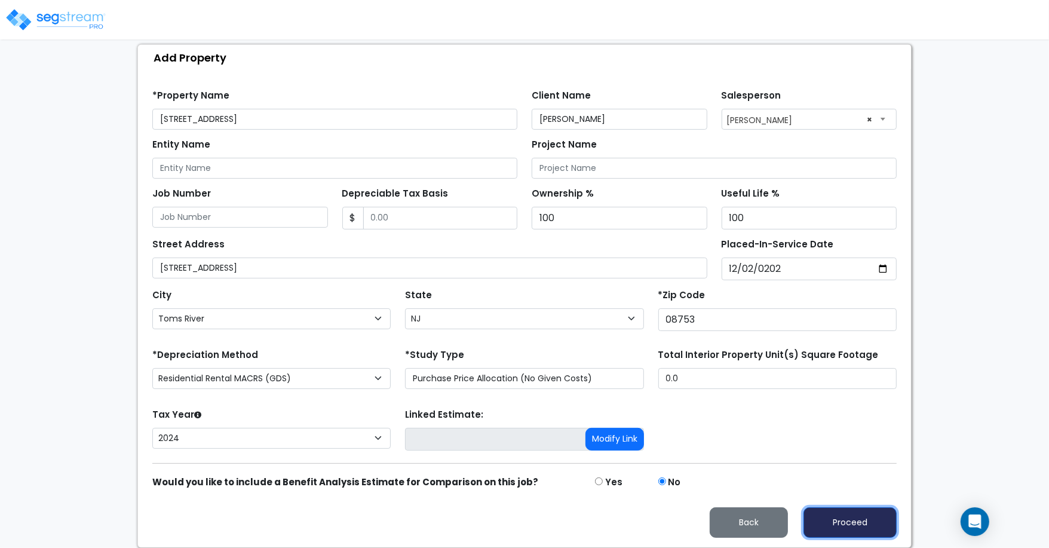
click at [858, 520] on button "Proceed" at bounding box center [849, 522] width 93 height 30
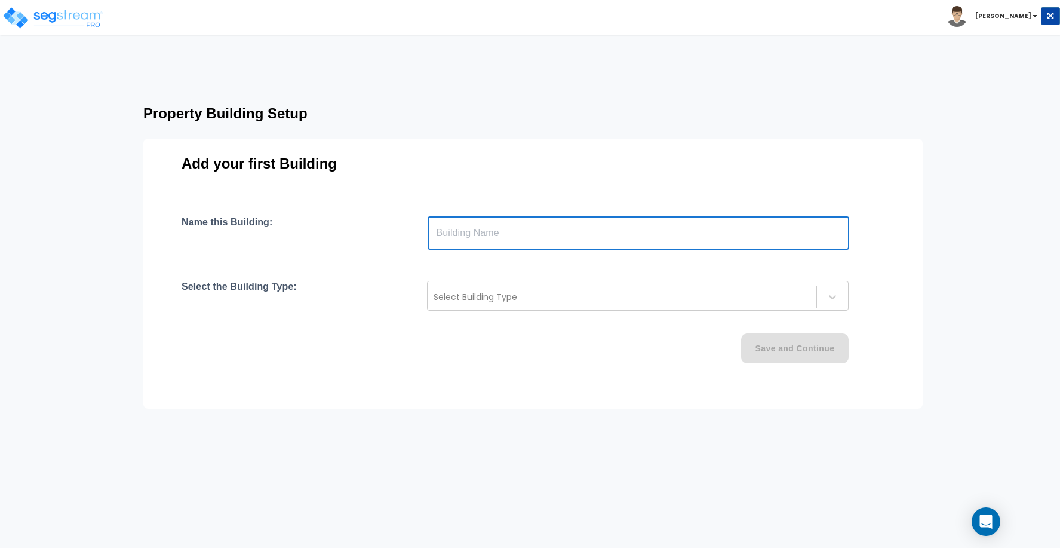
click at [489, 237] on input "text" at bounding box center [639, 232] width 422 height 33
paste input "text"
type input "[STREET_ADDRESS]"
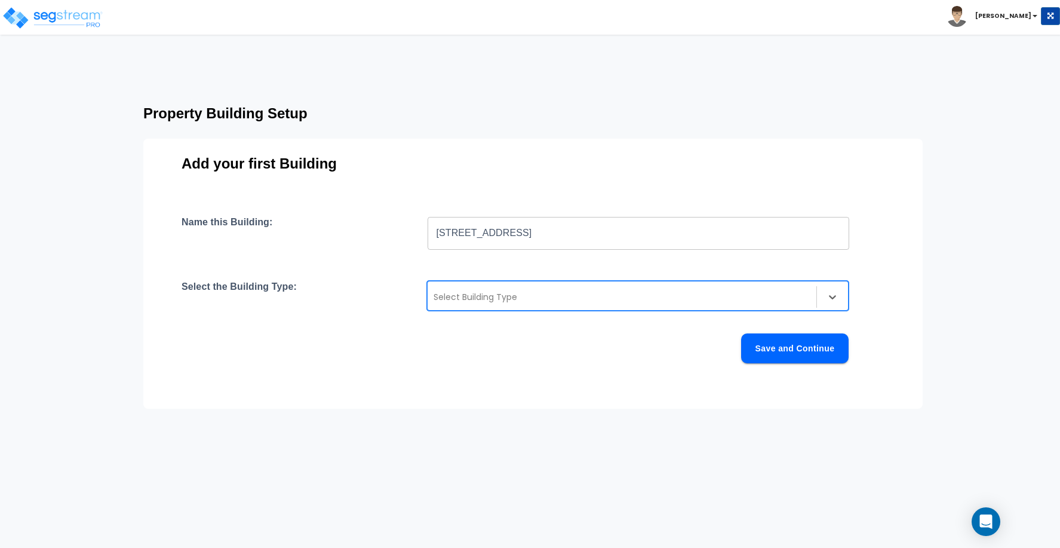
click at [513, 297] on div at bounding box center [622, 297] width 377 height 14
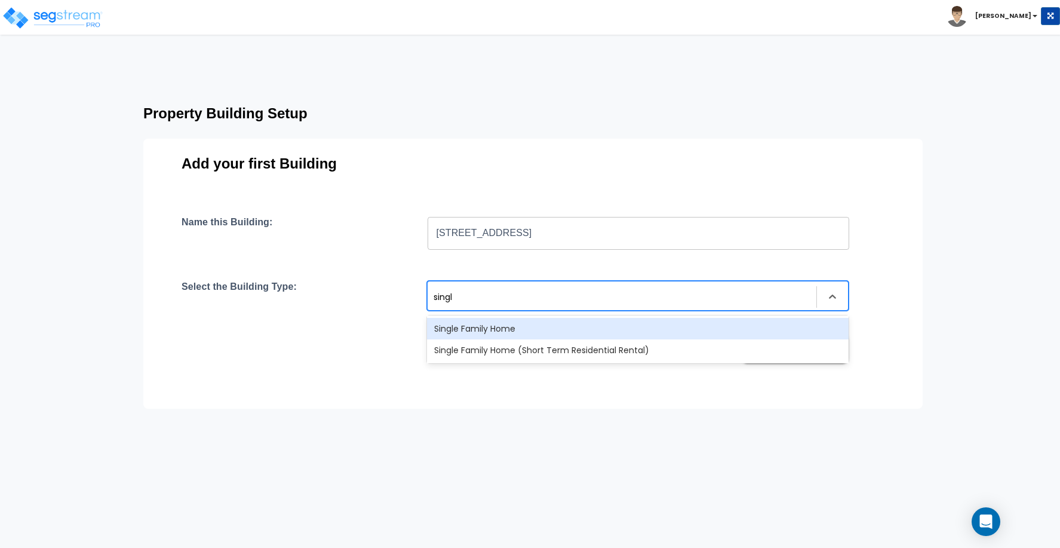
type input "single"
click at [517, 326] on div "Single Family Home" at bounding box center [638, 329] width 422 height 22
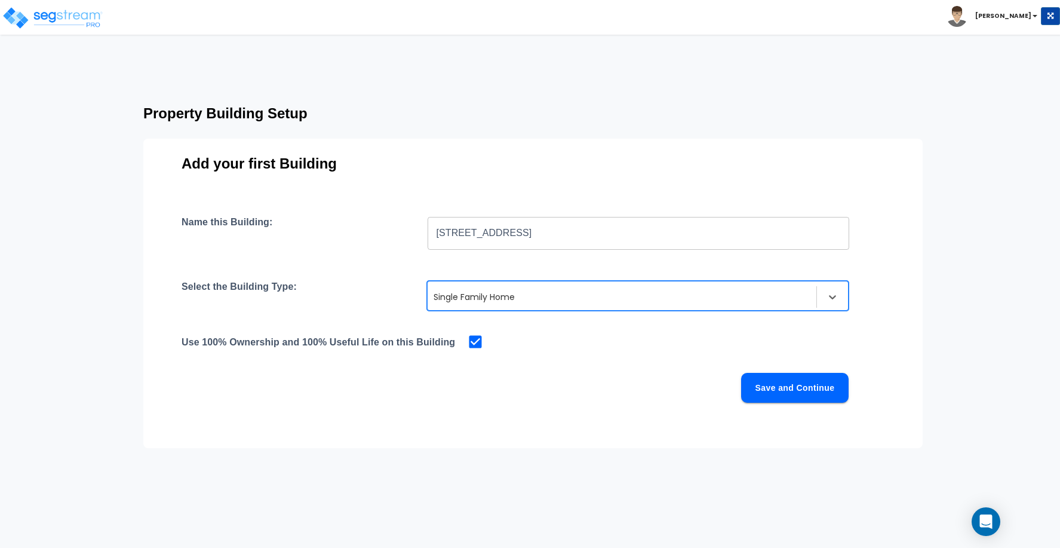
click at [551, 367] on div "Name this Building: 1057 Savannah St, Toms River, NJ 08753 ​ Select the Buildin…" at bounding box center [533, 323] width 703 height 215
click at [806, 397] on button "Save and Continue" at bounding box center [795, 388] width 108 height 30
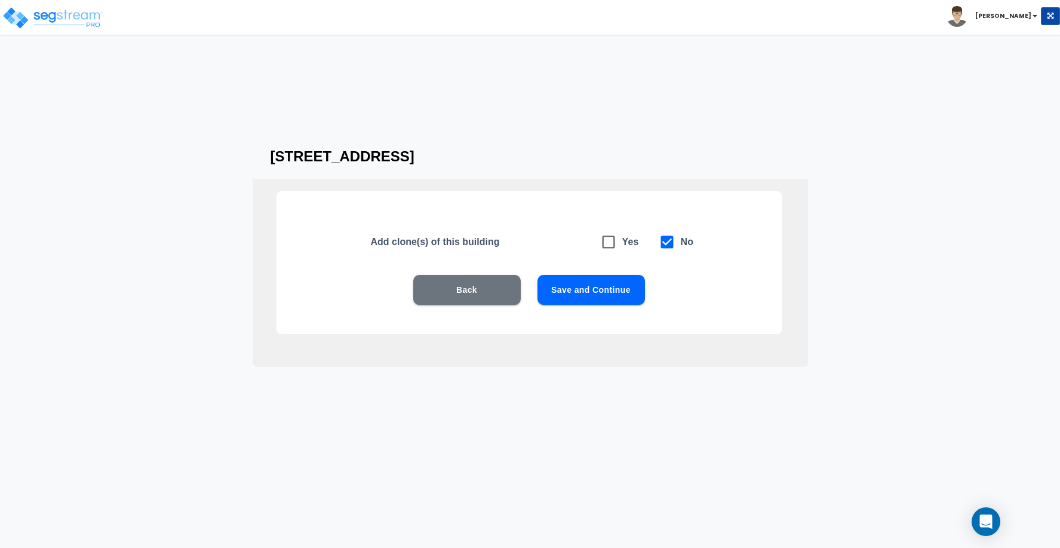
click at [589, 283] on button "Save and Continue" at bounding box center [592, 290] width 108 height 30
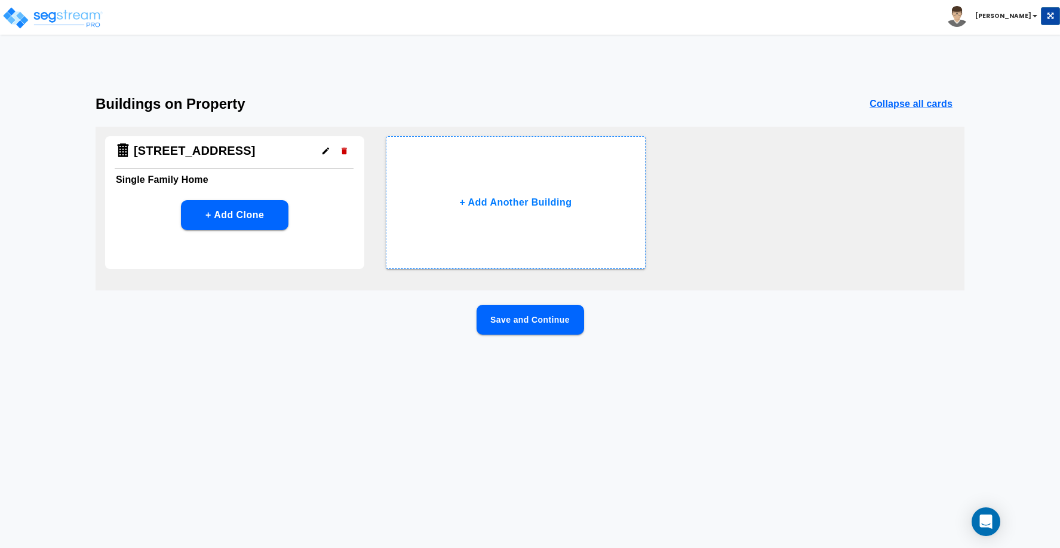
click at [532, 325] on button "Save and Continue" at bounding box center [531, 320] width 108 height 30
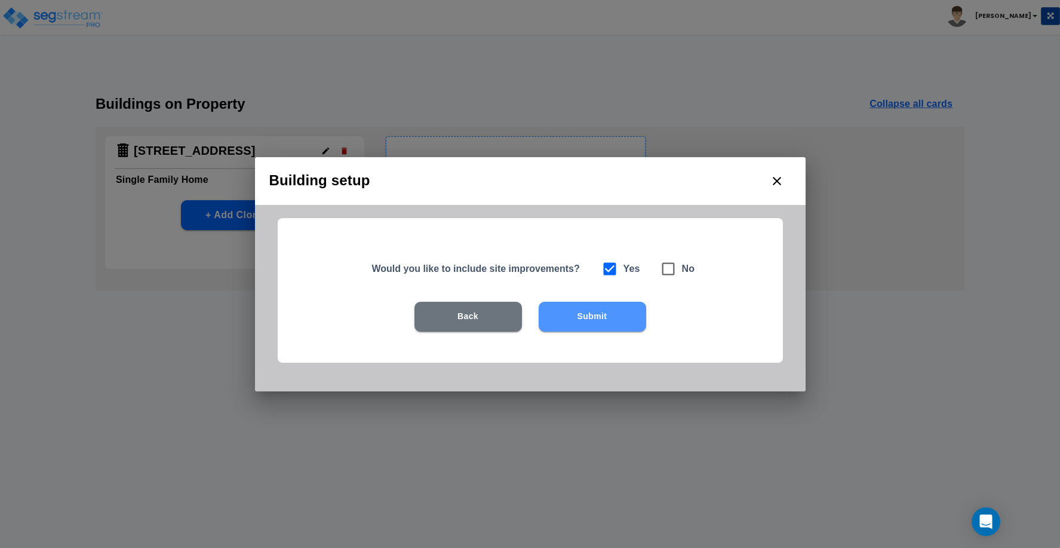
click at [594, 315] on button "Submit" at bounding box center [593, 317] width 108 height 30
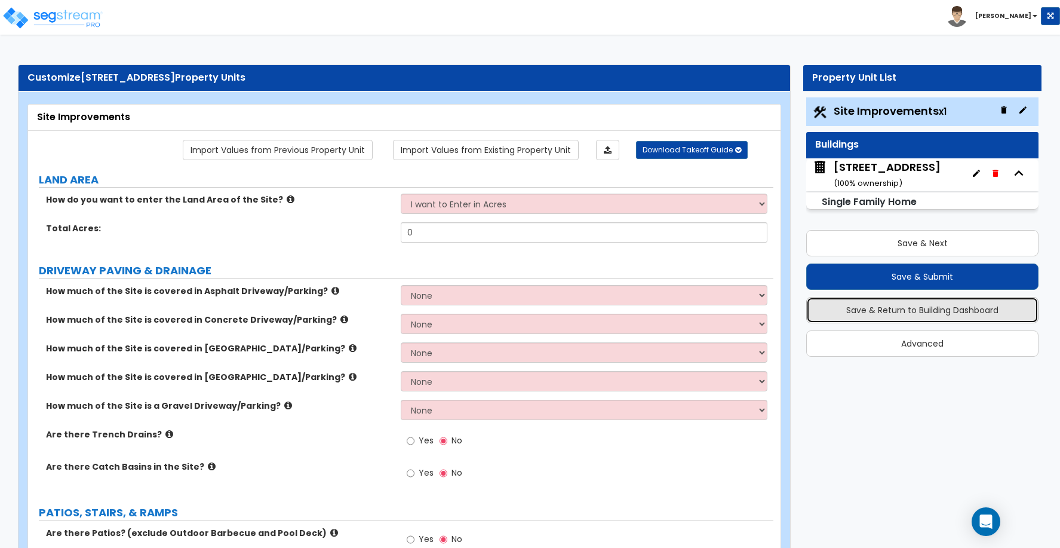
click at [944, 314] on button "Save & Return to Building Dashboard" at bounding box center [922, 310] width 232 height 26
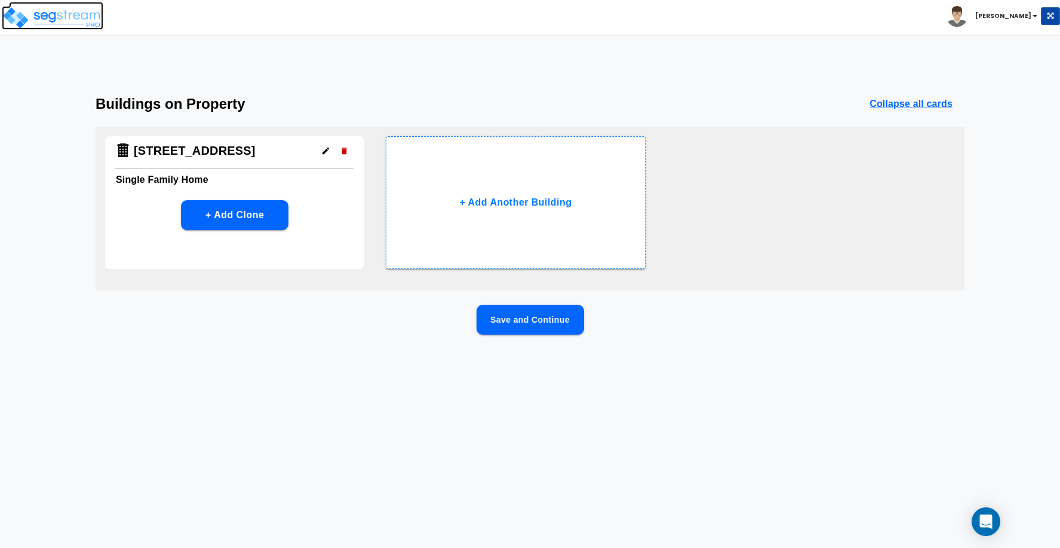
click at [84, 12] on img at bounding box center [53, 18] width 102 height 24
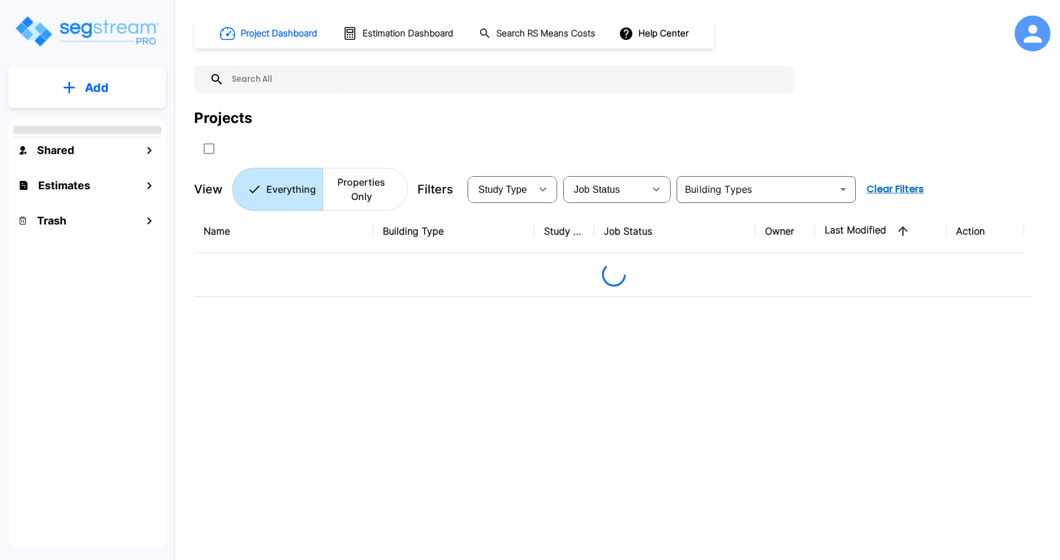
click at [376, 406] on div "Name Building Type Study Type Job Status Owner Last Modified Action" at bounding box center [613, 384] width 839 height 348
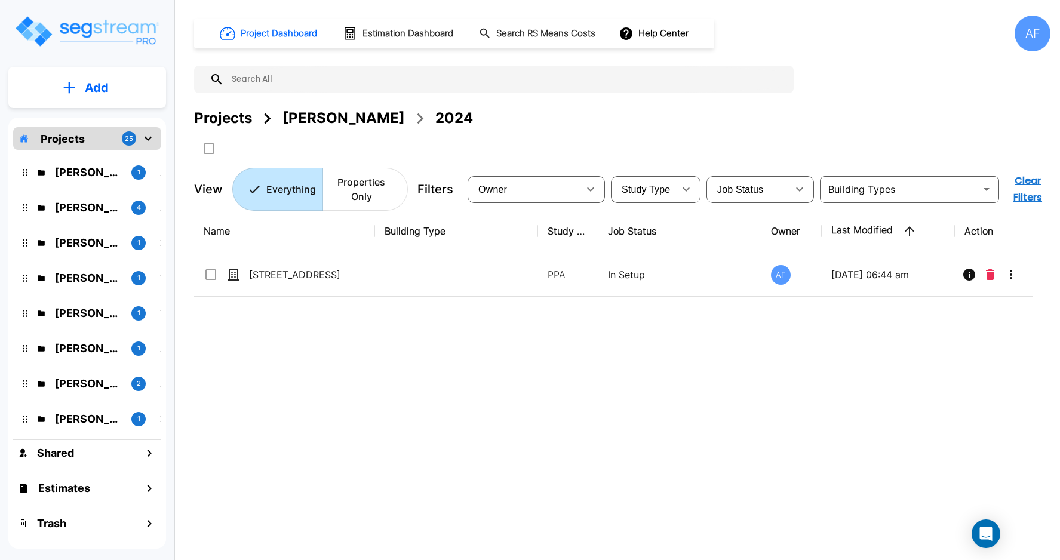
click at [392, 379] on div "Name Building Type Study Type Job Status Owner Last Modified Action [STREET_ADD…" at bounding box center [613, 384] width 839 height 348
click at [392, 343] on div "Name Building Type Study Type Job Status Owner Last Modified Action [STREET_ADD…" at bounding box center [613, 384] width 839 height 348
click at [245, 76] on input "text" at bounding box center [506, 79] width 564 height 27
paste input "[PERSON_NAME]"
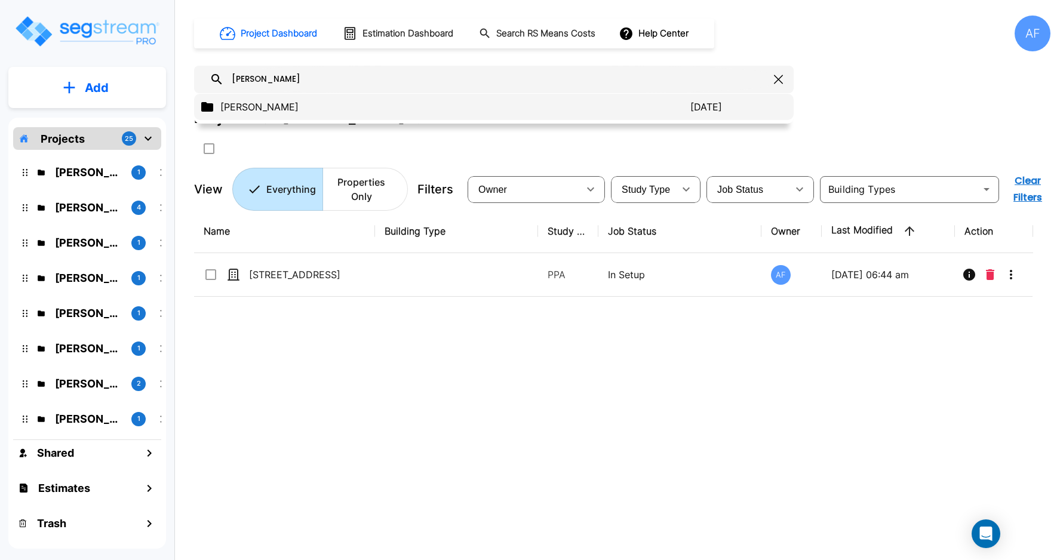
type input "[PERSON_NAME]"
click at [254, 102] on p "[PERSON_NAME]" at bounding box center [455, 107] width 470 height 14
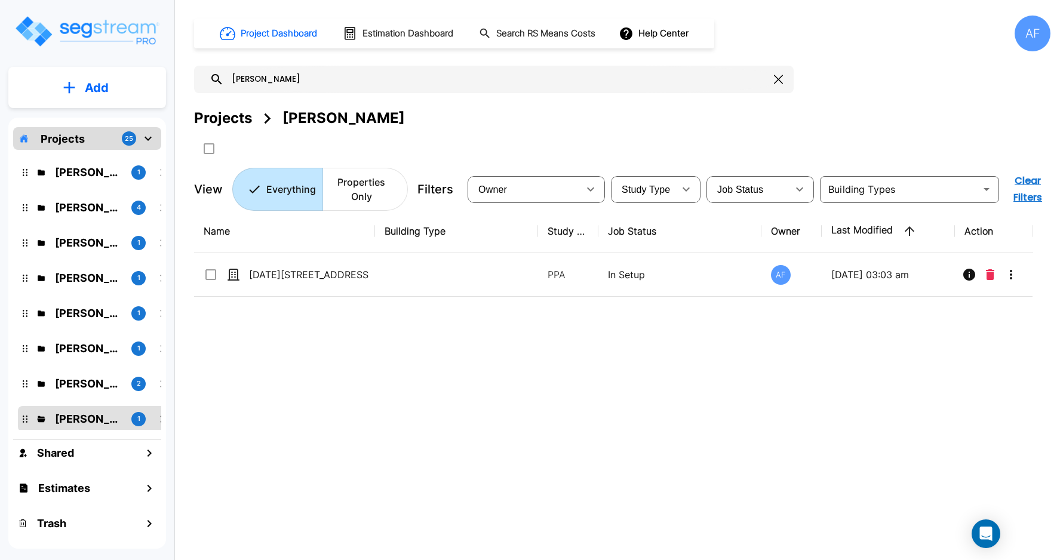
click at [373, 364] on div "Name Building Type Study Type Job Status Owner Last Modified Action [DATE][STRE…" at bounding box center [613, 384] width 839 height 348
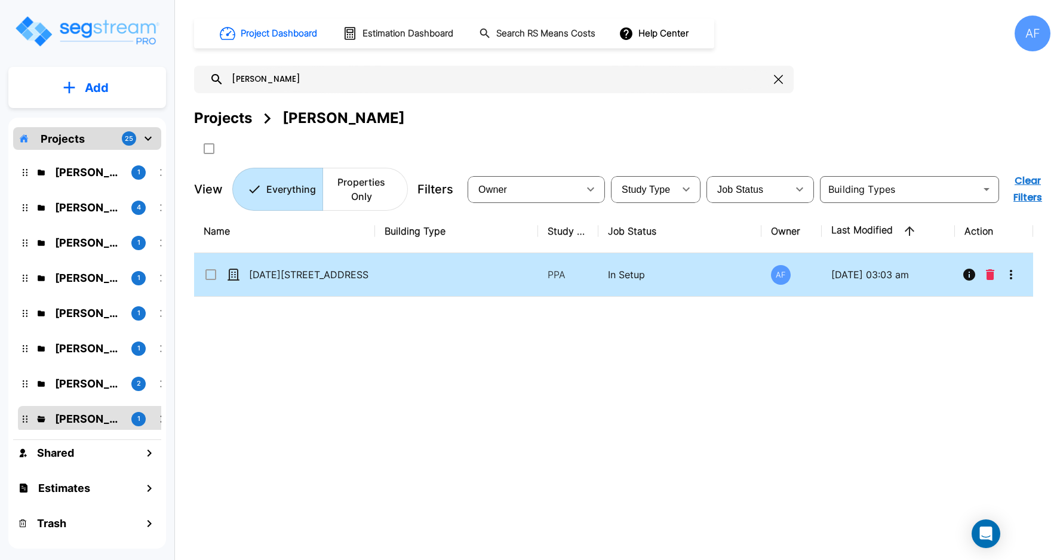
click at [1012, 277] on icon "More-Options" at bounding box center [1011, 275] width 14 height 14
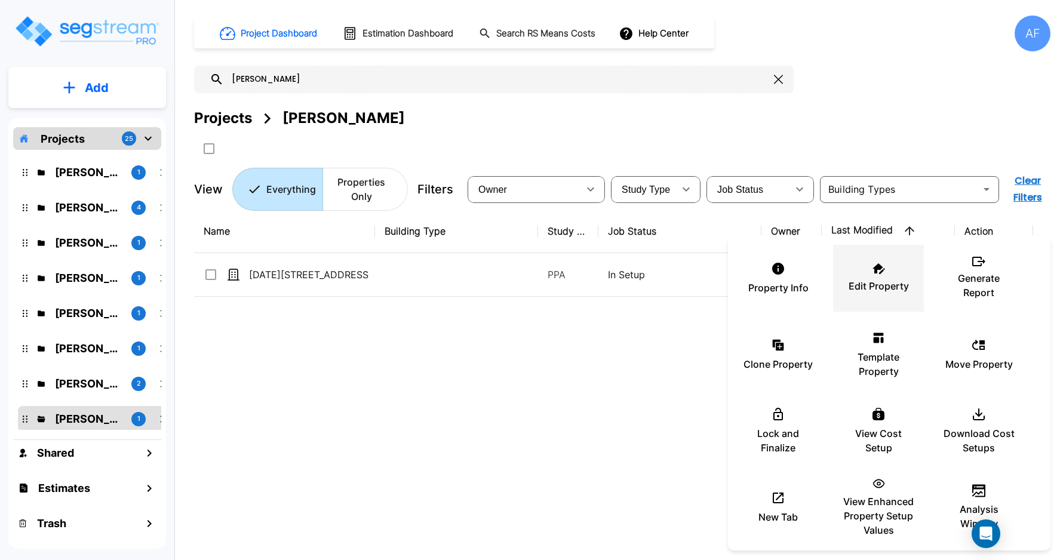
click at [875, 275] on div "Edit Property" at bounding box center [879, 278] width 72 height 60
click at [78, 171] on div at bounding box center [530, 280] width 1060 height 560
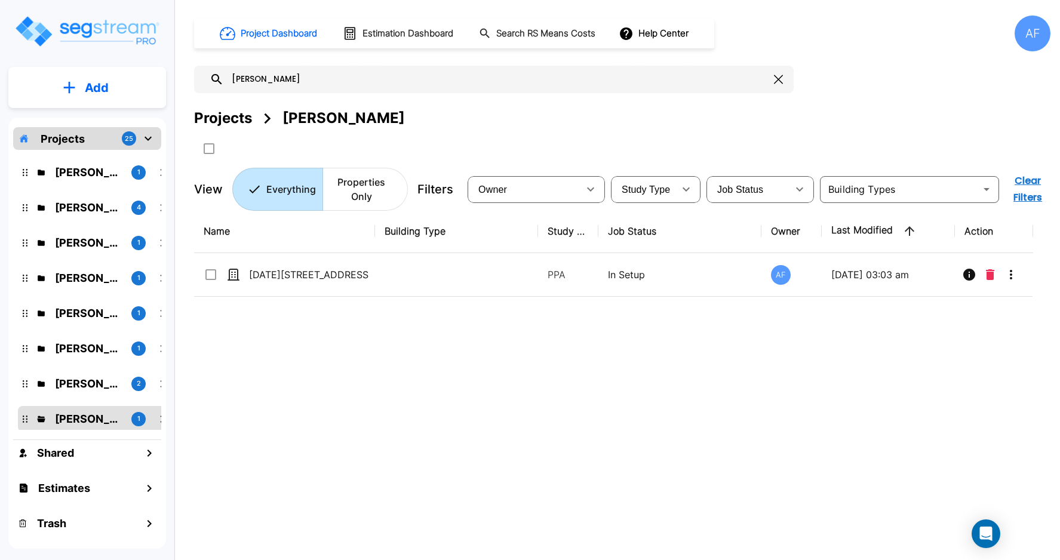
click at [80, 171] on div "Property Info Edit Property Generate Report Clone Property Template Property Mo…" at bounding box center [530, 280] width 1060 height 560
checkbox input "true"
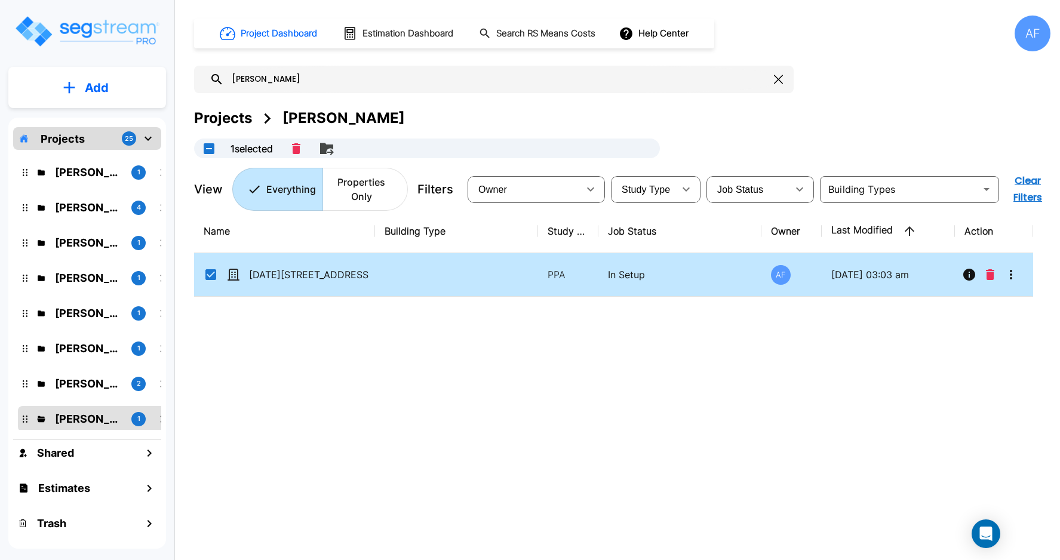
click at [748, 345] on div "Name Building Type Study Type Job Status Owner Last Modified Action 1260–1264 C…" at bounding box center [613, 384] width 839 height 348
click at [1017, 274] on icon "More-Options" at bounding box center [1011, 275] width 14 height 14
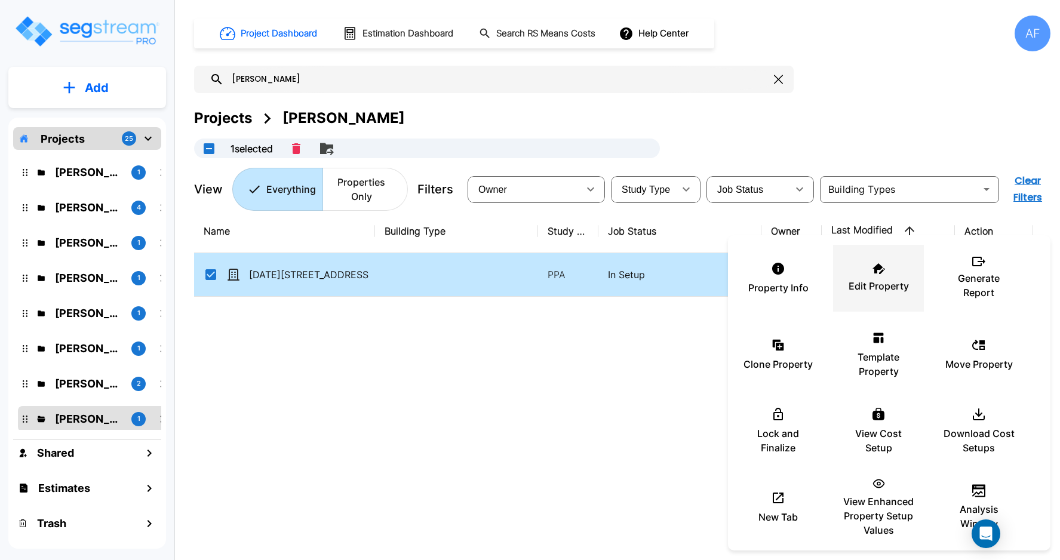
click at [873, 270] on icon at bounding box center [879, 268] width 13 height 11
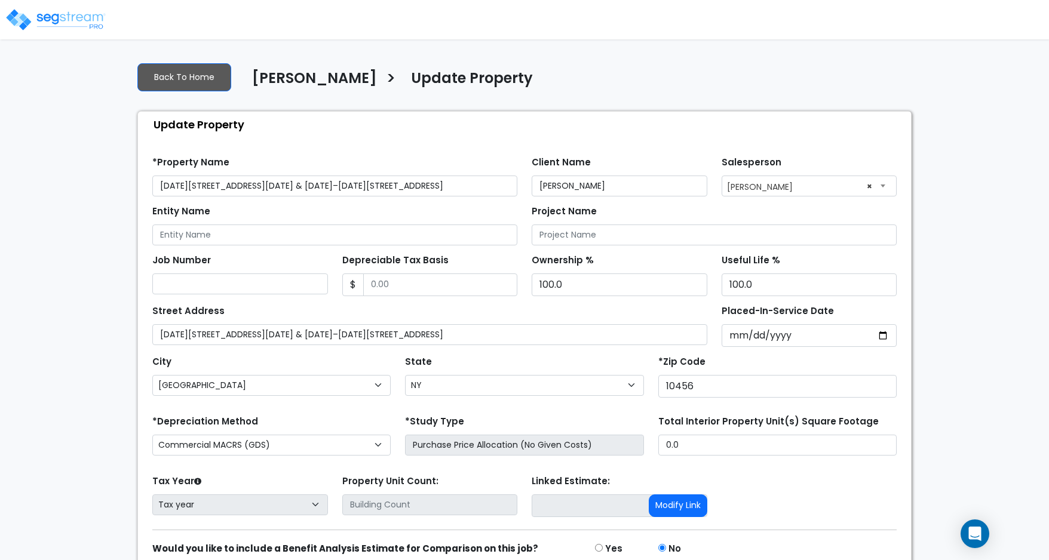
select select "NY"
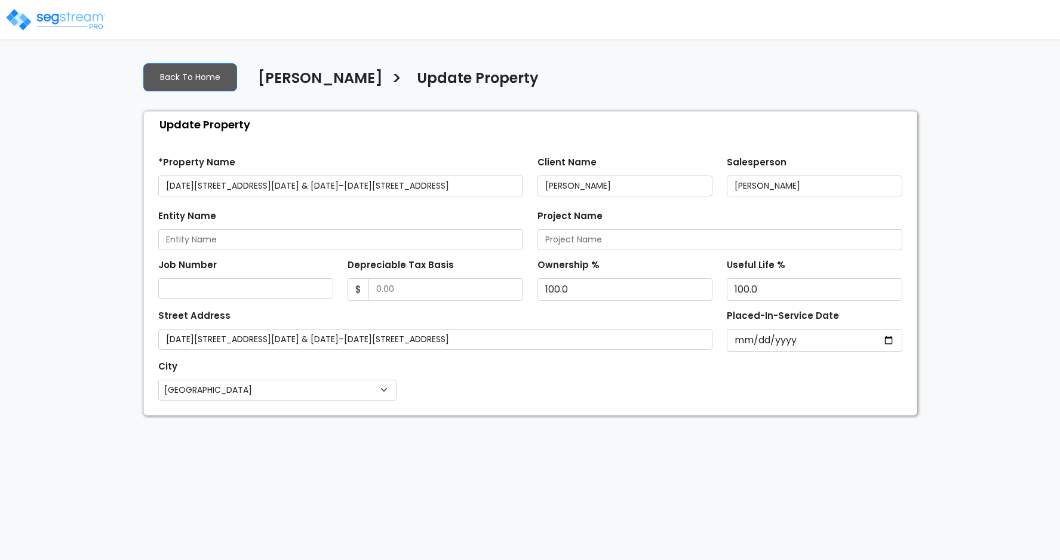
select select "NY"
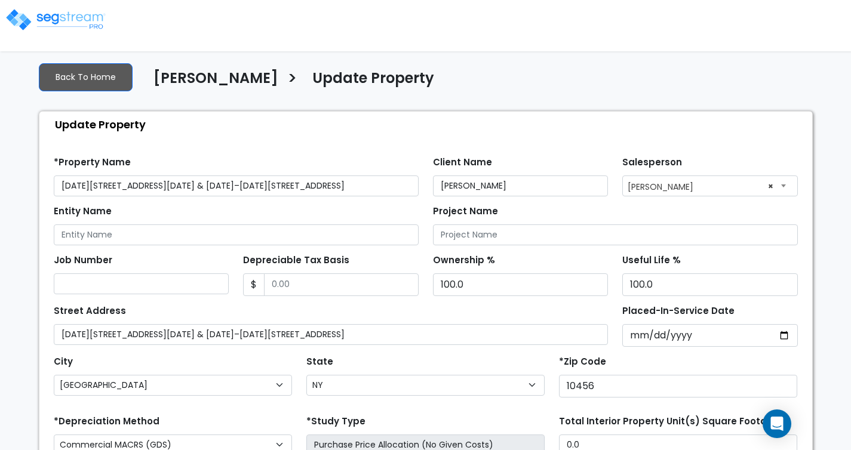
select select "NY"
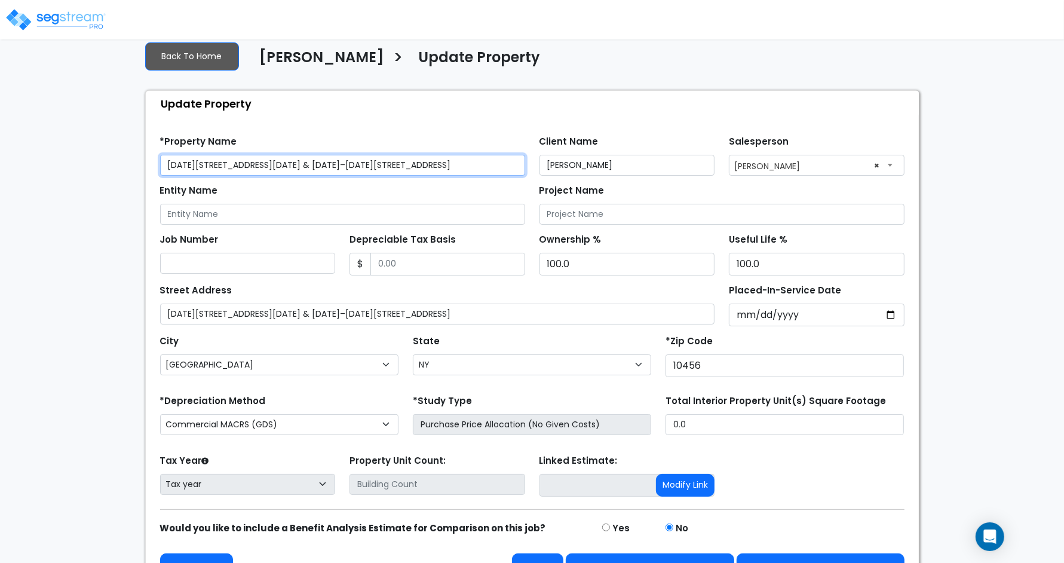
scroll to position [48, 0]
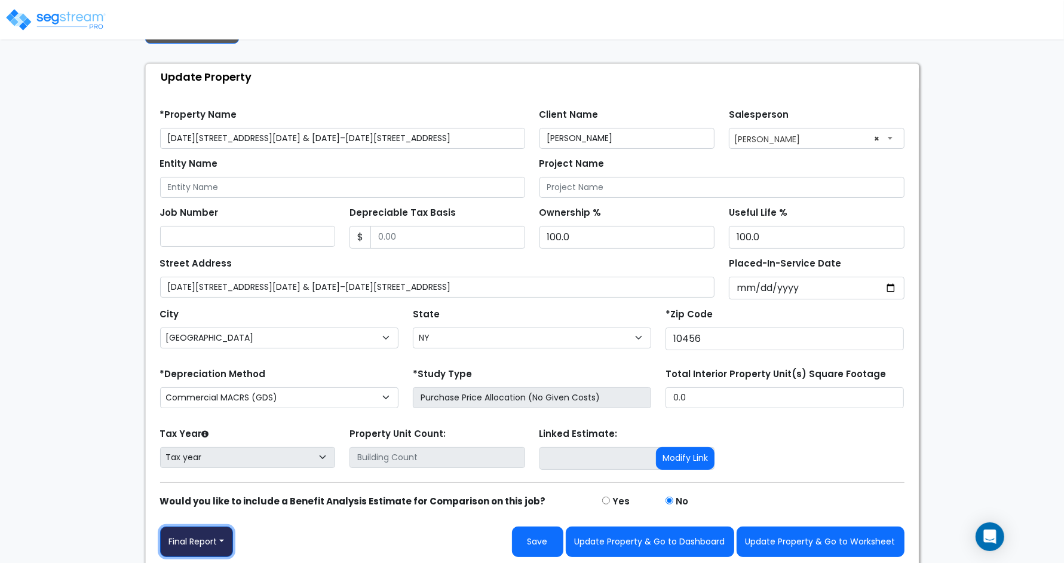
click at [221, 450] on button "Final Report" at bounding box center [196, 541] width 73 height 30
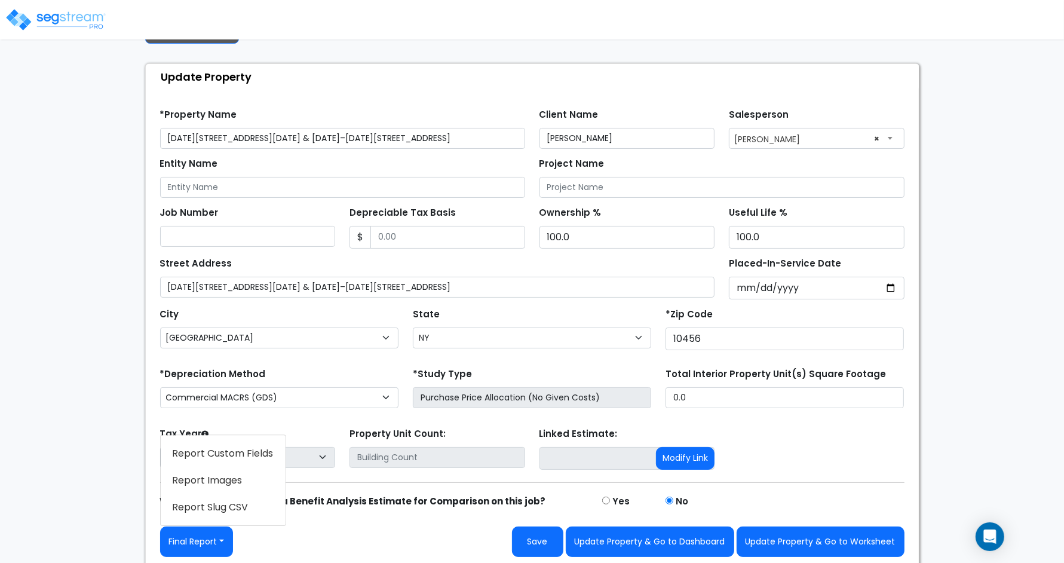
click at [224, 450] on link "Report Images" at bounding box center [223, 480] width 125 height 27
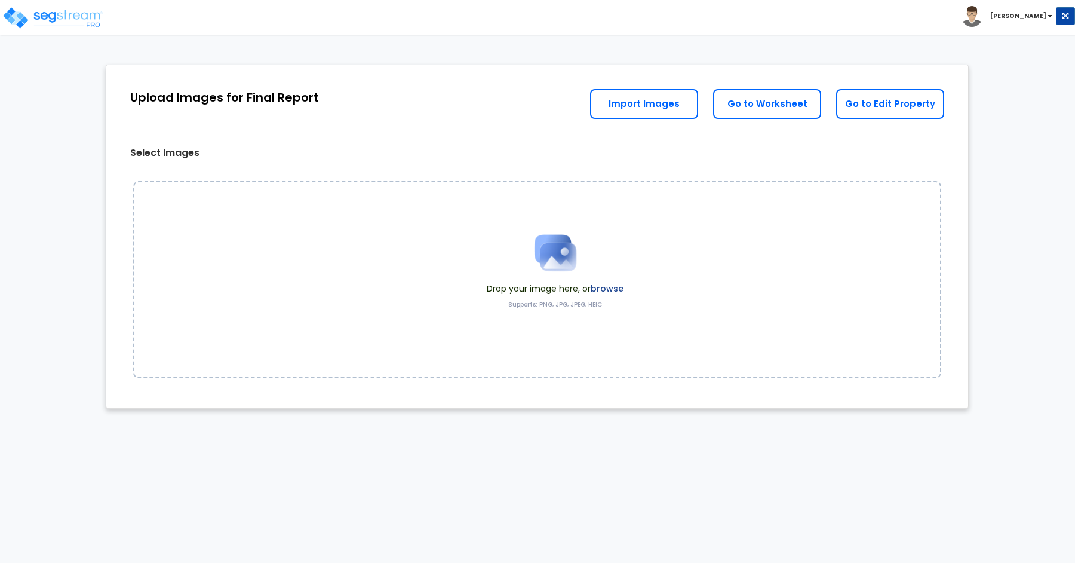
click at [600, 284] on label "browse" at bounding box center [607, 289] width 33 height 12
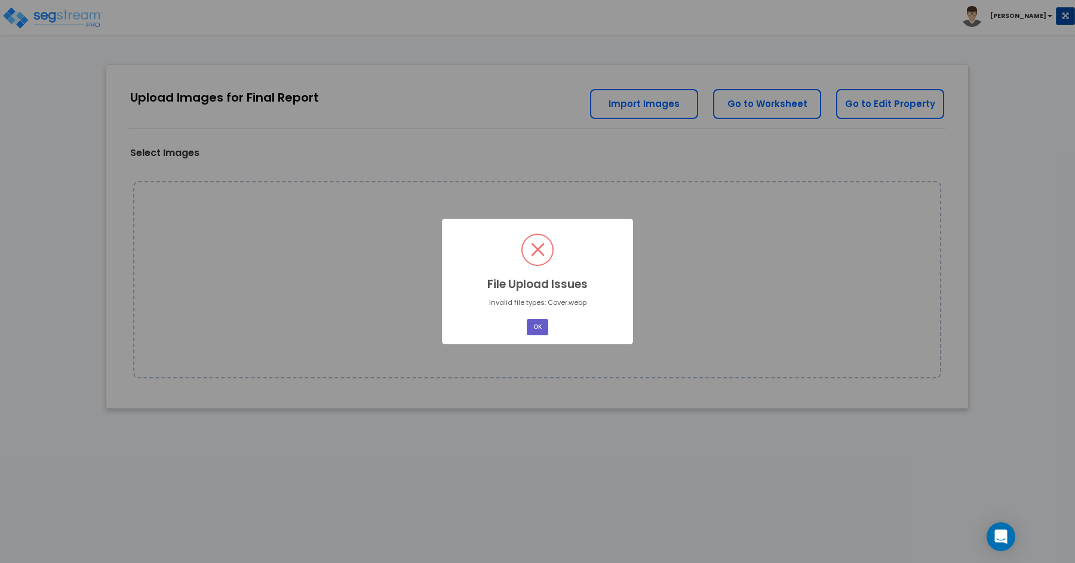
click at [541, 329] on button "OK" at bounding box center [538, 327] width 22 height 16
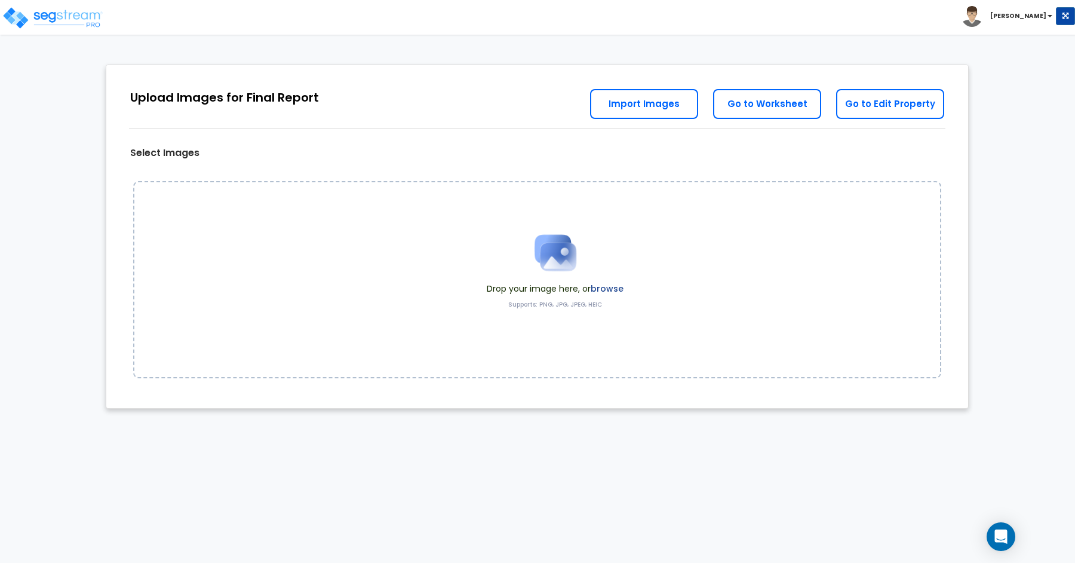
click at [612, 287] on label "browse" at bounding box center [607, 289] width 33 height 12
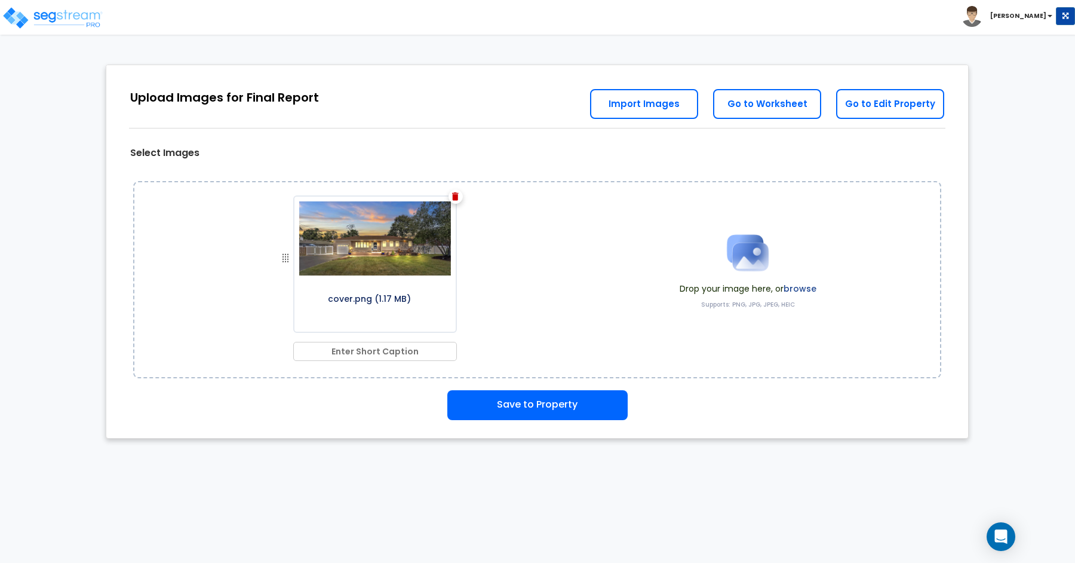
click at [808, 286] on label "browse" at bounding box center [800, 289] width 33 height 12
